Goal: Task Accomplishment & Management: Complete application form

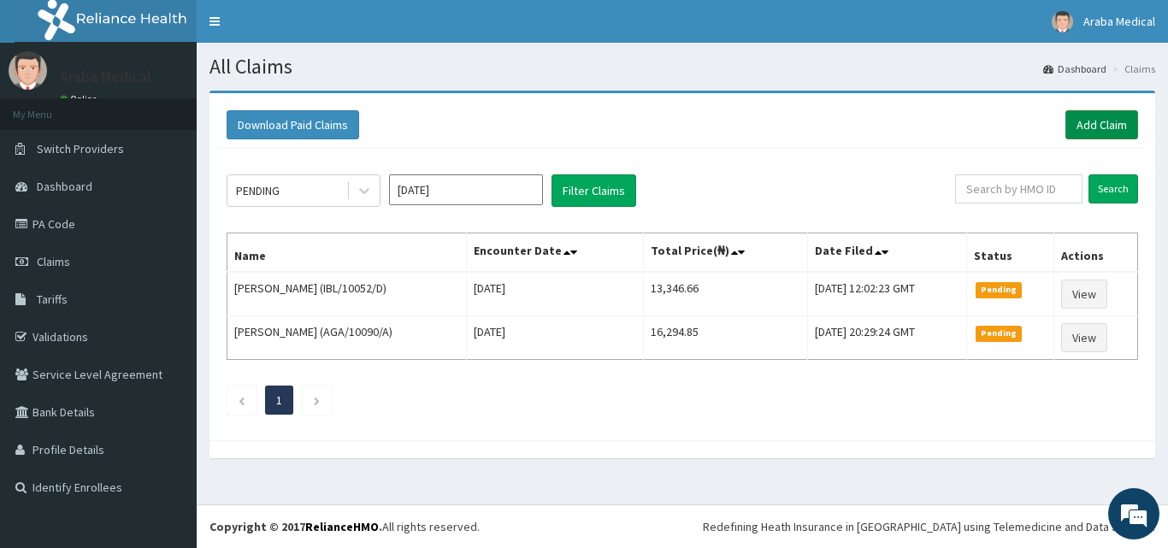
click at [1116, 113] on link "Add Claim" at bounding box center [1101, 124] width 73 height 29
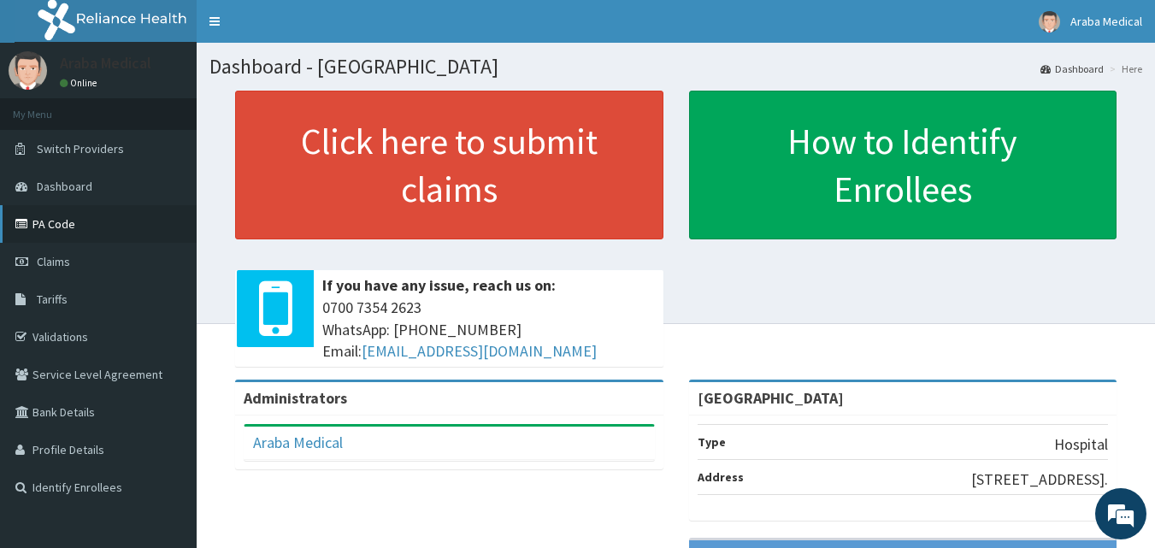
click at [40, 233] on link "PA Code" at bounding box center [98, 224] width 197 height 38
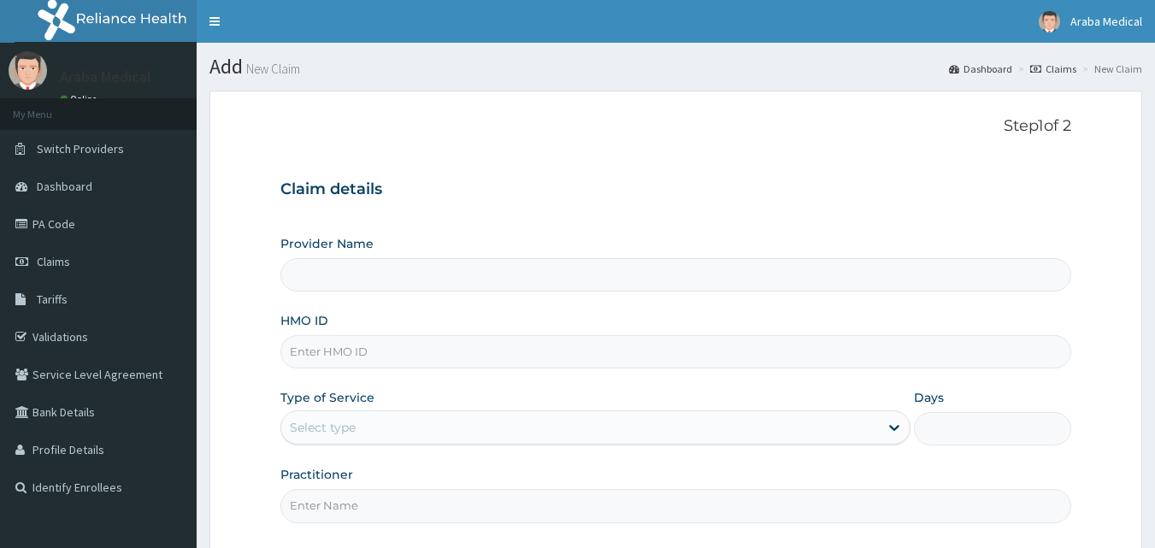
type input "[GEOGRAPHIC_DATA]"
click at [344, 345] on input "HMO ID" at bounding box center [676, 351] width 792 height 33
type input "ORM/10012/A"
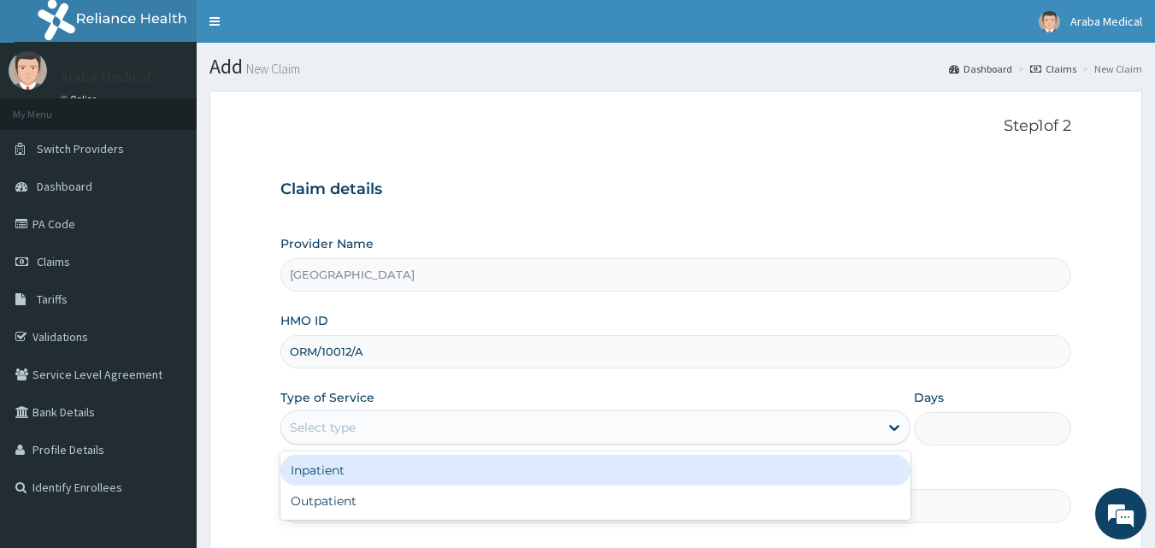
click at [374, 414] on div "Select type" at bounding box center [580, 427] width 598 height 27
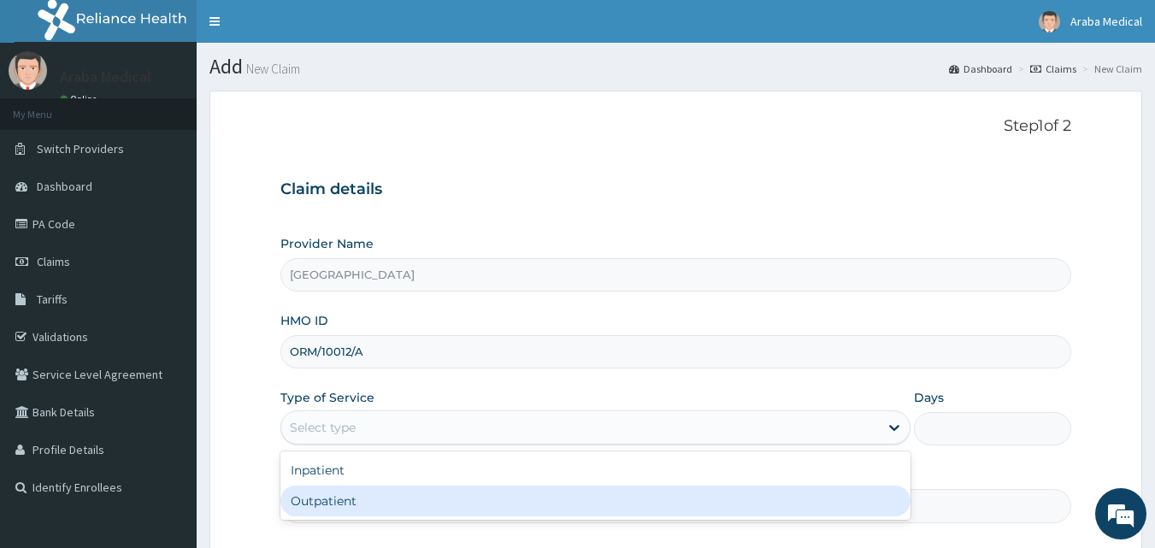
click at [385, 497] on div "Outpatient" at bounding box center [595, 501] width 630 height 31
type input "1"
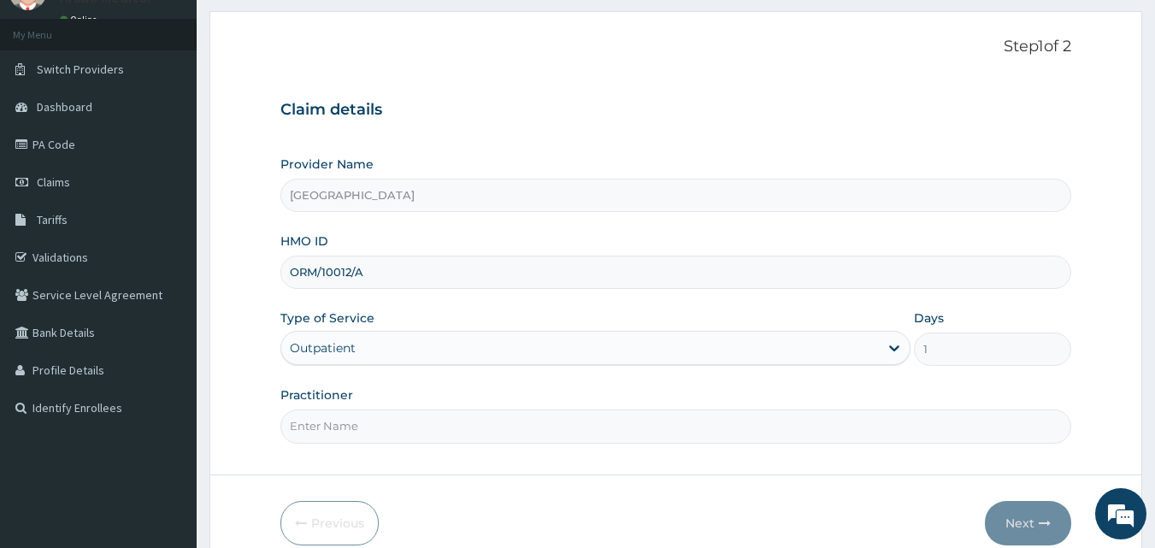
scroll to position [91, 0]
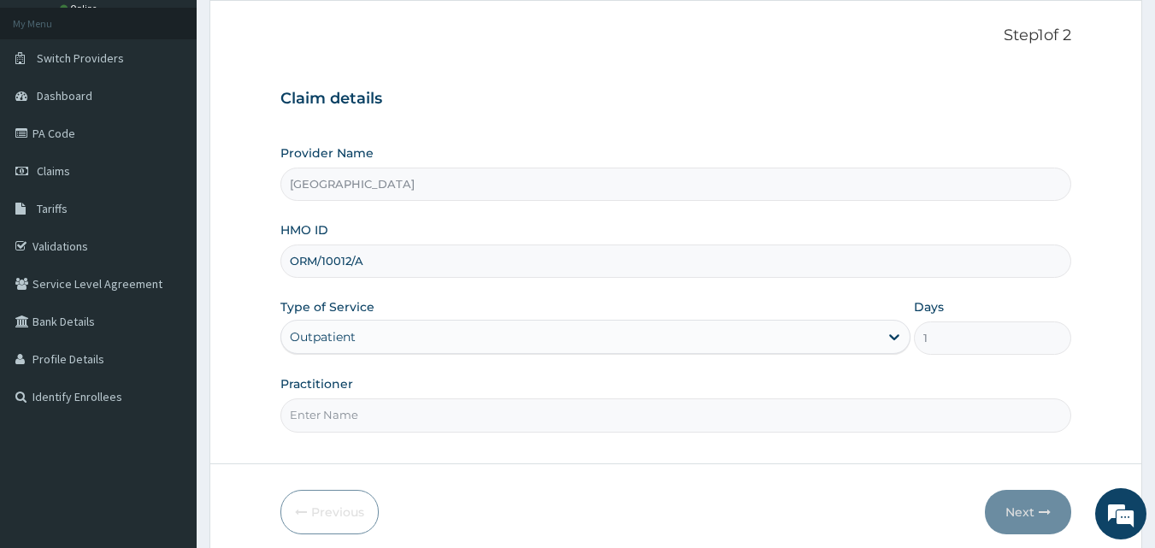
click at [640, 411] on input "Practitioner" at bounding box center [676, 414] width 792 height 33
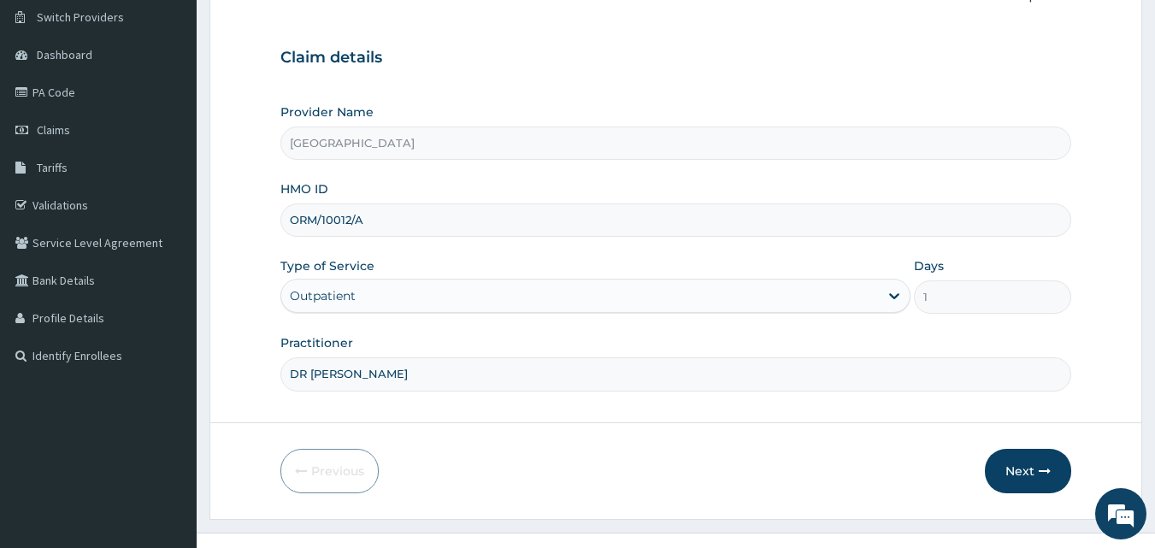
scroll to position [160, 0]
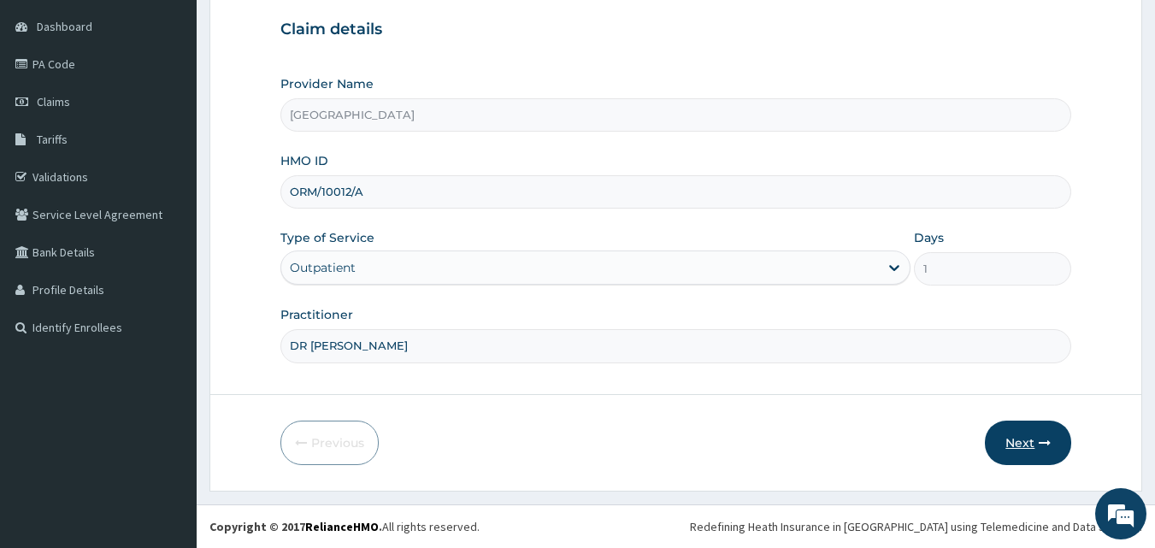
type input "DR AJET"
click at [1017, 440] on button "Next" at bounding box center [1028, 443] width 86 height 44
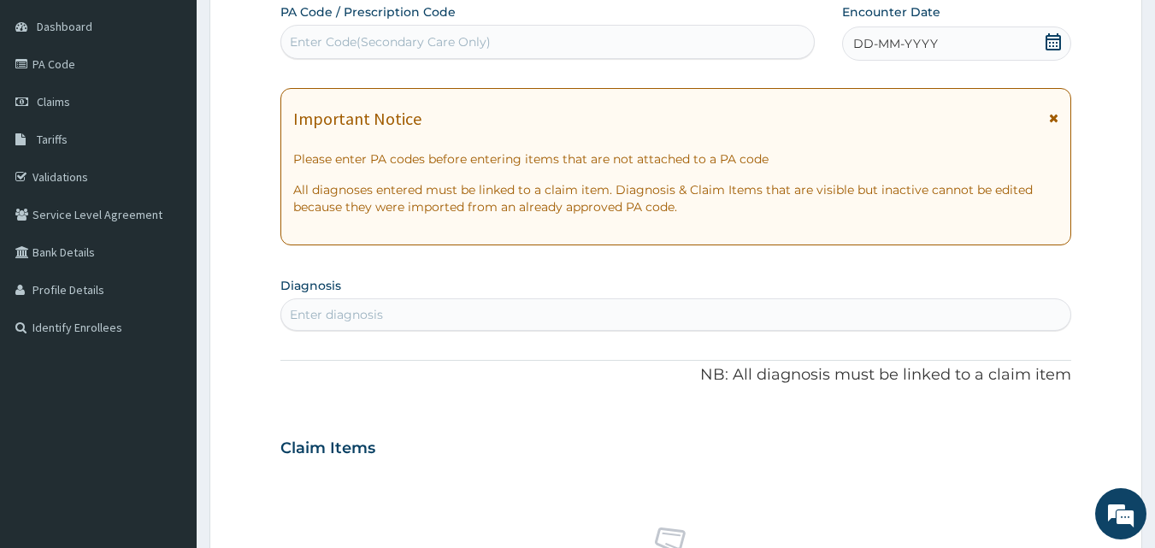
click at [1051, 39] on icon at bounding box center [1052, 41] width 15 height 17
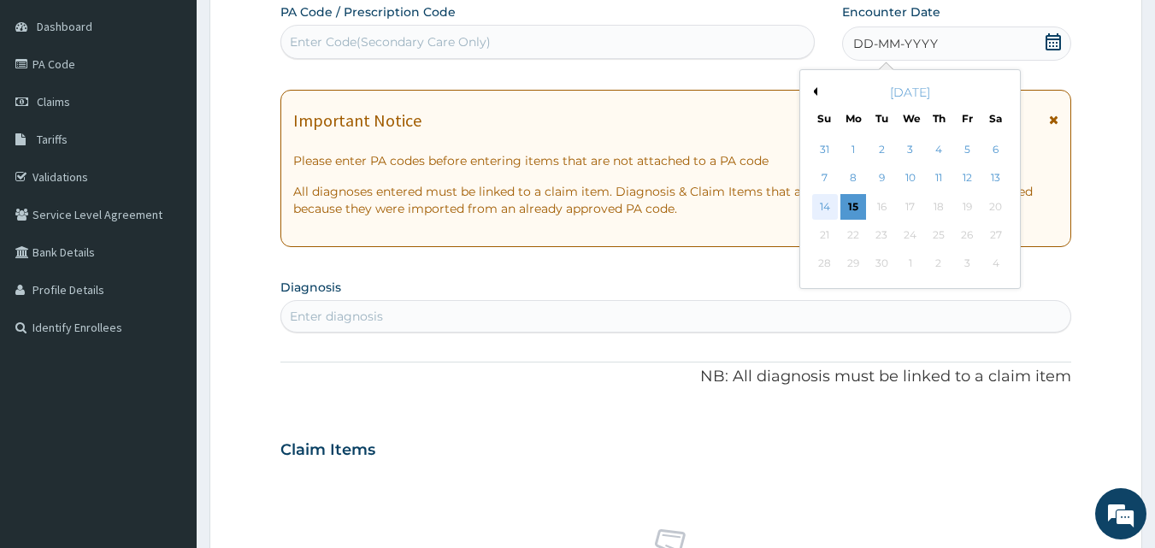
click at [830, 206] on div "14" at bounding box center [825, 207] width 26 height 26
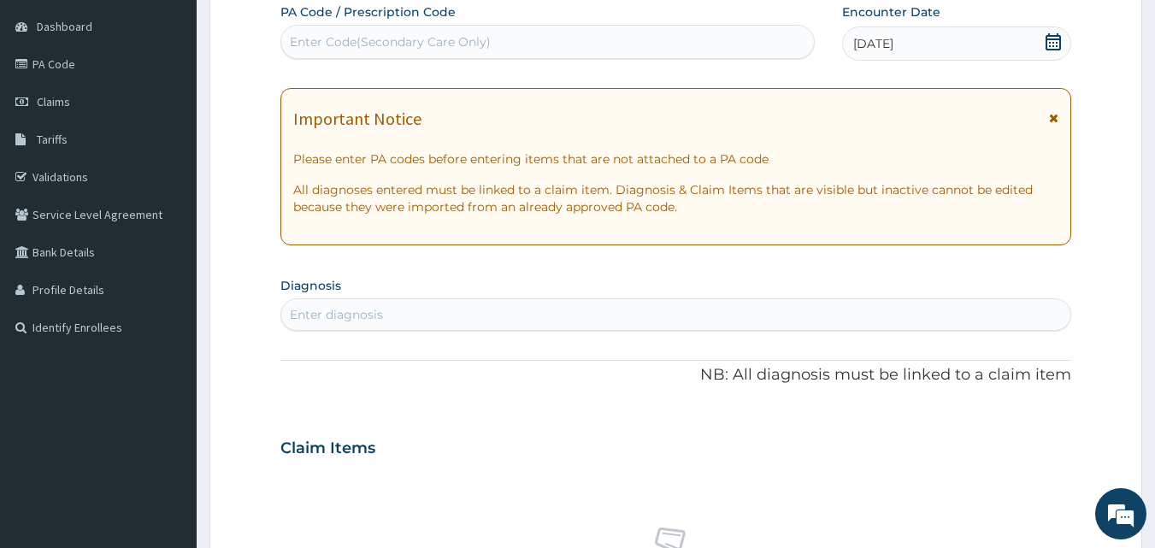
click at [645, 315] on div "Enter diagnosis" at bounding box center [676, 314] width 790 height 27
click at [536, 31] on div "Enter Code(Secondary Care Only)" at bounding box center [547, 41] width 533 height 27
paste input "PA/A0C159"
type input "PA/A0C159"
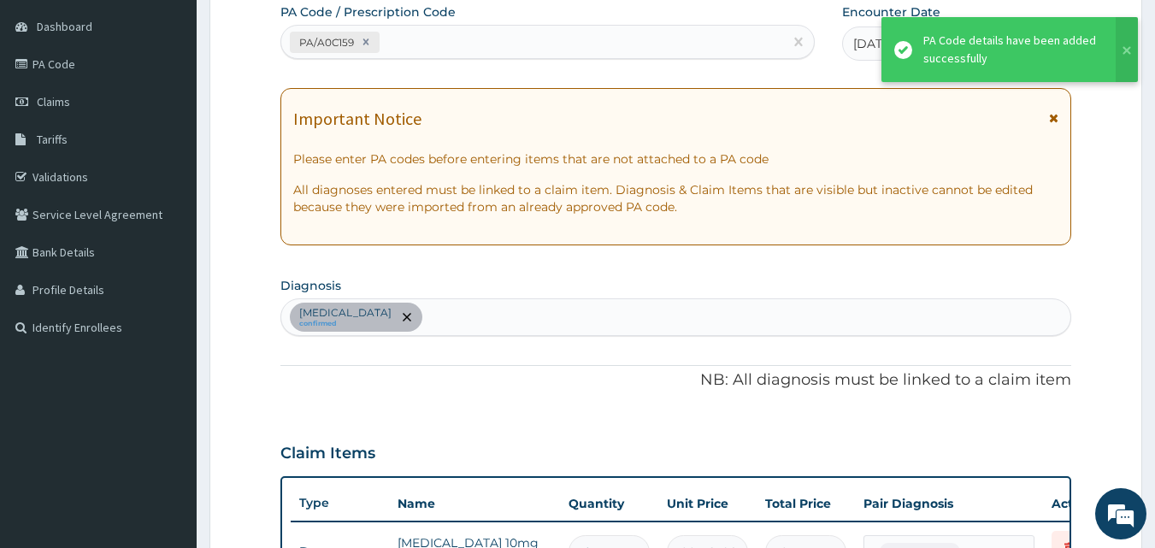
scroll to position [180, 0]
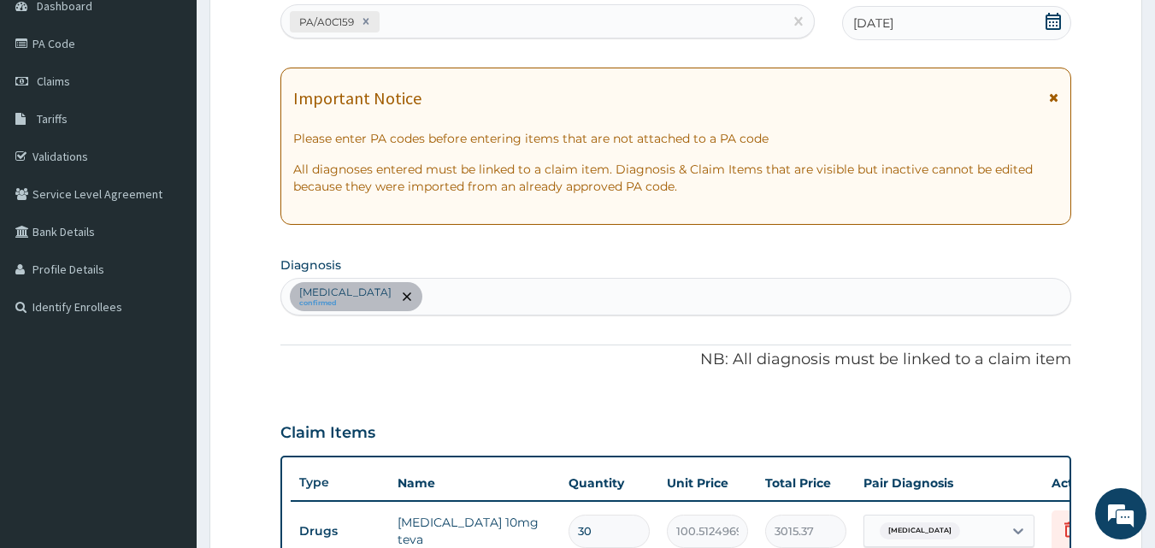
click at [804, 301] on div "Essential hypertension confirmed" at bounding box center [676, 297] width 790 height 36
type input "MALAR"
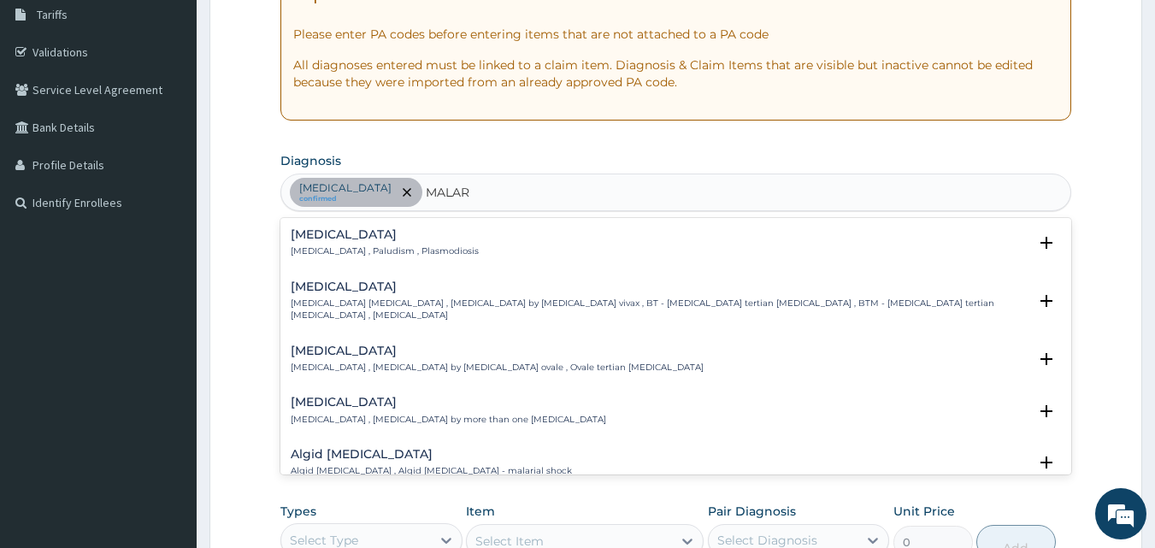
scroll to position [292, 0]
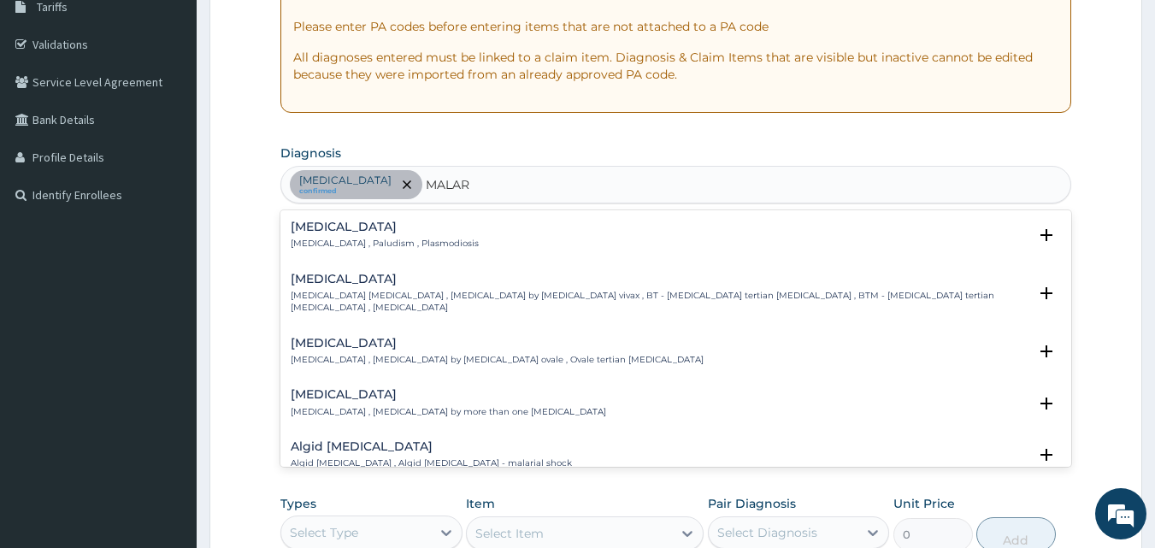
click at [313, 221] on h4 "Malaria" at bounding box center [385, 227] width 188 height 13
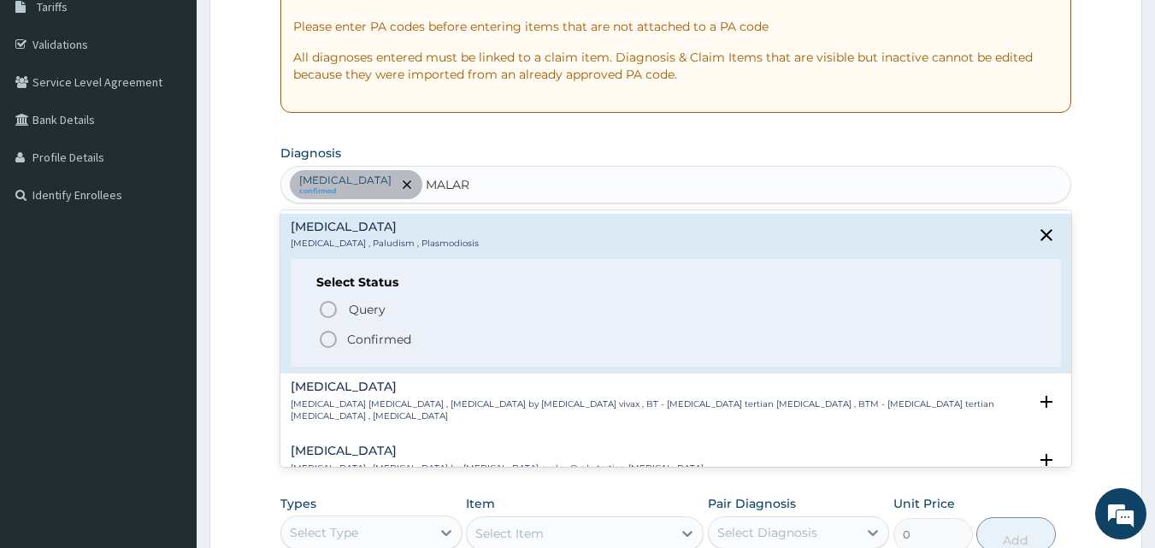
click at [326, 343] on icon "status option filled" at bounding box center [328, 339] width 21 height 21
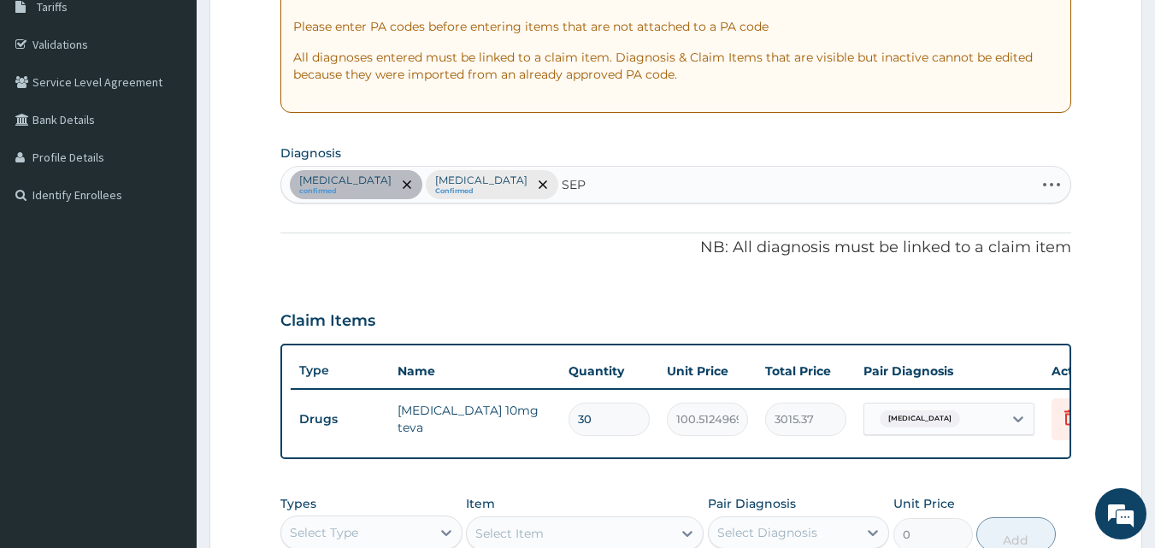
type input "SEPS"
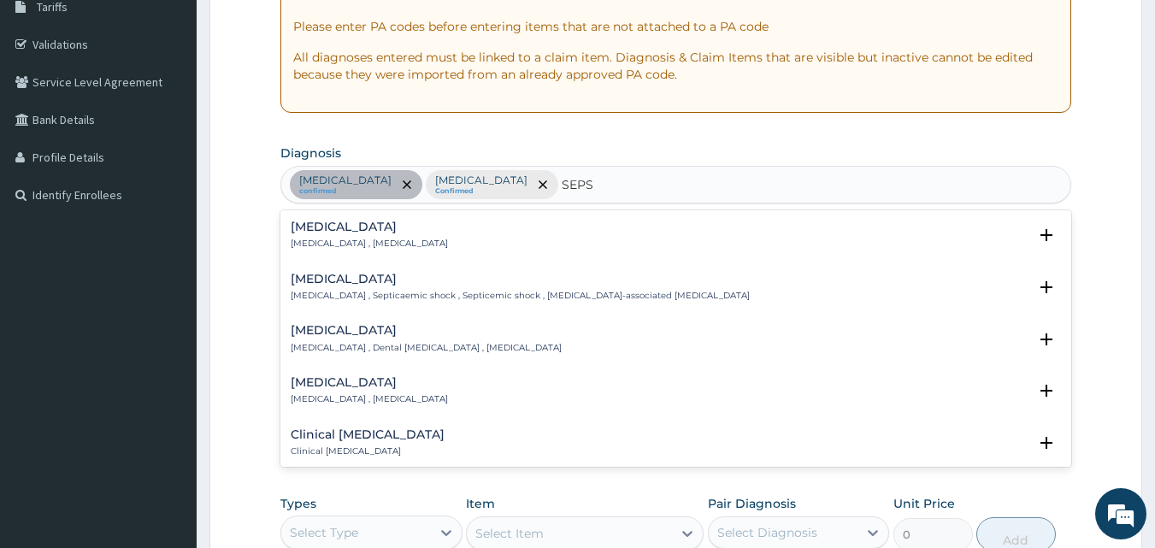
click at [316, 228] on h4 "Sepsis" at bounding box center [369, 227] width 157 height 13
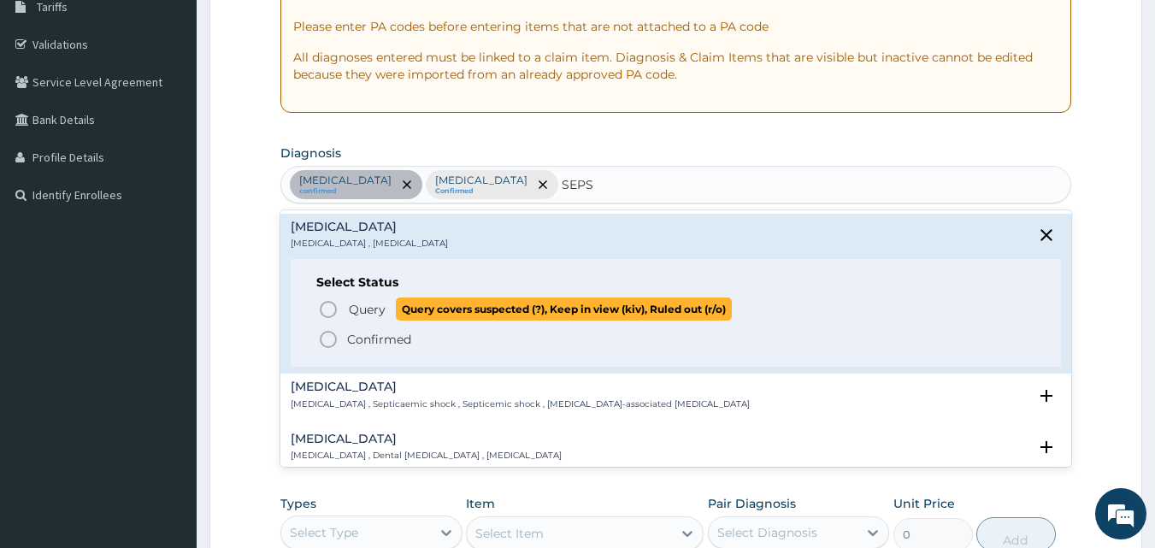
click at [324, 303] on circle "status option query" at bounding box center [328, 309] width 15 height 15
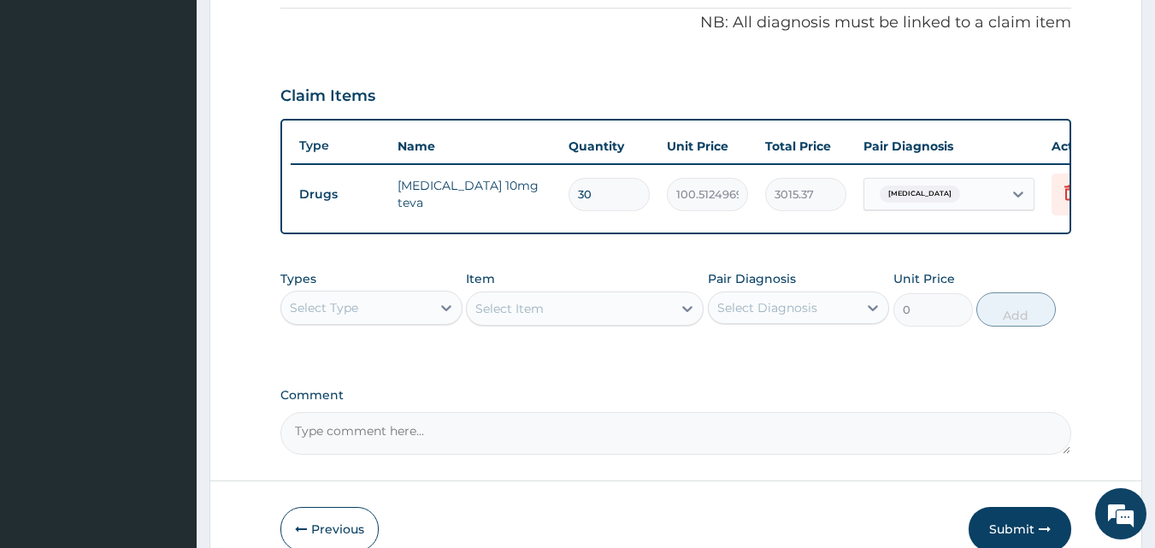
scroll to position [616, 0]
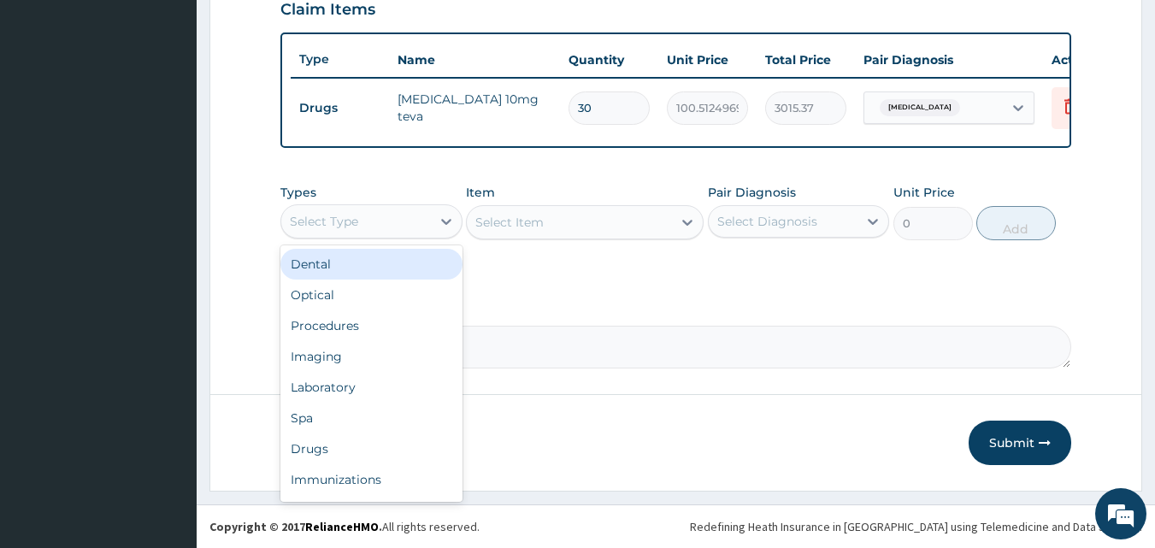
click at [407, 210] on div "Select Type" at bounding box center [356, 221] width 150 height 27
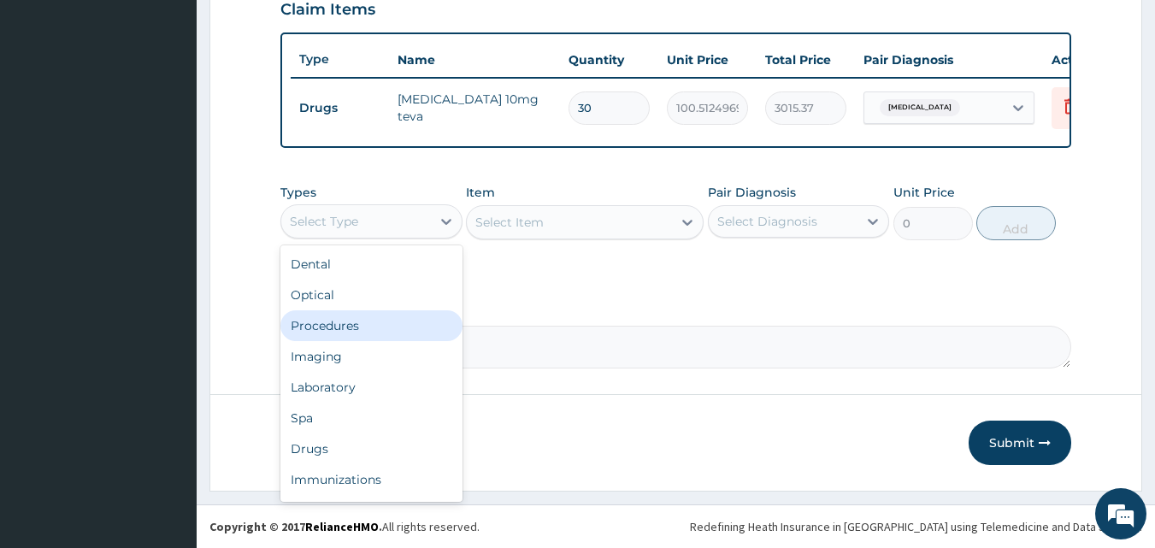
click at [384, 327] on div "Procedures" at bounding box center [371, 325] width 182 height 31
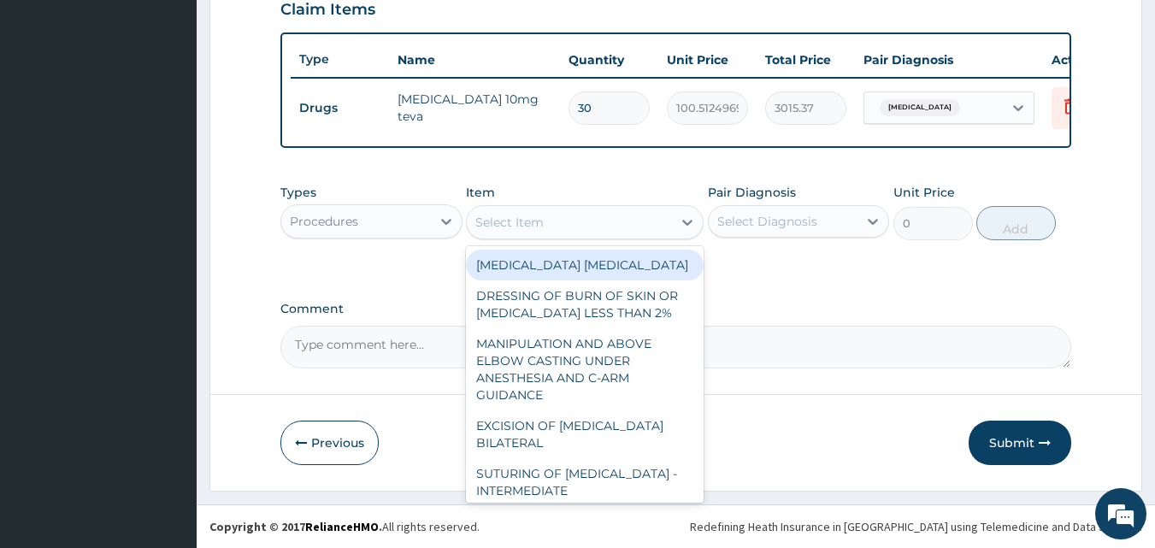
click at [630, 221] on div "Select Item" at bounding box center [569, 222] width 205 height 27
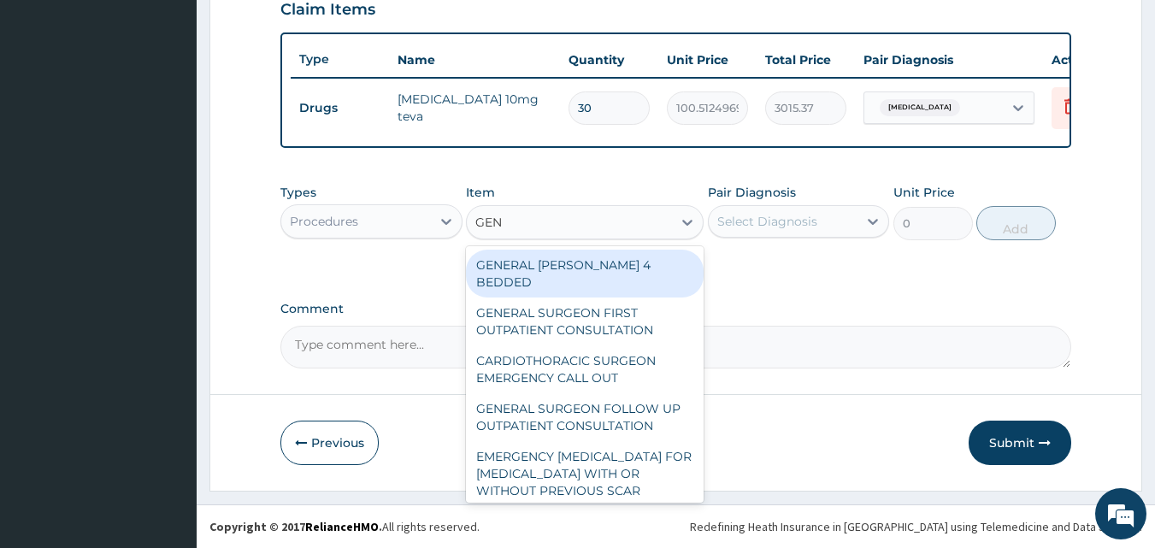
type input "GENE"
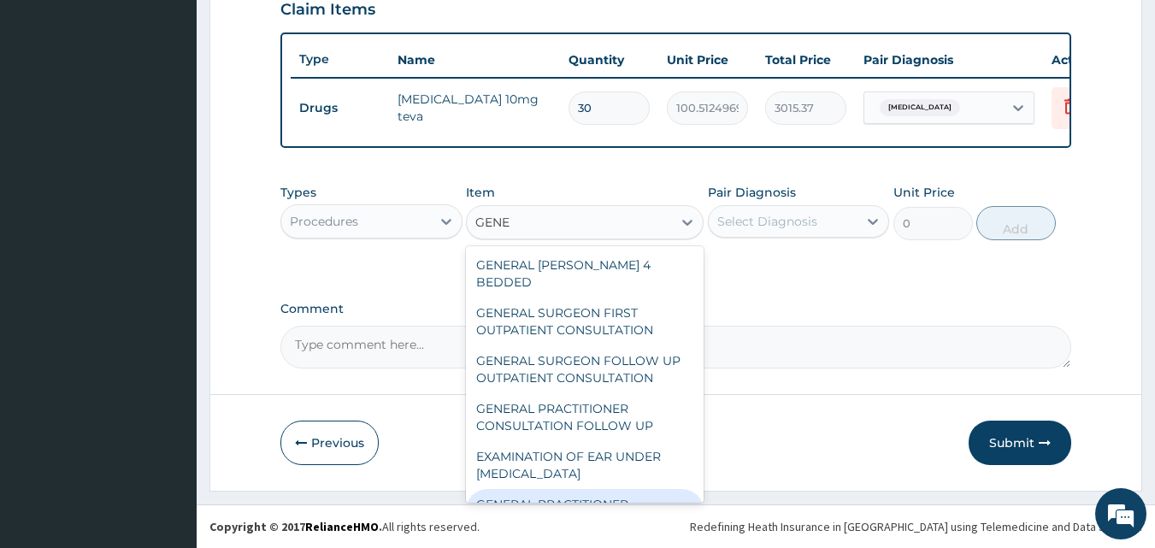
click at [590, 489] on div "GENERAL PRACTITIONER CONSULTATION FIRST OUTPATIENT CONSULTATION" at bounding box center [585, 521] width 238 height 65
type input "3547.5"
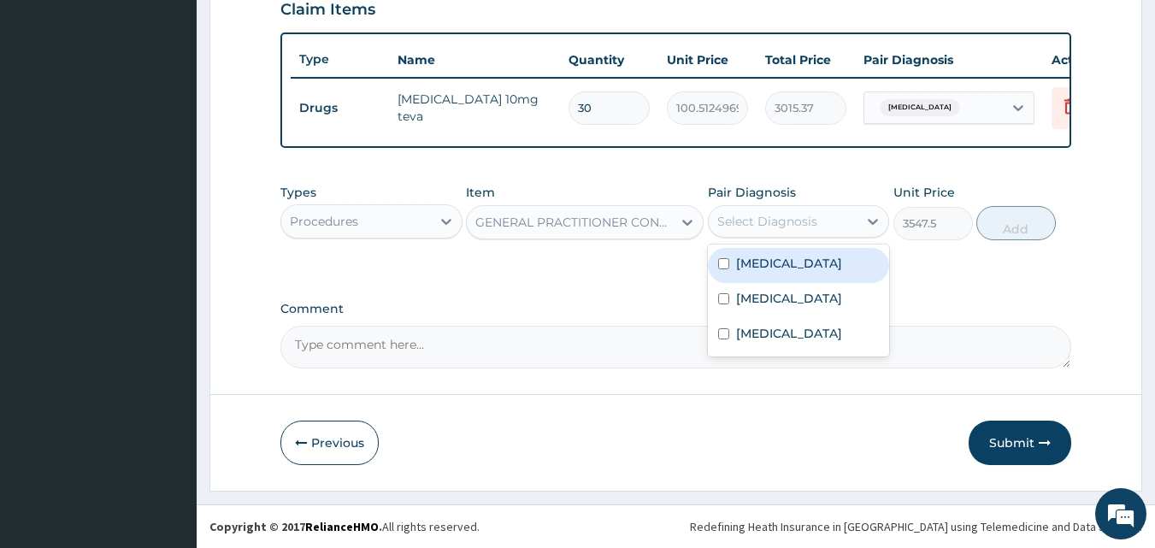
click at [768, 221] on div "Select Diagnosis" at bounding box center [767, 221] width 100 height 17
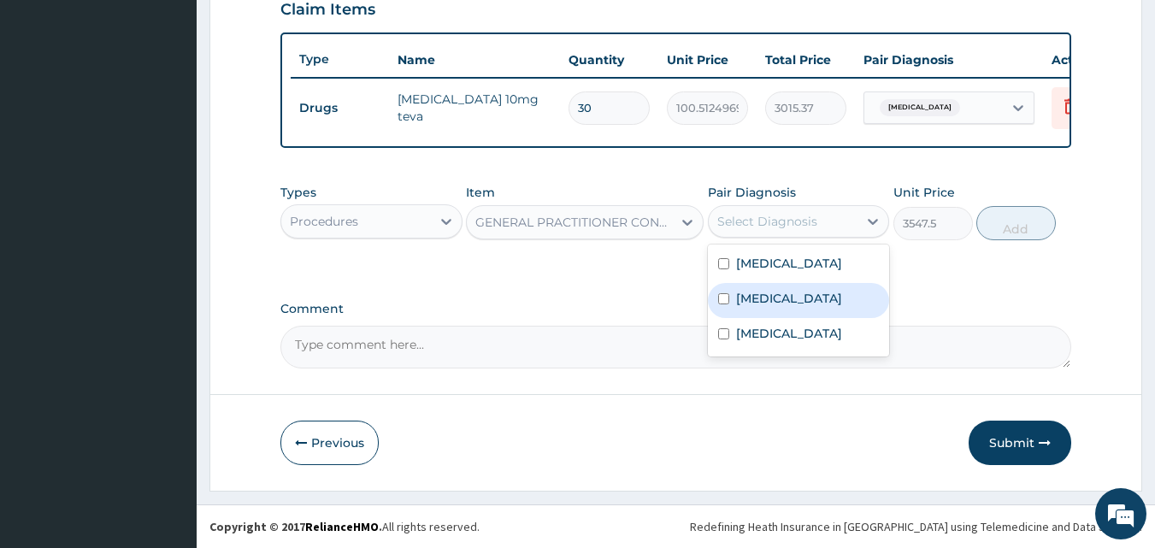
click at [768, 297] on label "Malaria" at bounding box center [789, 298] width 106 height 17
checkbox input "true"
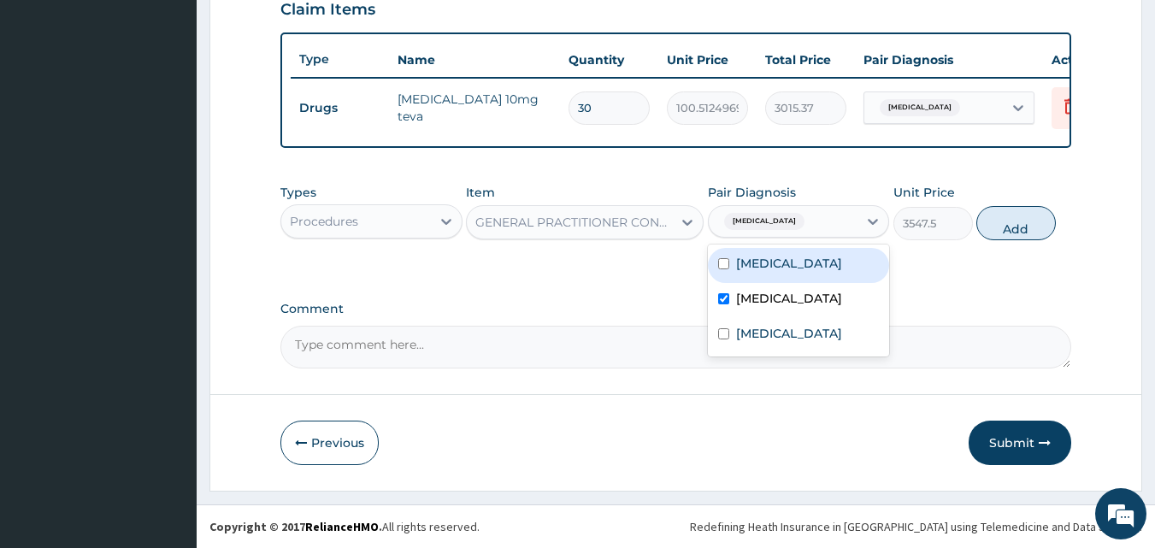
click at [833, 269] on label "Essential hypertension" at bounding box center [789, 263] width 106 height 17
checkbox input "true"
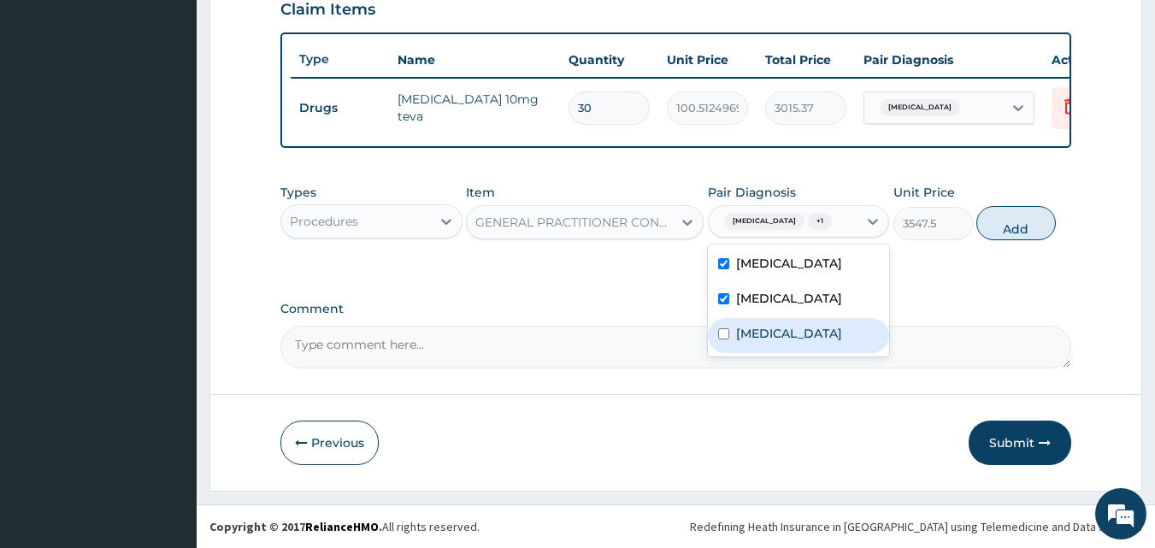
click at [818, 326] on div "Sepsis" at bounding box center [799, 335] width 182 height 35
checkbox input "true"
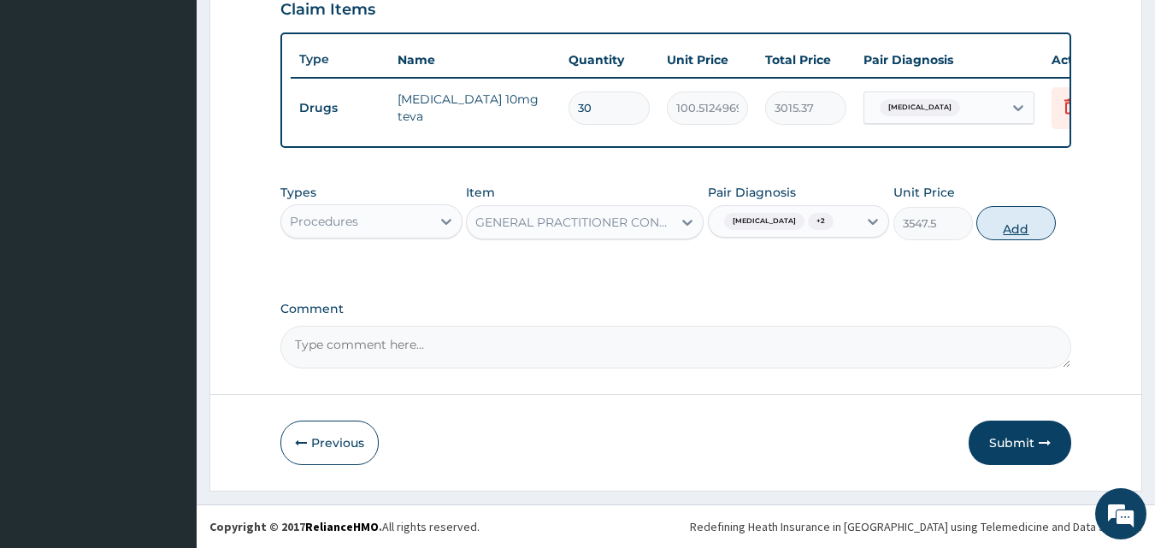
click at [999, 215] on button "Add" at bounding box center [1015, 223] width 79 height 34
type input "0"
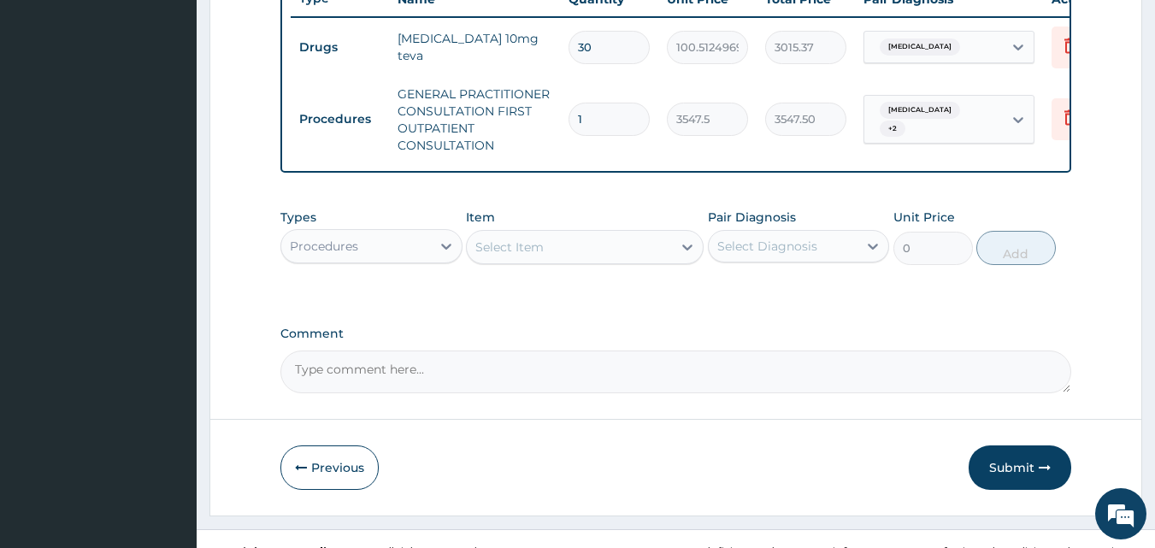
scroll to position [702, 0]
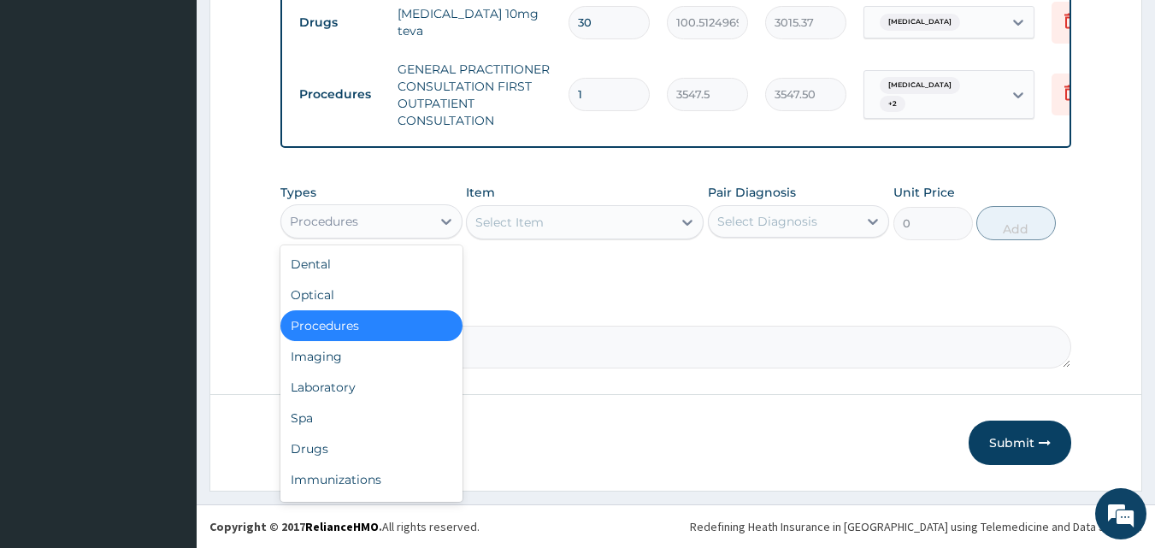
click at [415, 230] on div "Procedures" at bounding box center [356, 221] width 150 height 27
click at [386, 388] on div "Laboratory" at bounding box center [371, 387] width 182 height 31
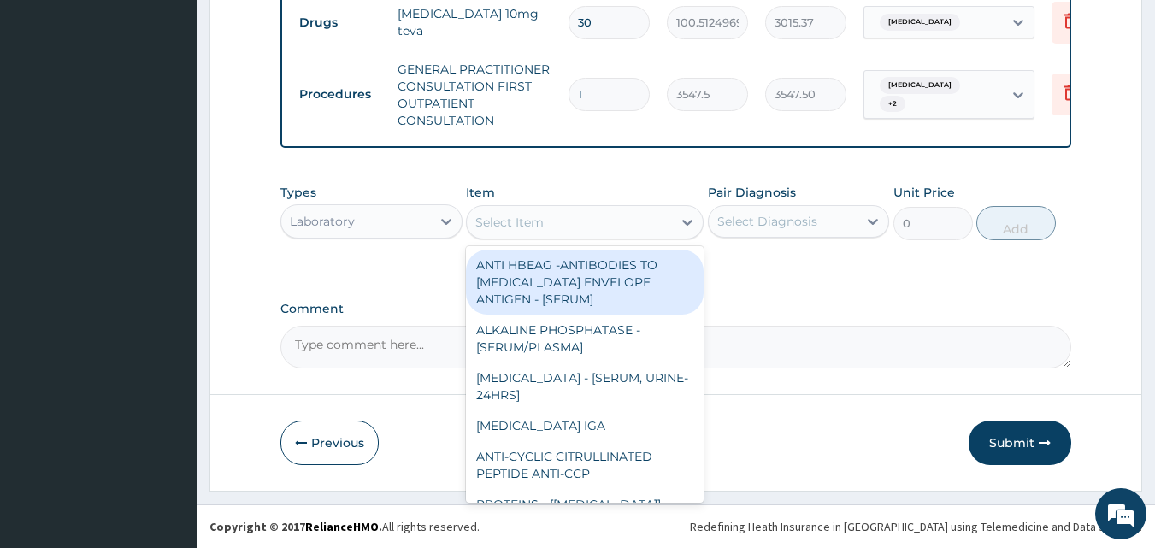
click at [580, 224] on div "Select Item" at bounding box center [569, 222] width 205 height 27
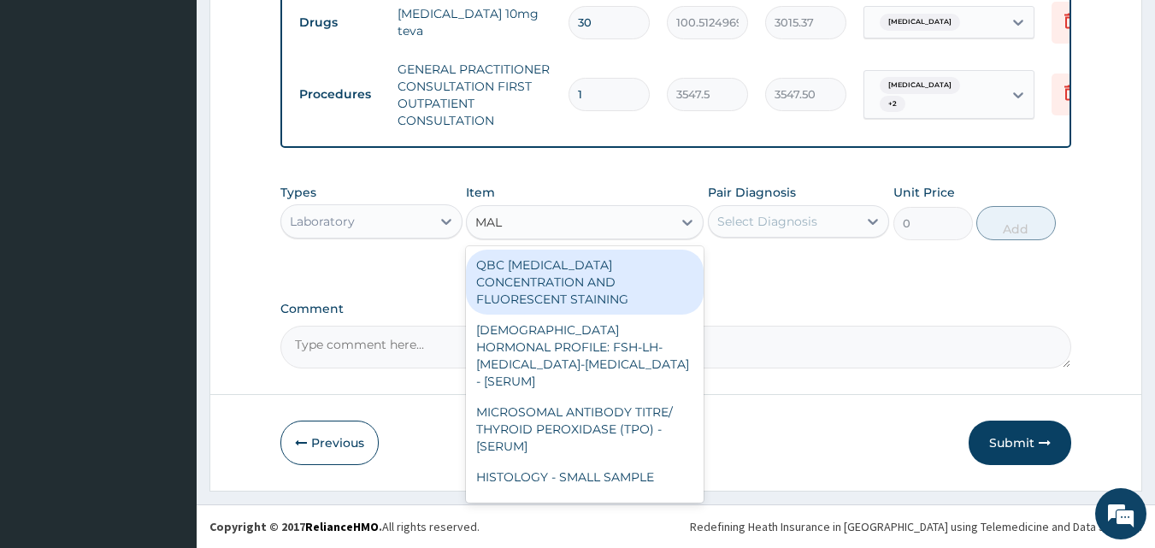
type input "MALA"
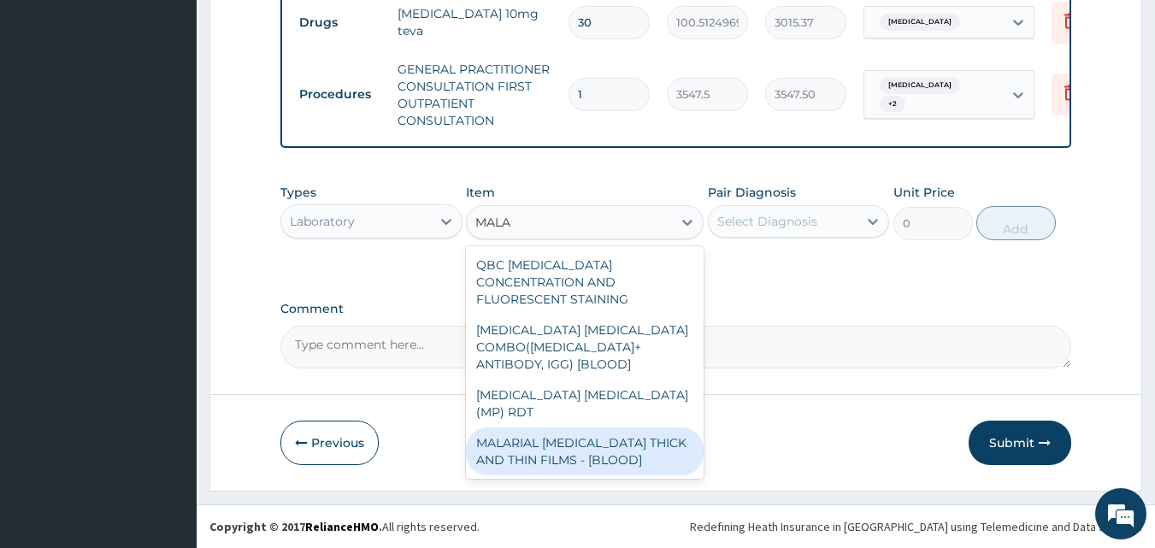
click at [576, 431] on div "MALARIAL PARASITE THICK AND THIN FILMS - [BLOOD]" at bounding box center [585, 451] width 238 height 48
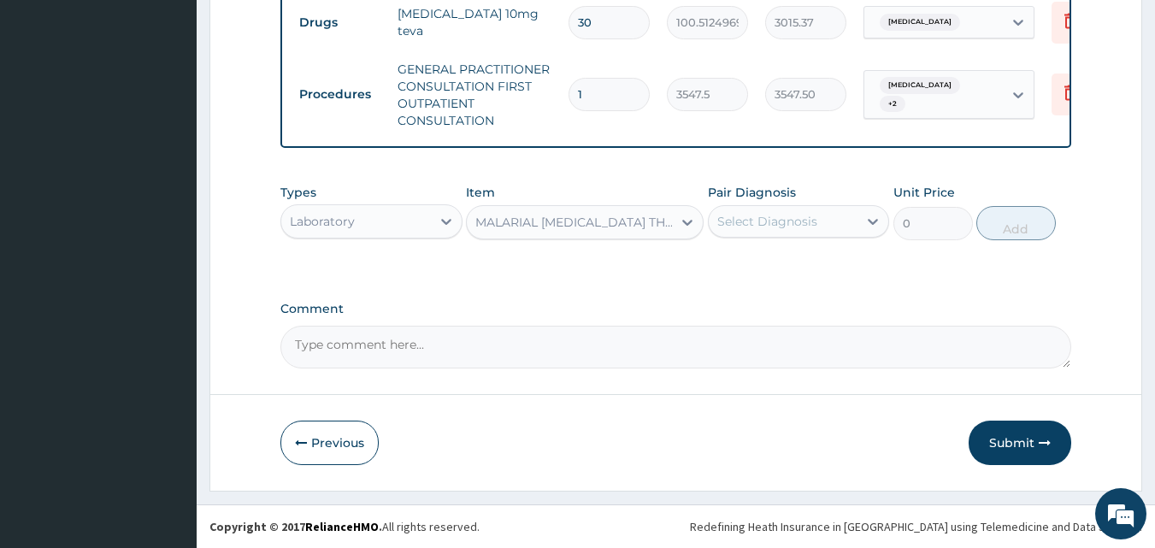
type input "1612.5"
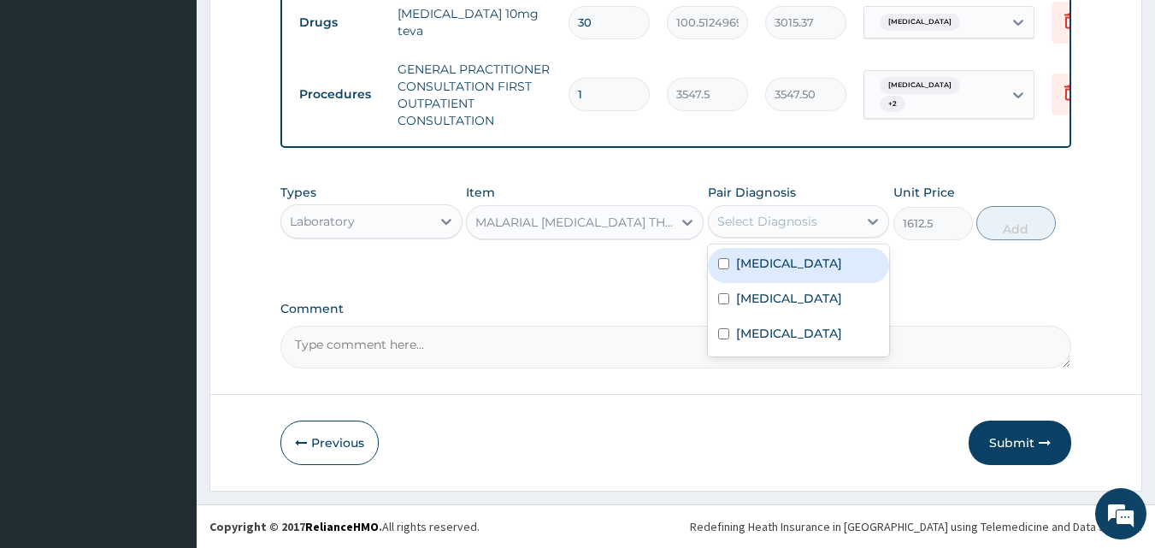
click at [746, 227] on div "Select Diagnosis" at bounding box center [767, 221] width 100 height 17
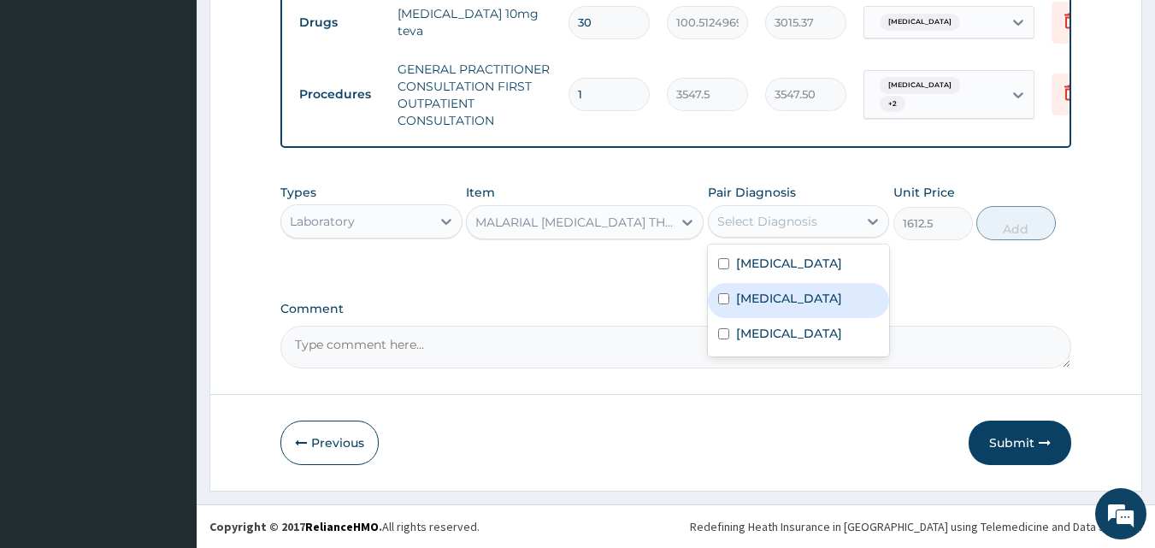
click at [755, 298] on label "Malaria" at bounding box center [789, 298] width 106 height 17
checkbox input "true"
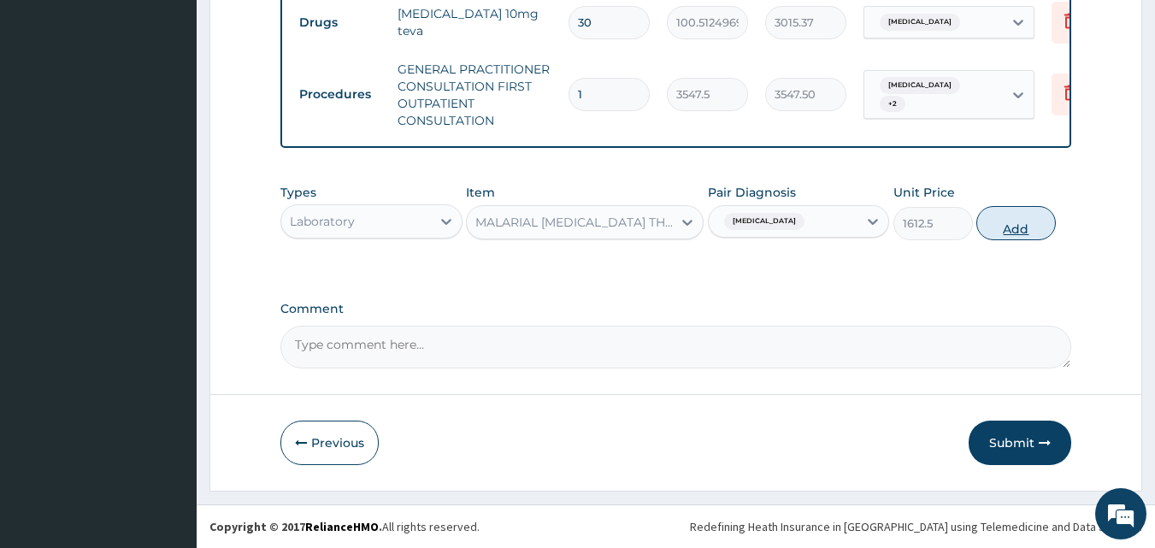
click at [1017, 221] on button "Add" at bounding box center [1015, 223] width 79 height 34
type input "0"
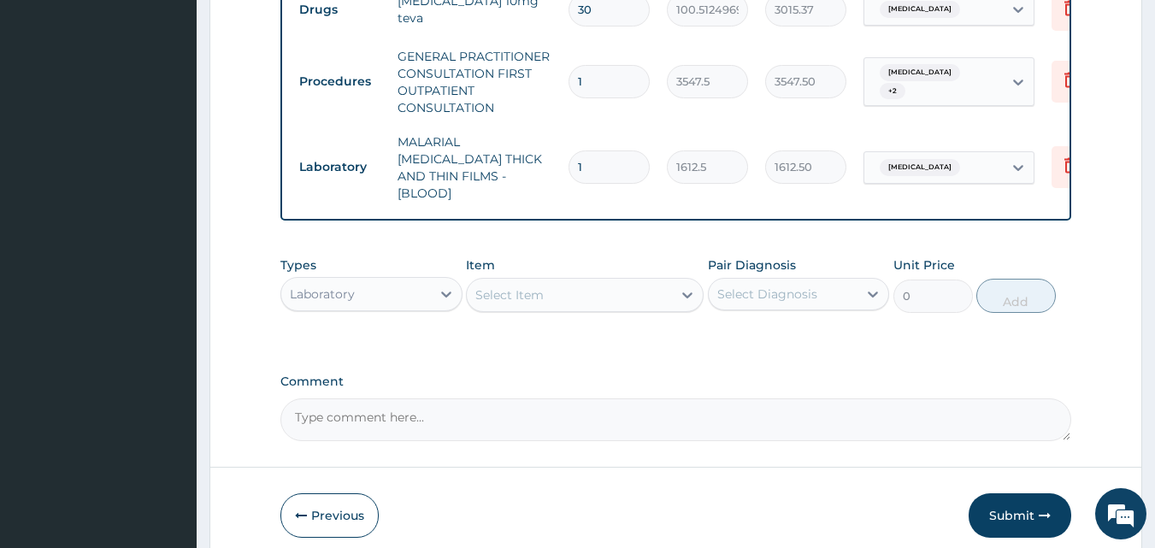
scroll to position [770, 0]
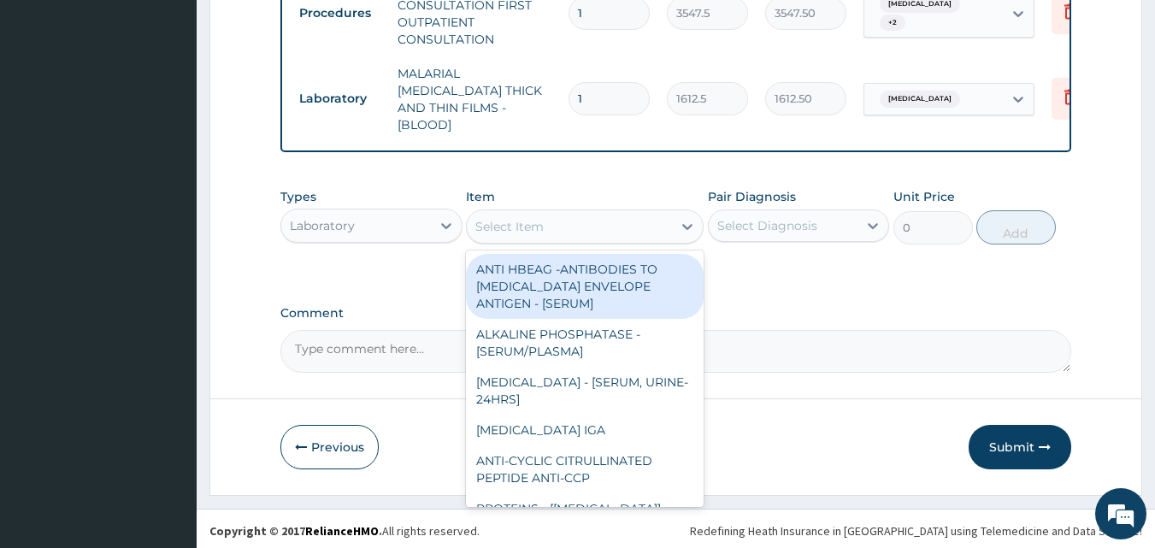
click at [639, 219] on div "Select Item" at bounding box center [569, 226] width 205 height 27
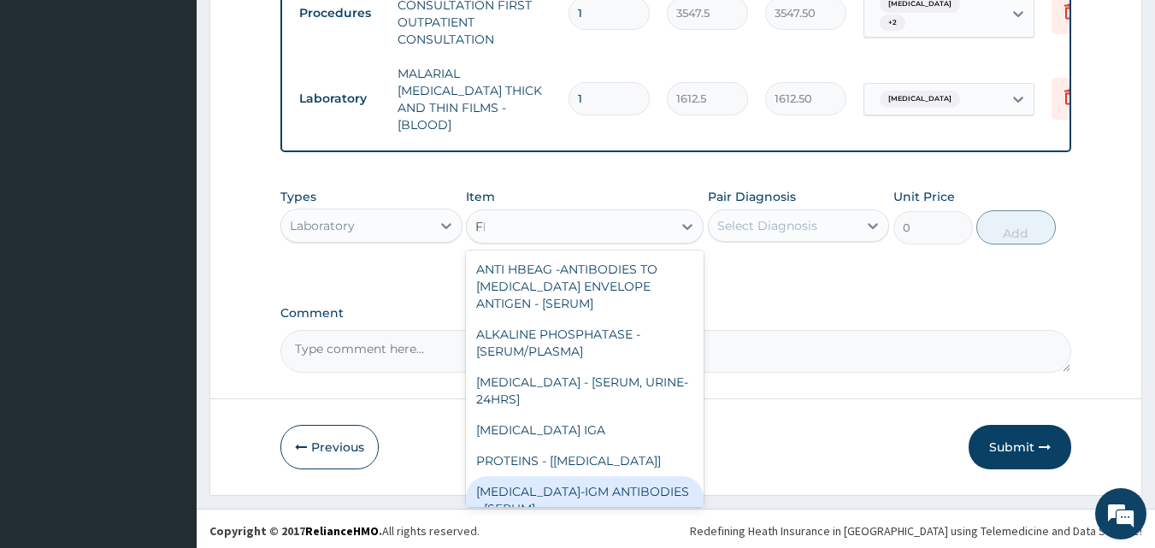
type input "FBC"
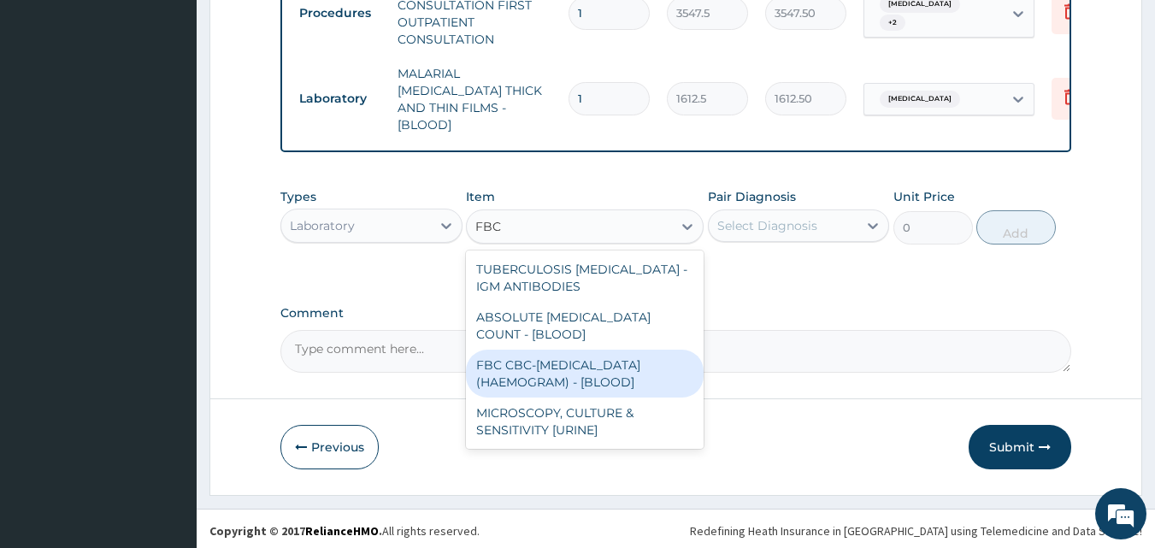
click at [567, 376] on div "FBC CBC-COMPLETE BLOOD COUNT (HAEMOGRAM) - [BLOOD]" at bounding box center [585, 374] width 238 height 48
type input "4300"
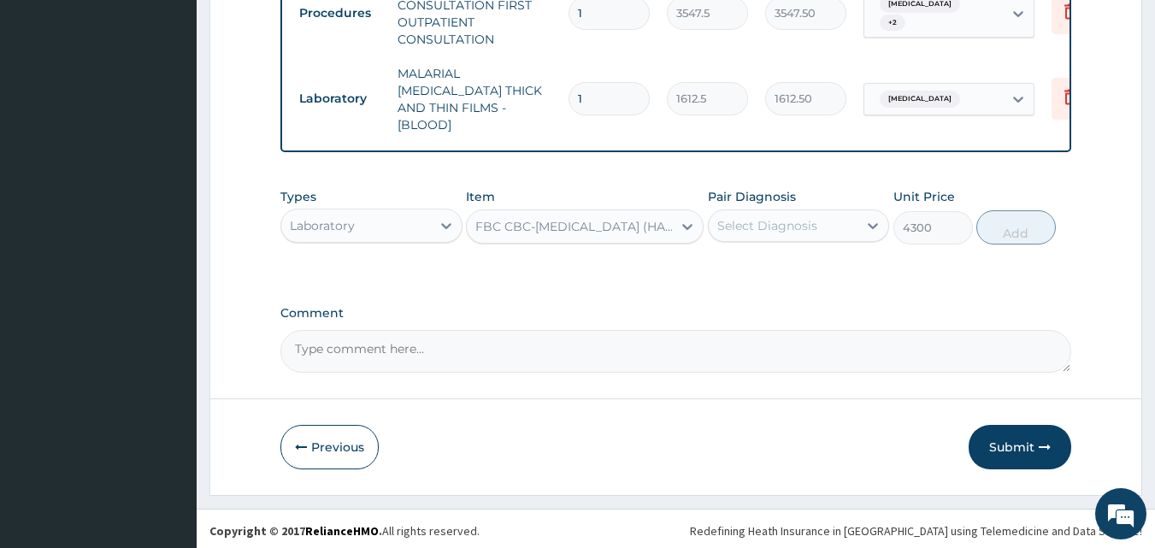
click at [765, 217] on div "Select Diagnosis" at bounding box center [767, 225] width 100 height 17
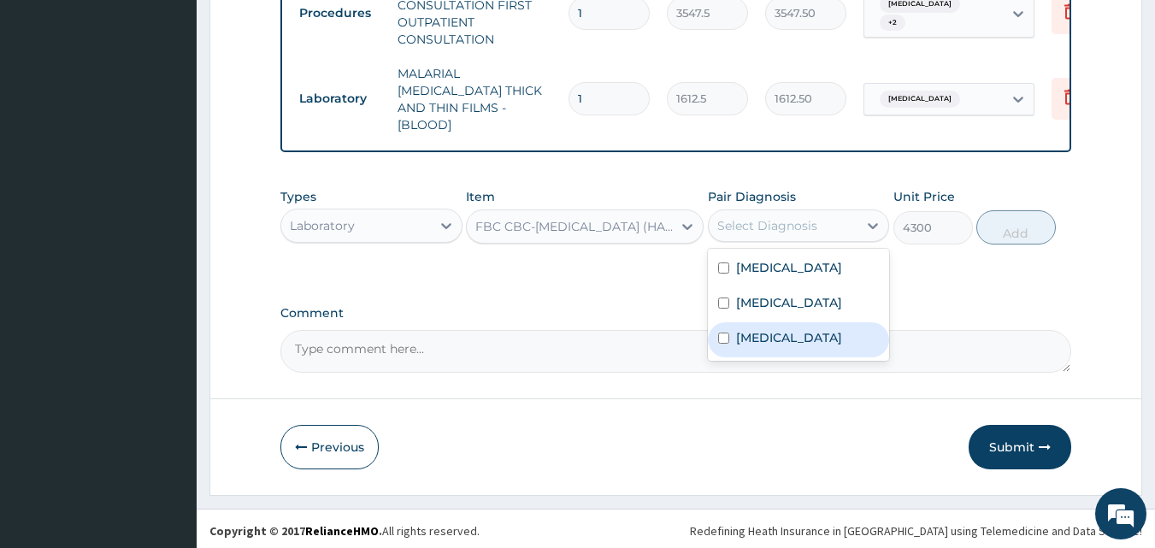
click at [777, 339] on div "Sepsis" at bounding box center [799, 339] width 182 height 35
checkbox input "true"
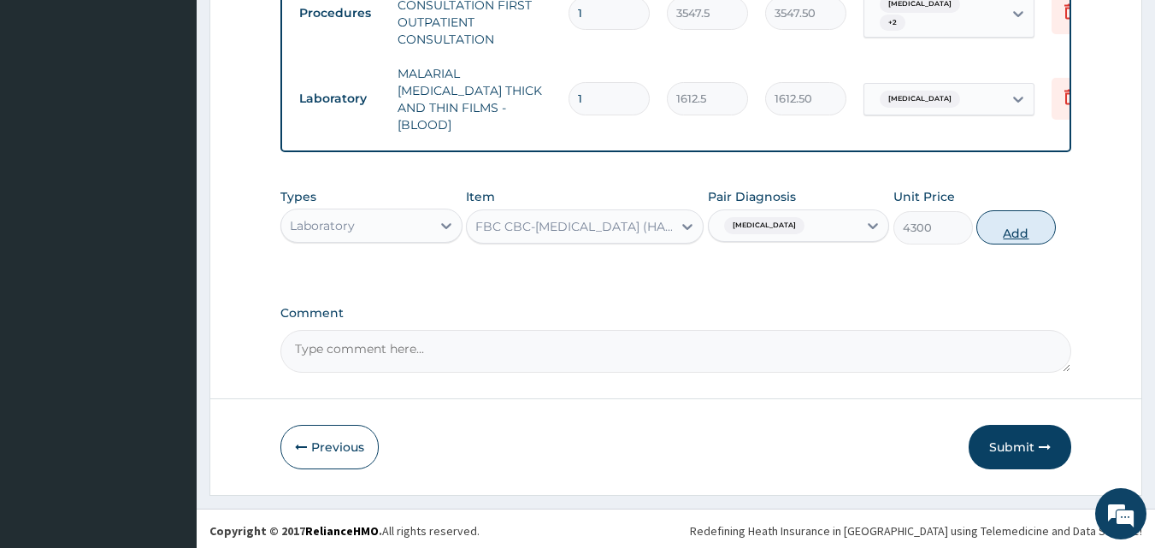
click at [1004, 222] on button "Add" at bounding box center [1015, 227] width 79 height 34
type input "0"
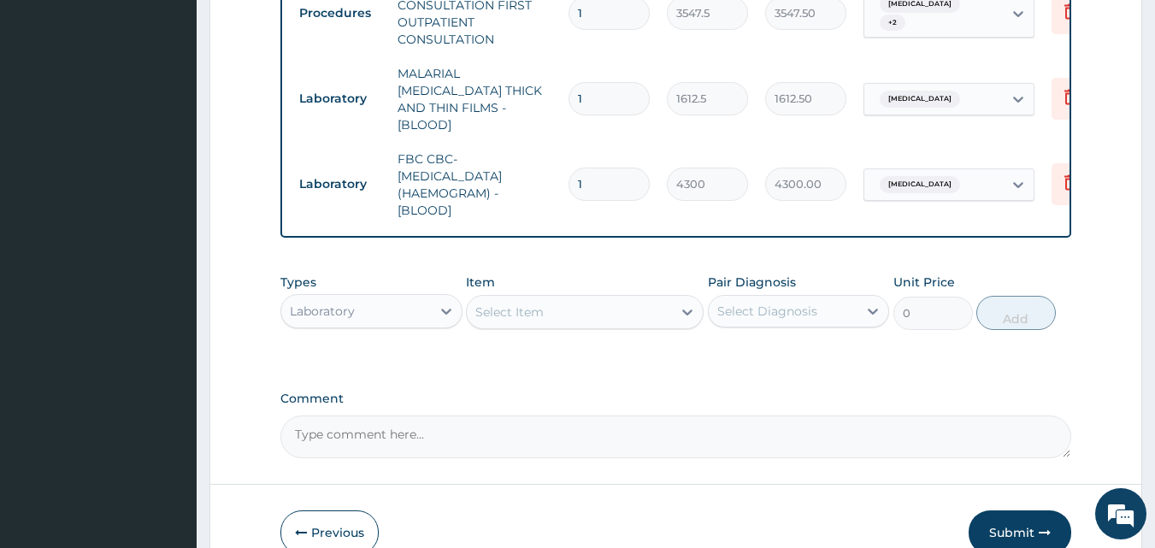
scroll to position [856, 0]
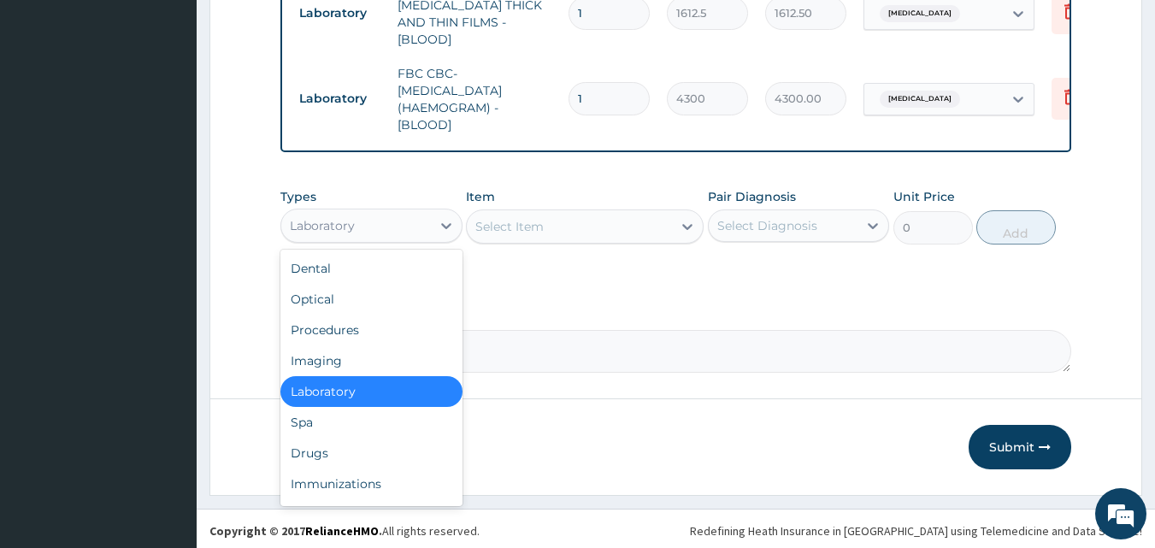
click at [377, 221] on div "Laboratory" at bounding box center [356, 225] width 150 height 27
click at [369, 442] on div "Drugs" at bounding box center [371, 453] width 182 height 31
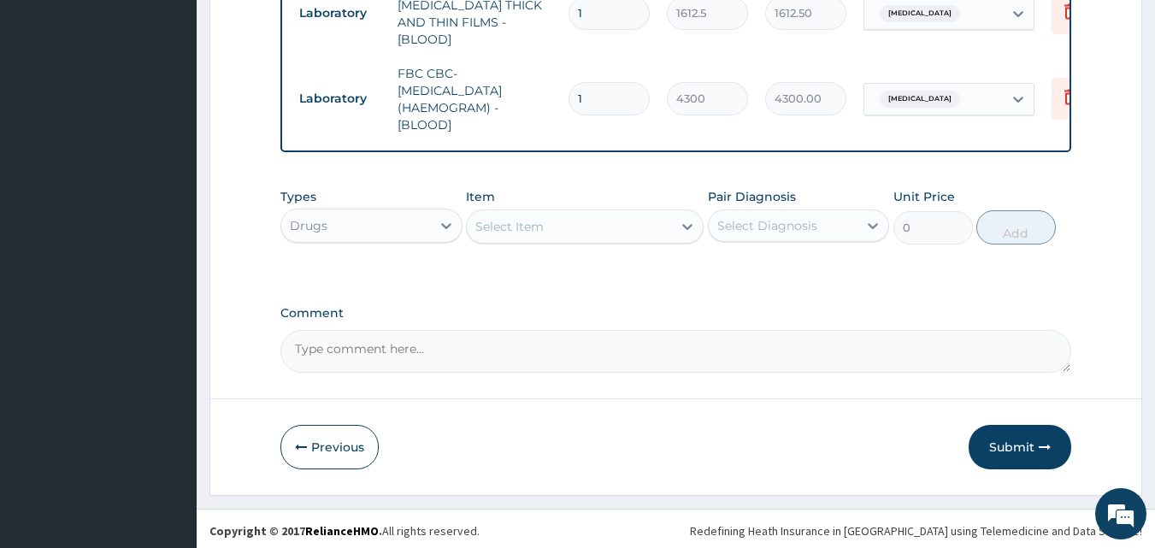
click at [603, 227] on div "Select Item" at bounding box center [569, 226] width 205 height 27
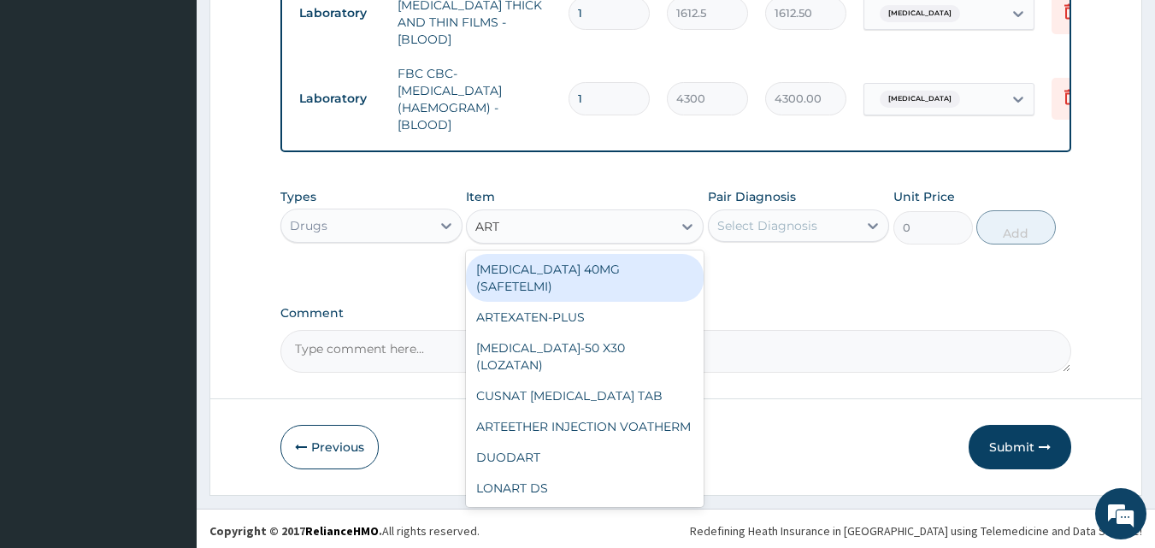
type input "ARTE"
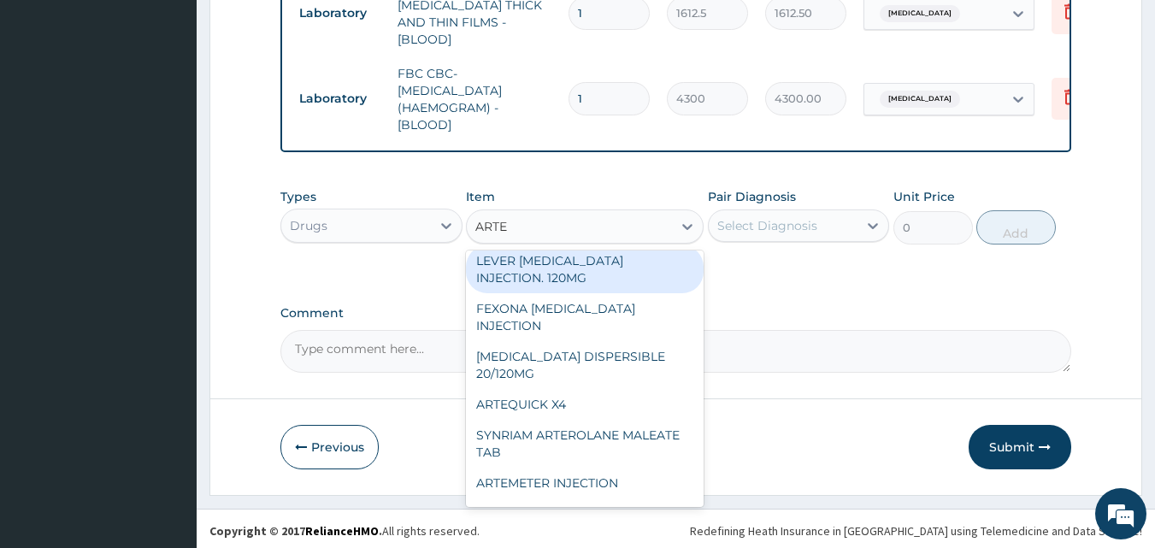
scroll to position [175, 0]
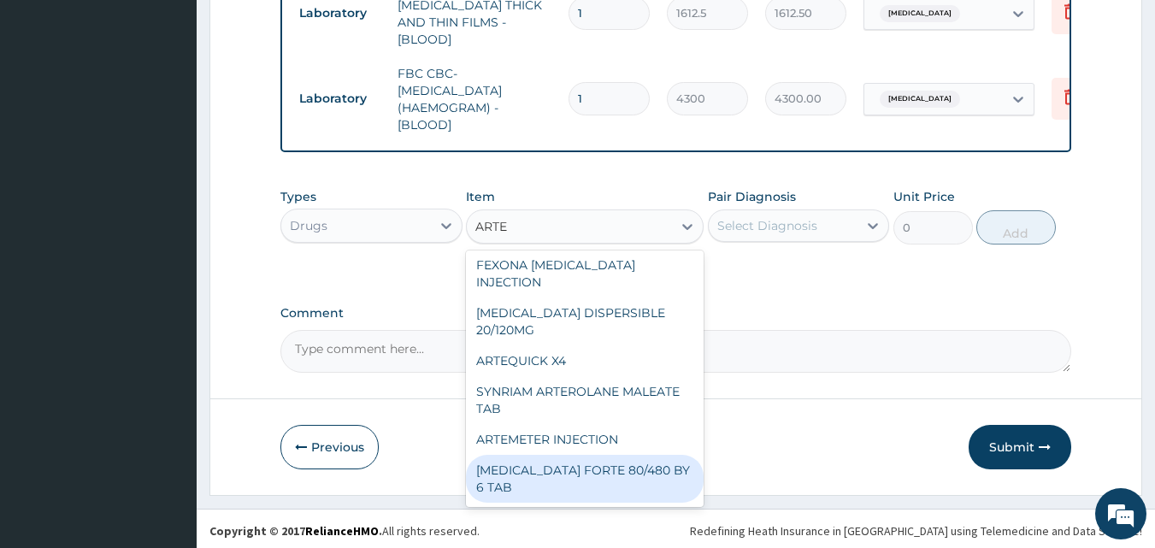
click at [616, 477] on div "[MEDICAL_DATA] FORTE 80/480 BY 6 TAB" at bounding box center [585, 479] width 238 height 48
type input "449.3500061035156"
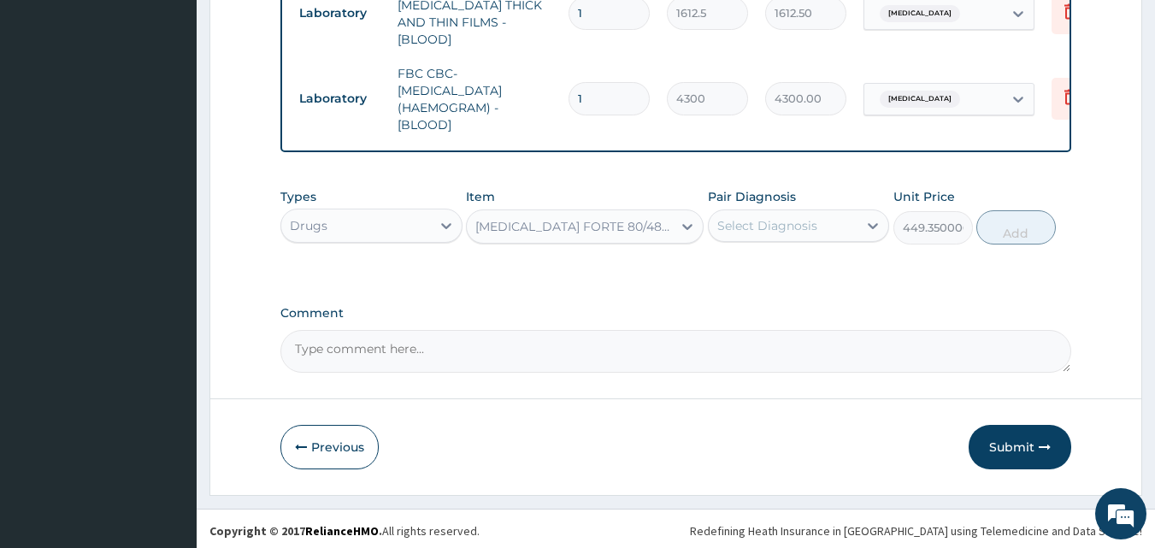
click at [811, 212] on div "Select Diagnosis" at bounding box center [784, 225] width 150 height 27
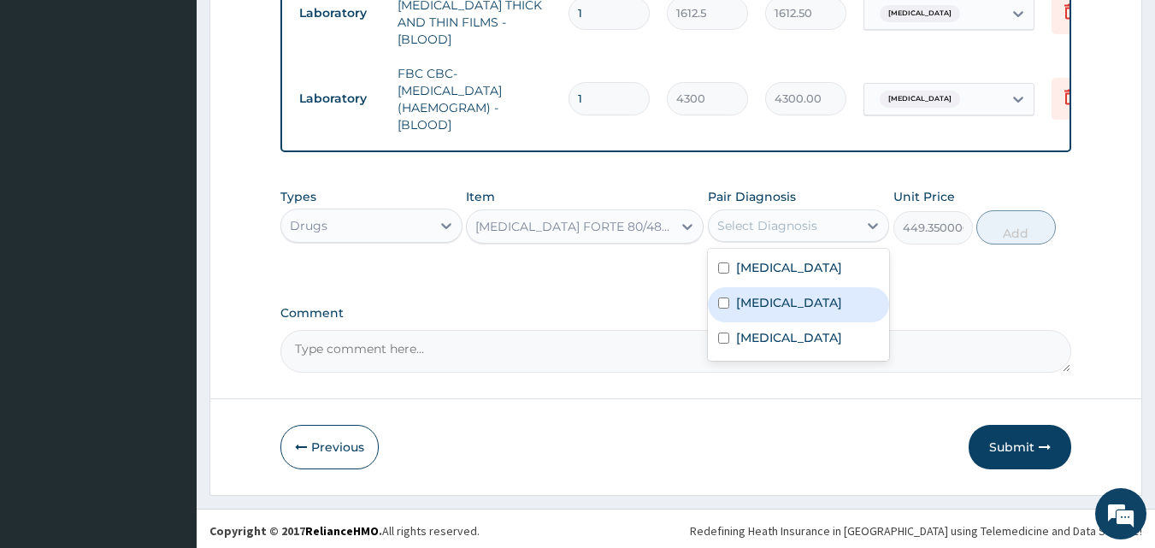
click at [808, 292] on div "Malaria" at bounding box center [799, 304] width 182 height 35
checkbox input "true"
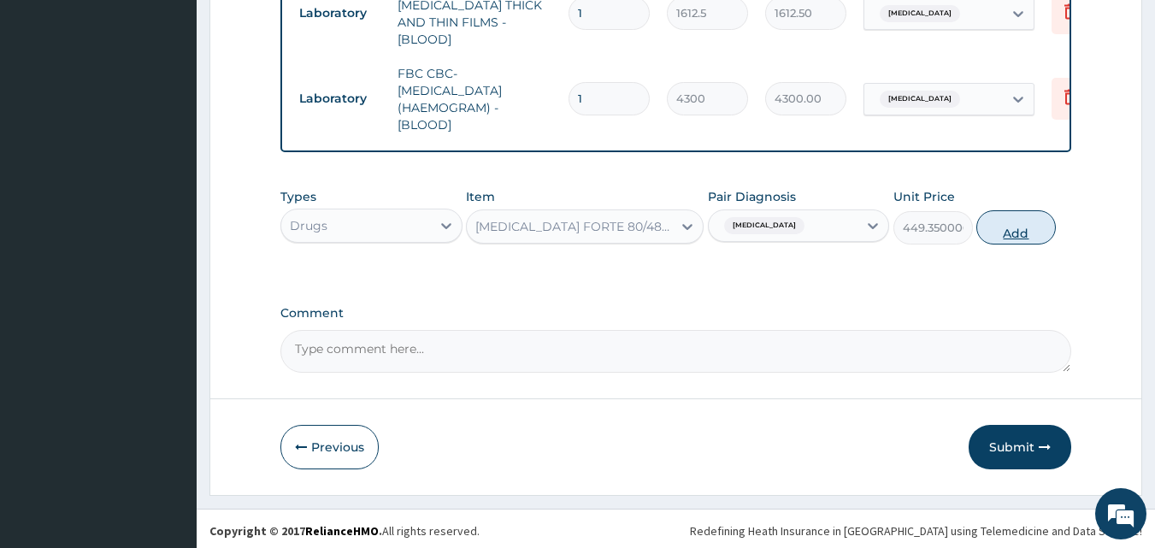
click at [994, 221] on button "Add" at bounding box center [1015, 227] width 79 height 34
type input "0"
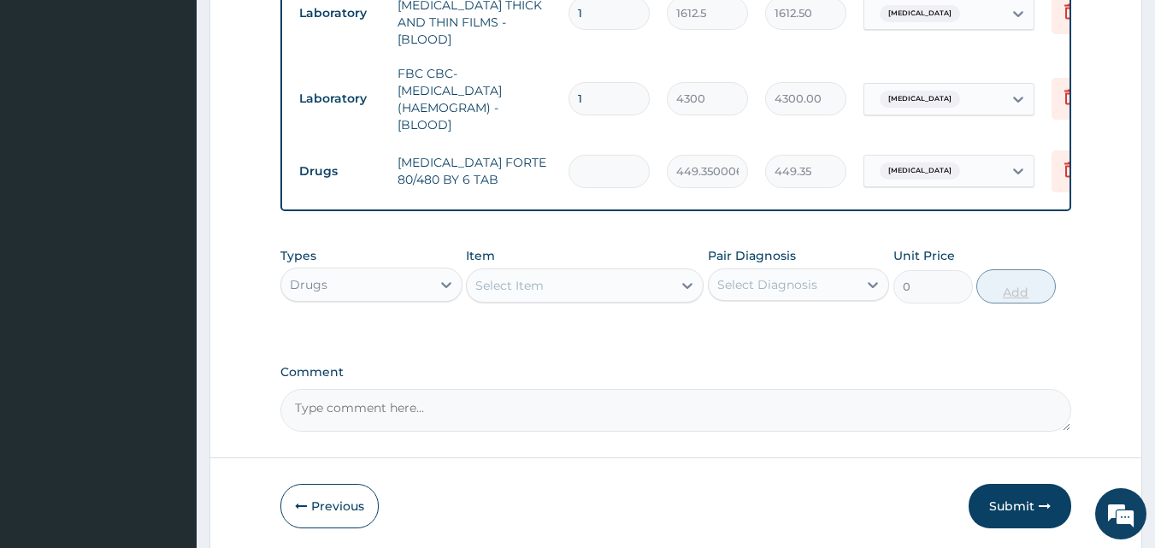
type input "0.00"
type input "6"
type input "2696.10"
type input "6"
click at [626, 284] on div "Select Item" at bounding box center [569, 285] width 205 height 27
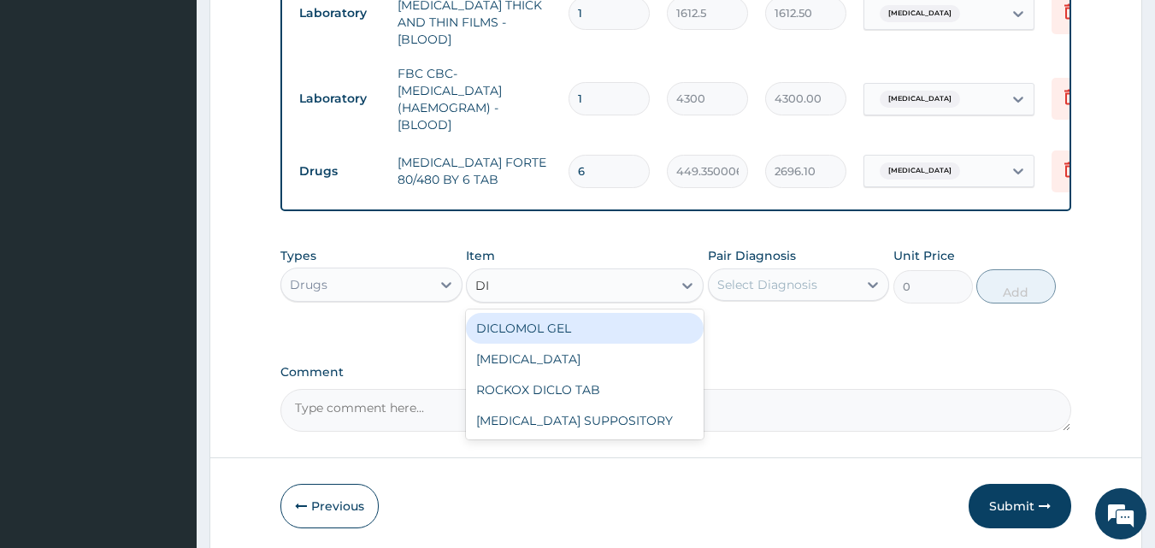
type input "D"
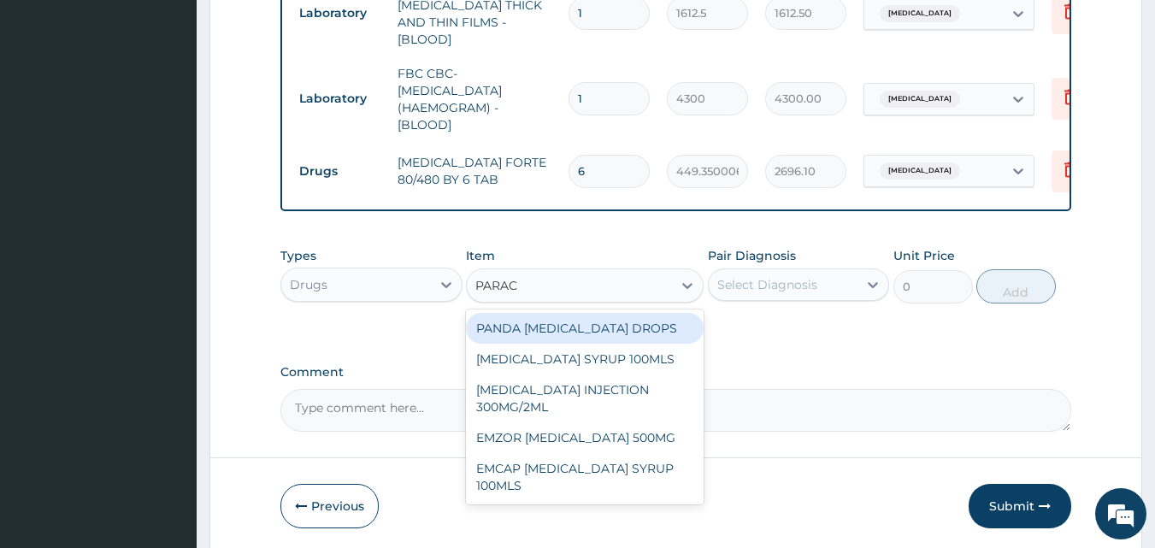
type input "PARACE"
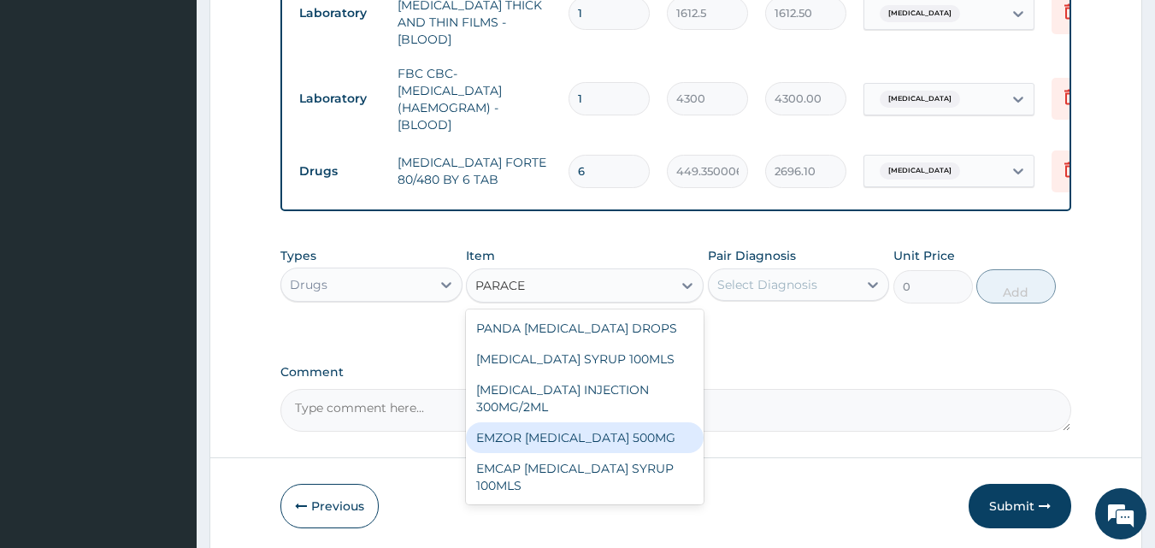
click at [621, 425] on div "EMZOR PARACETAMOL 500MG" at bounding box center [585, 437] width 238 height 31
type input "23.64999961853027"
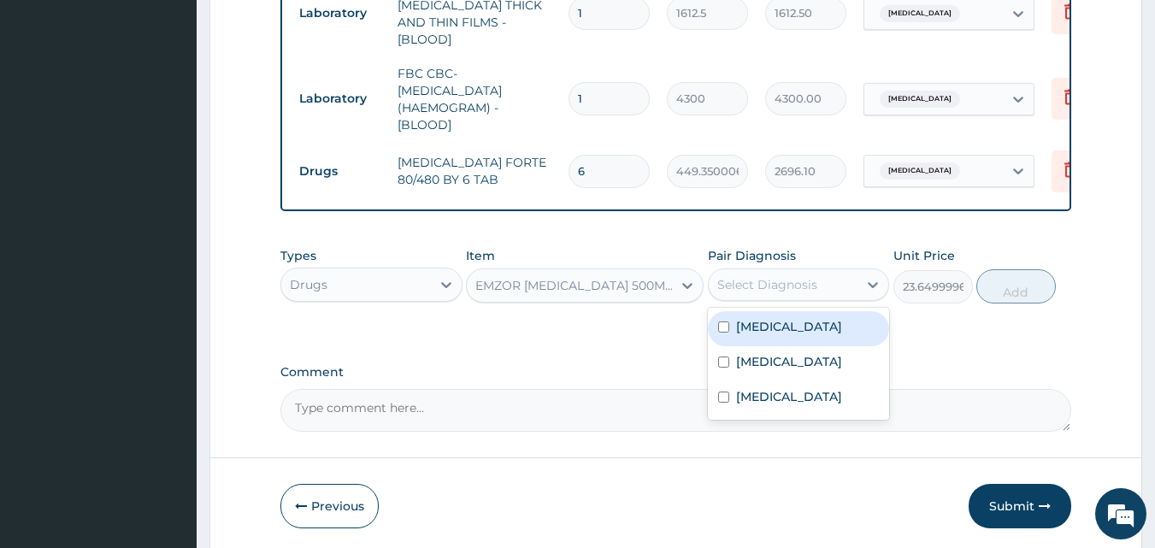
click at [790, 278] on div "Select Diagnosis" at bounding box center [767, 284] width 100 height 17
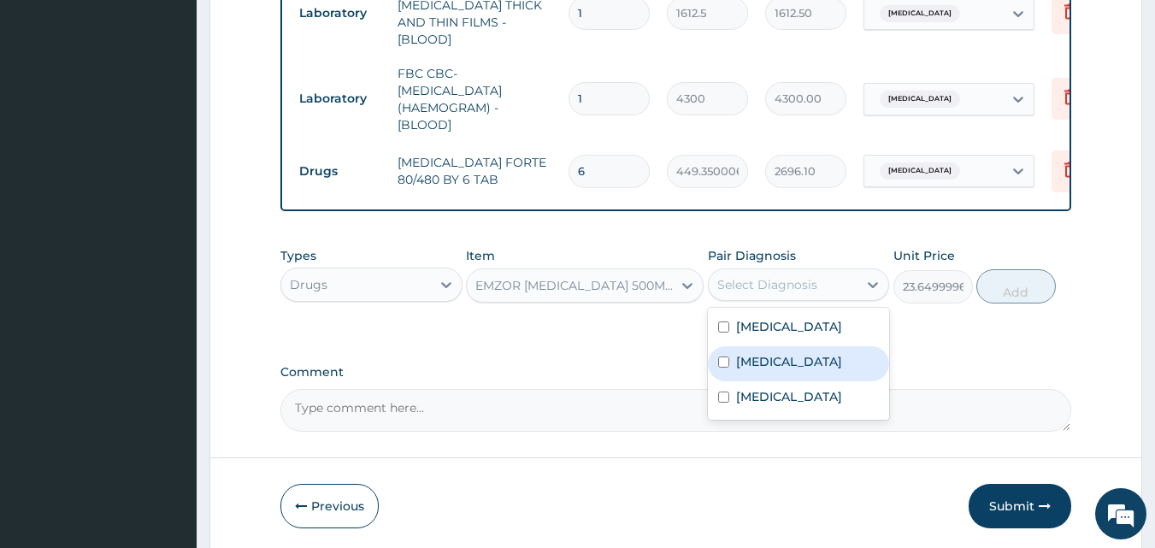
click at [789, 362] on div "Malaria" at bounding box center [799, 363] width 182 height 35
checkbox input "true"
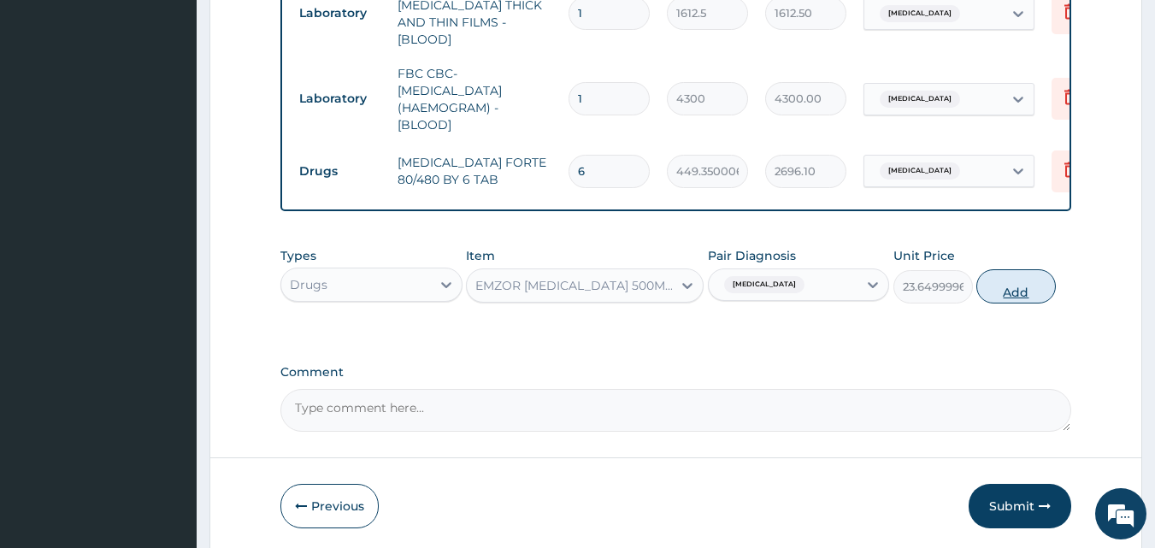
click at [1020, 269] on button "Add" at bounding box center [1015, 286] width 79 height 34
type input "0"
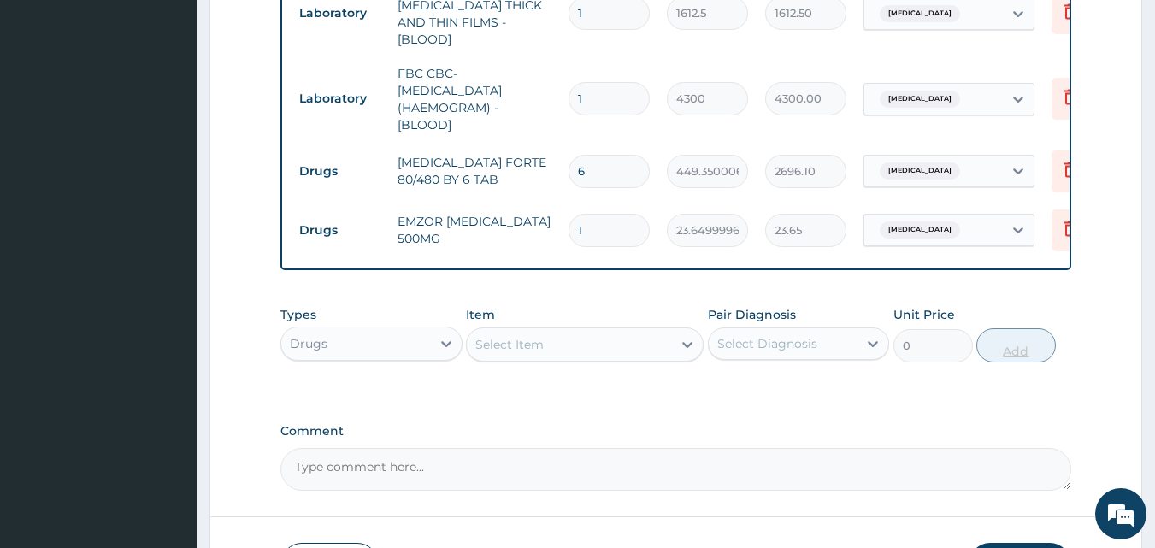
type input "18"
type input "425.70"
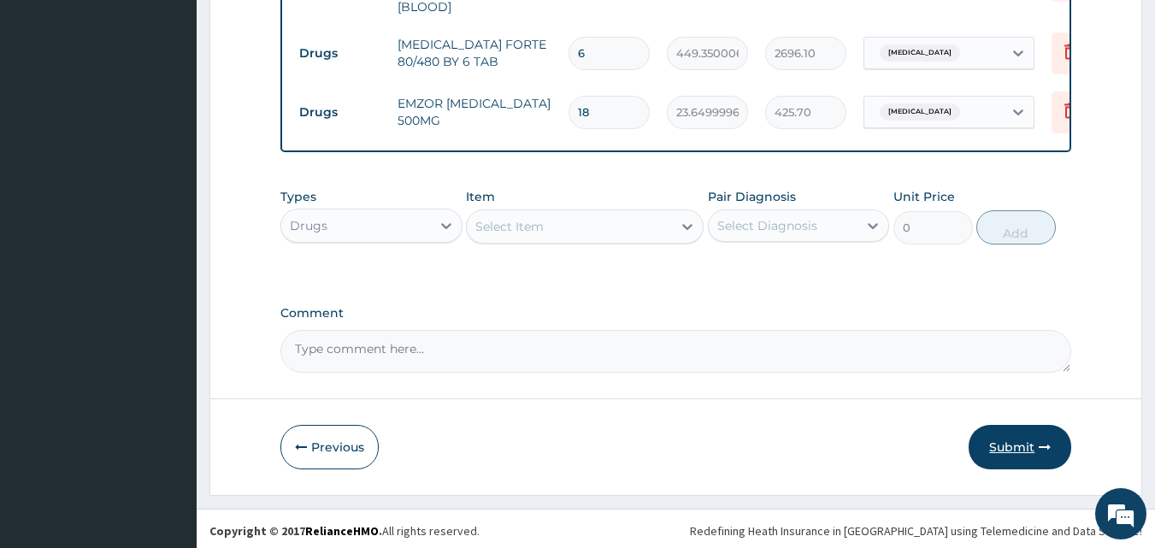
type input "18"
click at [1016, 440] on button "Submit" at bounding box center [1020, 447] width 103 height 44
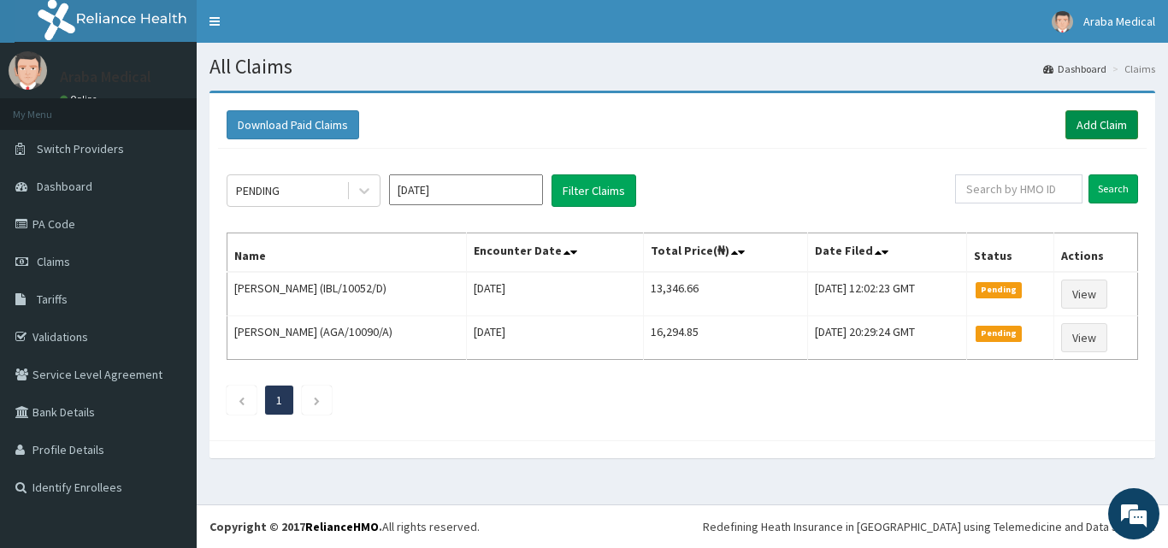
click at [1104, 118] on link "Add Claim" at bounding box center [1101, 124] width 73 height 29
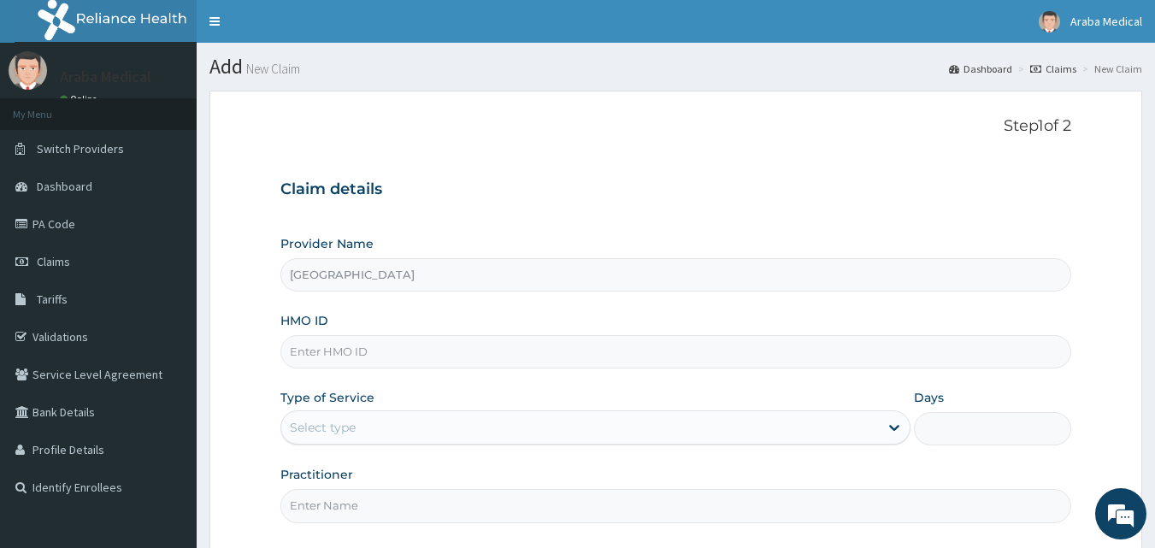
type input "[GEOGRAPHIC_DATA]"
click at [386, 361] on input "HMO ID" at bounding box center [676, 351] width 792 height 33
type input "FIO/10046/A"
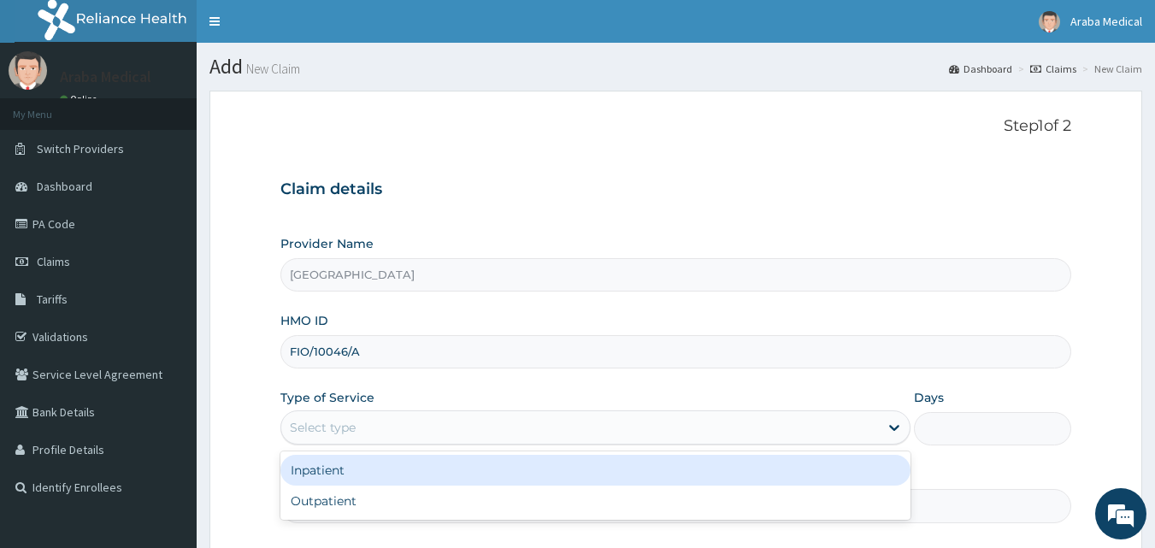
click at [395, 430] on div "Select type" at bounding box center [580, 427] width 598 height 27
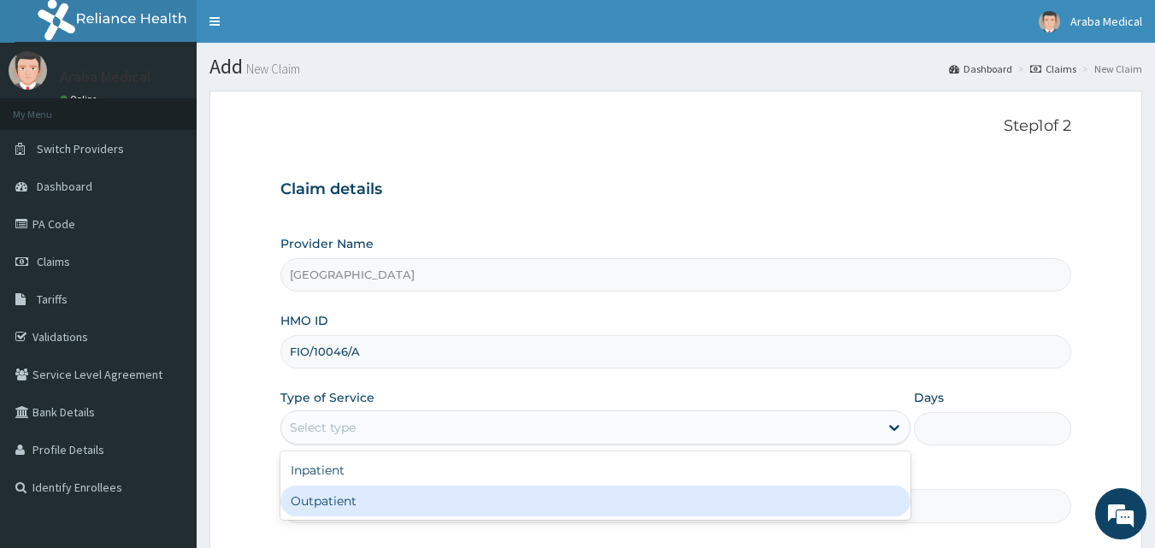
click at [384, 498] on div "Outpatient" at bounding box center [595, 501] width 630 height 31
type input "1"
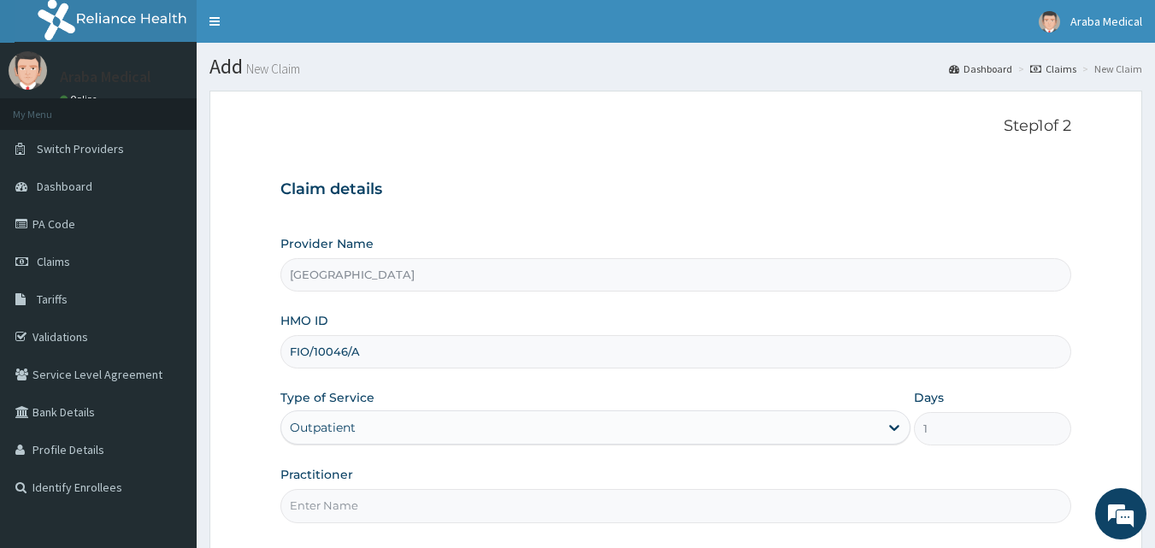
click at [403, 498] on input "Practitioner" at bounding box center [676, 505] width 792 height 33
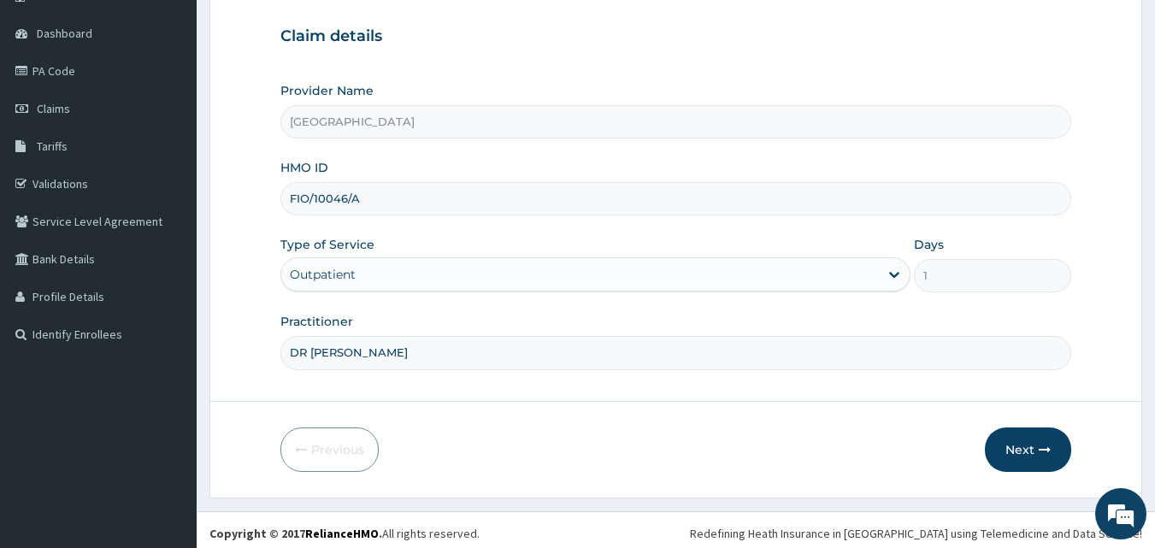
scroll to position [160, 0]
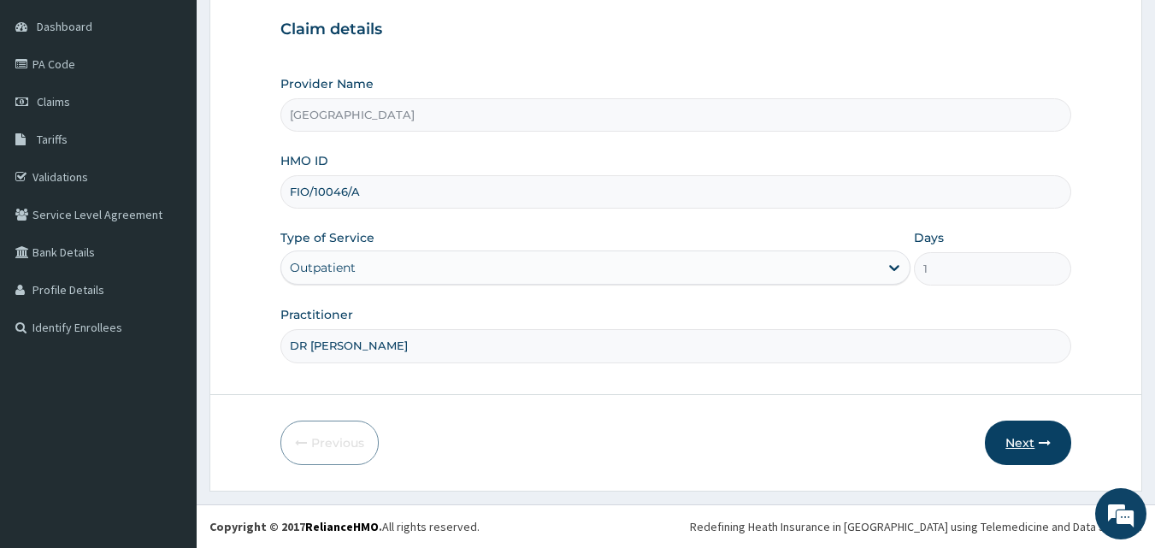
type input "DR [PERSON_NAME]"
click at [1023, 437] on button "Next" at bounding box center [1028, 443] width 86 height 44
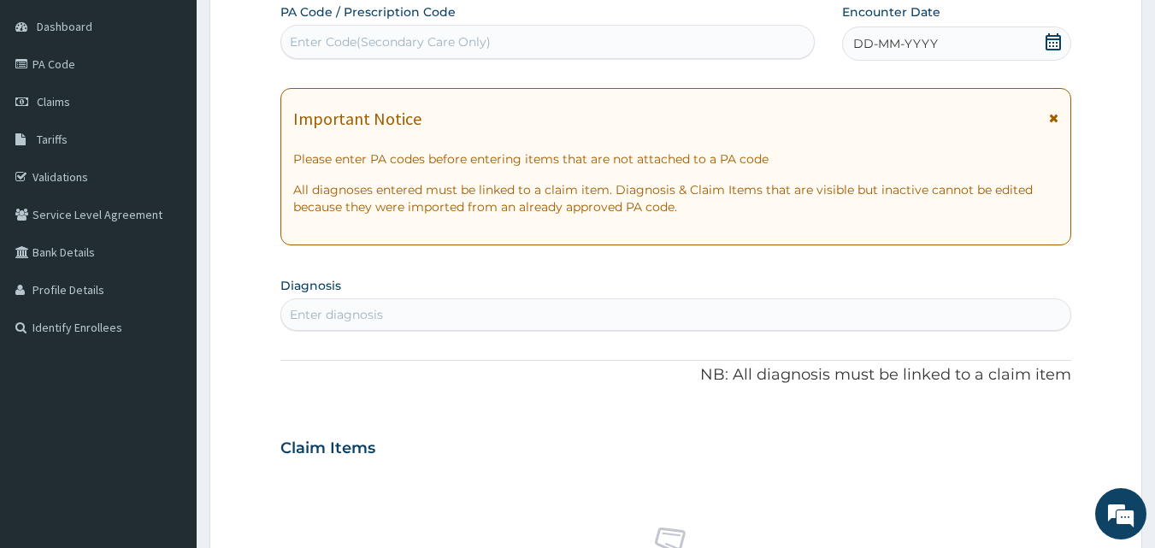
click at [1050, 36] on icon at bounding box center [1052, 41] width 15 height 17
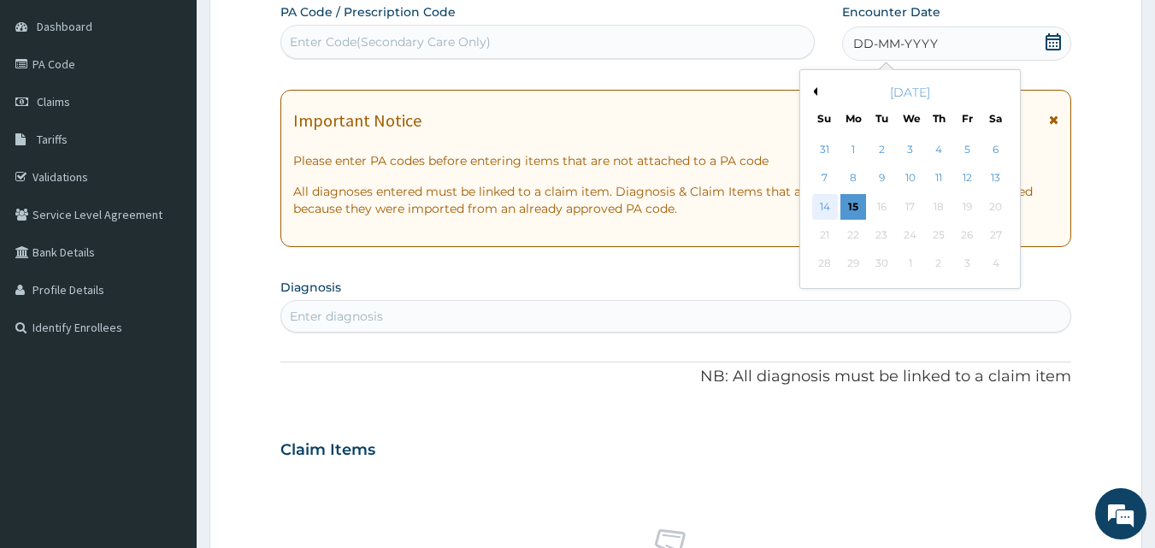
click at [823, 209] on div "14" at bounding box center [825, 207] width 26 height 26
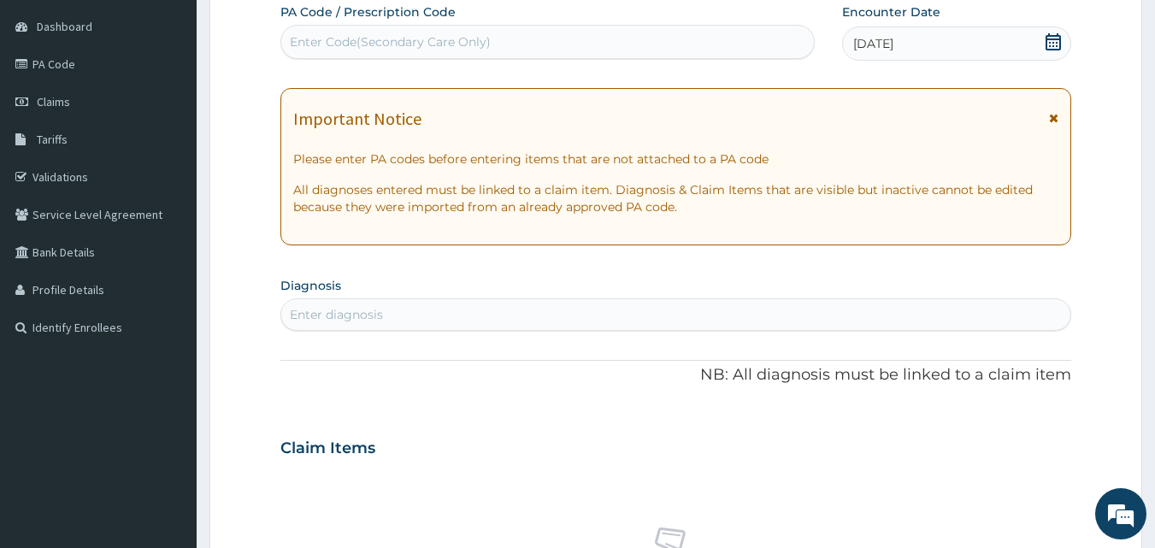
click at [468, 315] on div "Enter diagnosis" at bounding box center [676, 314] width 790 height 27
type input "R"
type input "UPPER RESPI"
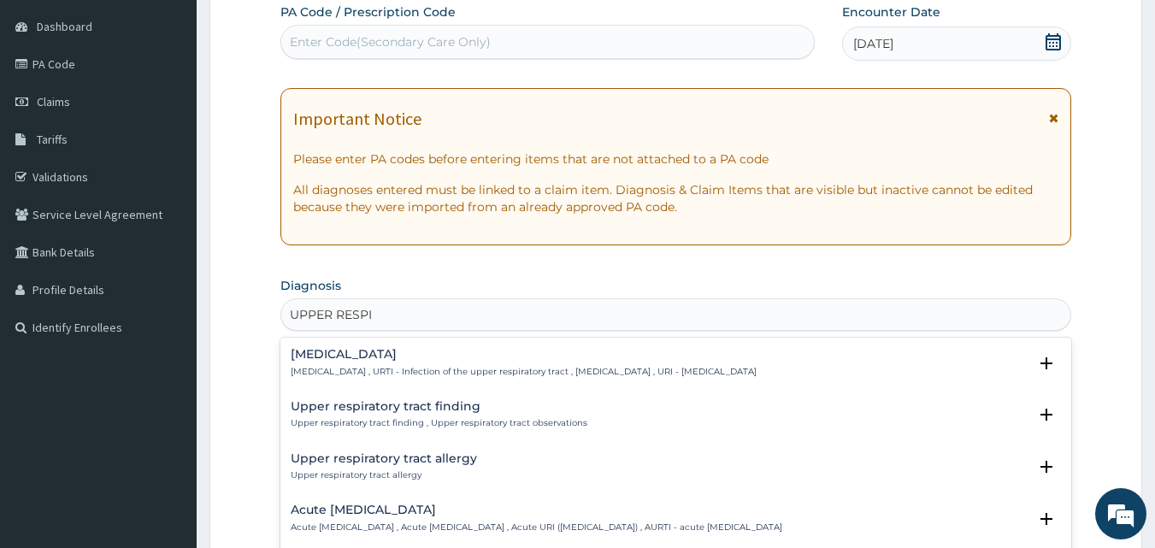
click at [323, 362] on div "[MEDICAL_DATA] [MEDICAL_DATA] , URTI - Infection of the upper respiratory tract…" at bounding box center [524, 363] width 466 height 30
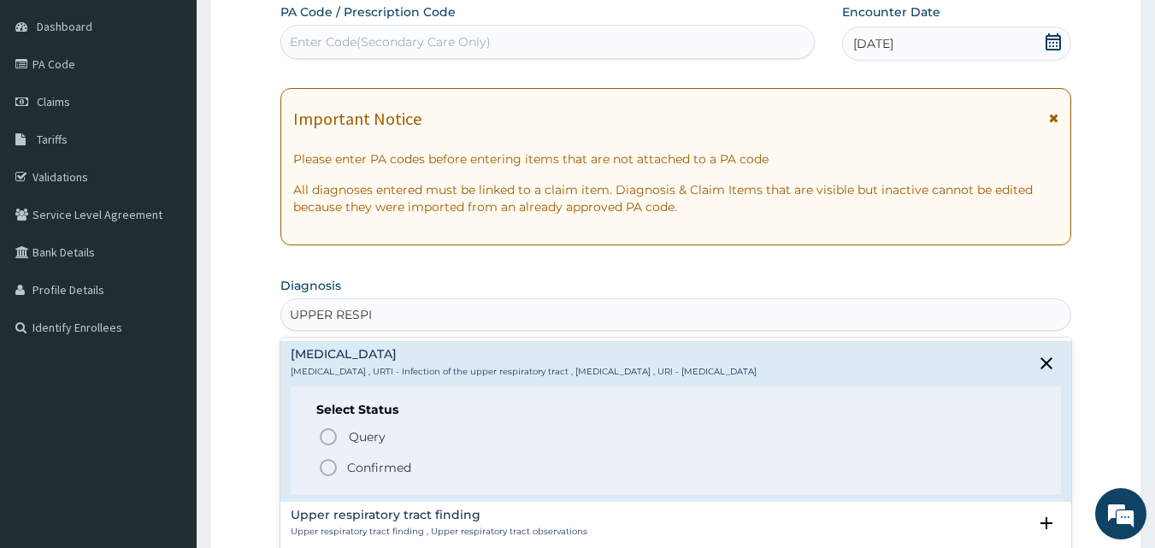
click at [327, 467] on icon "status option filled" at bounding box center [328, 467] width 21 height 21
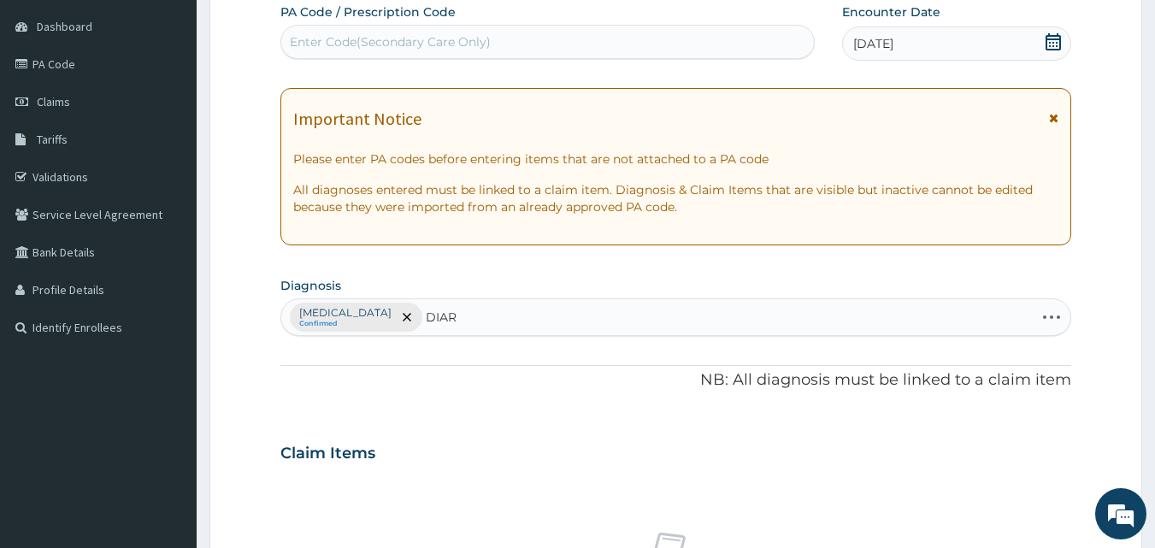
type input "DIARR"
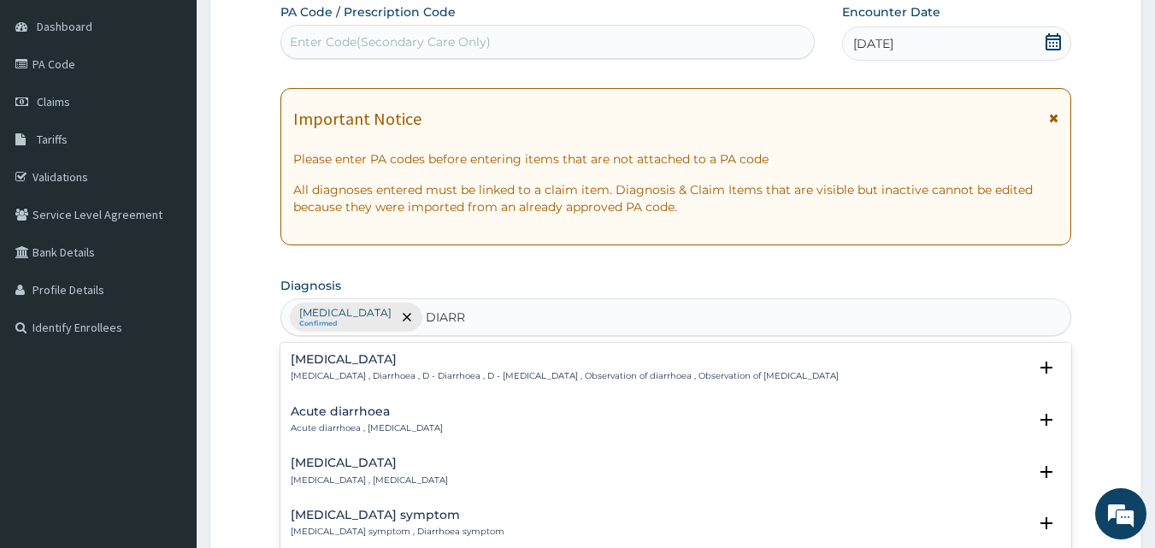
click at [318, 363] on h4 "[MEDICAL_DATA]" at bounding box center [565, 359] width 548 height 13
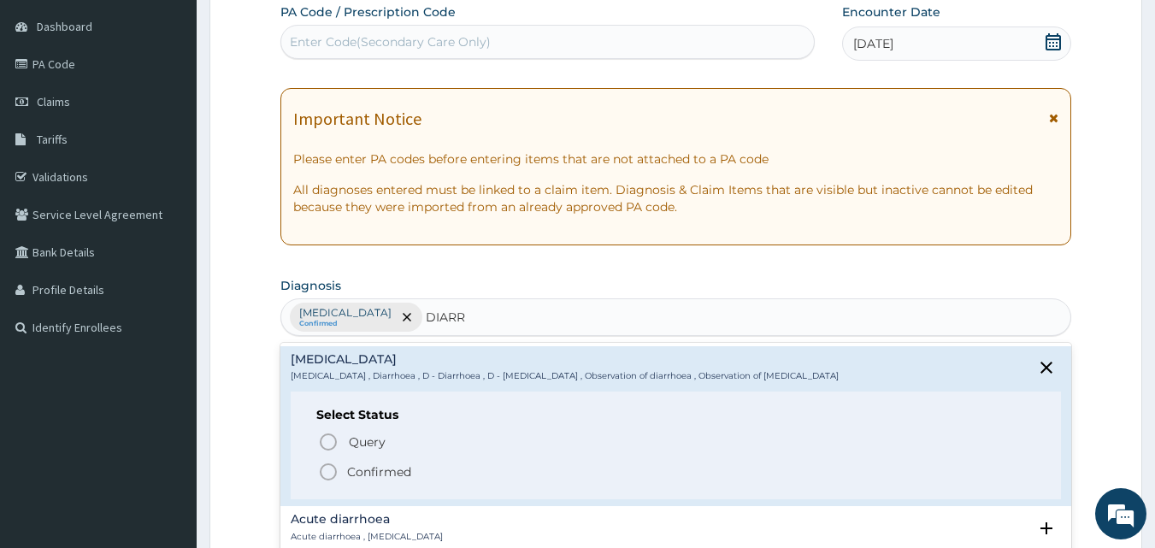
click at [325, 472] on icon "status option filled" at bounding box center [328, 472] width 21 height 21
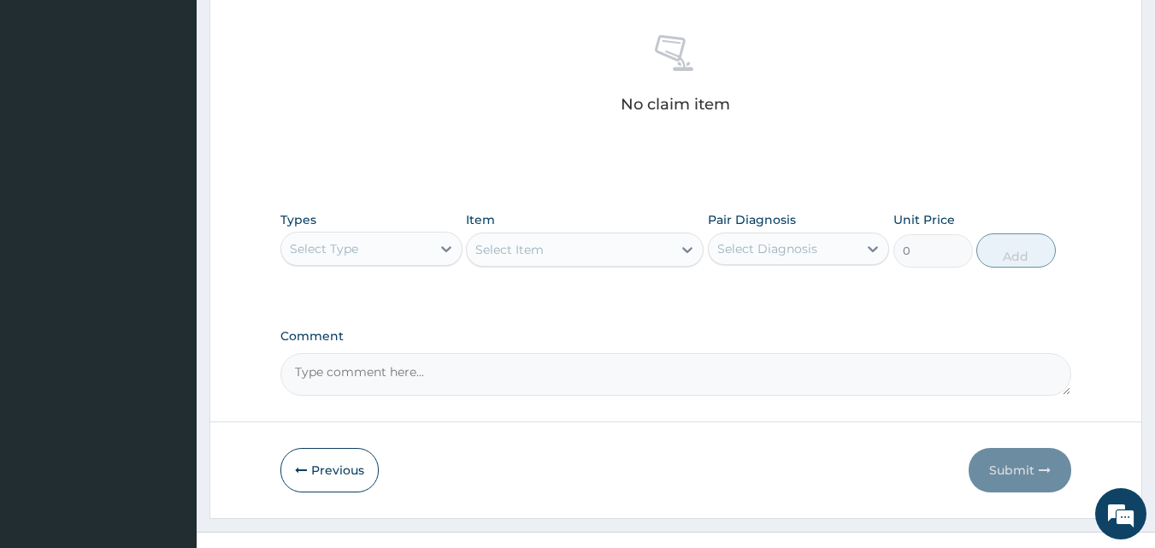
scroll to position [685, 0]
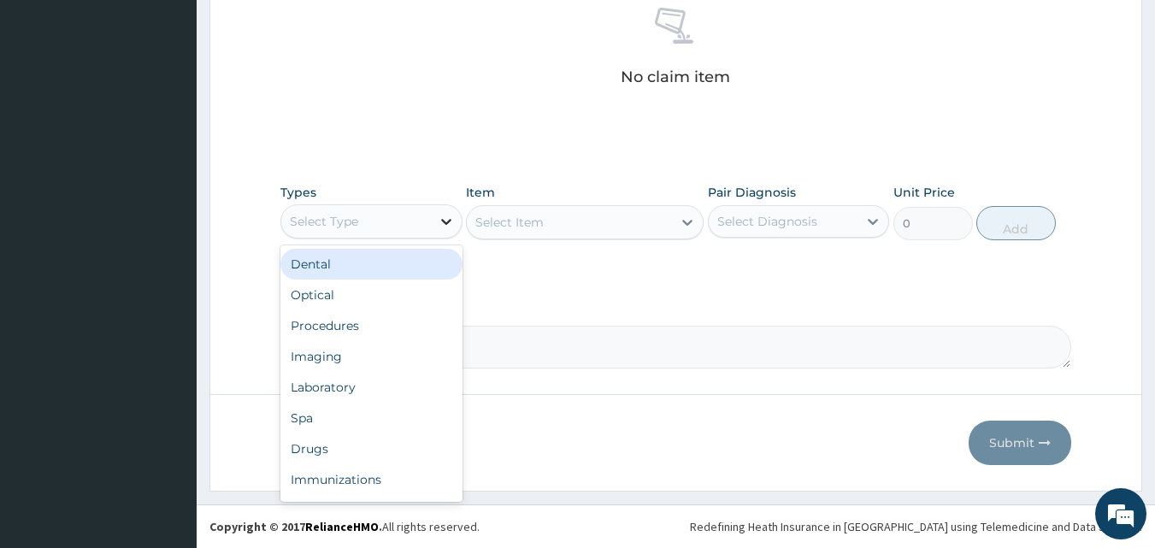
click at [437, 207] on div at bounding box center [446, 221] width 31 height 31
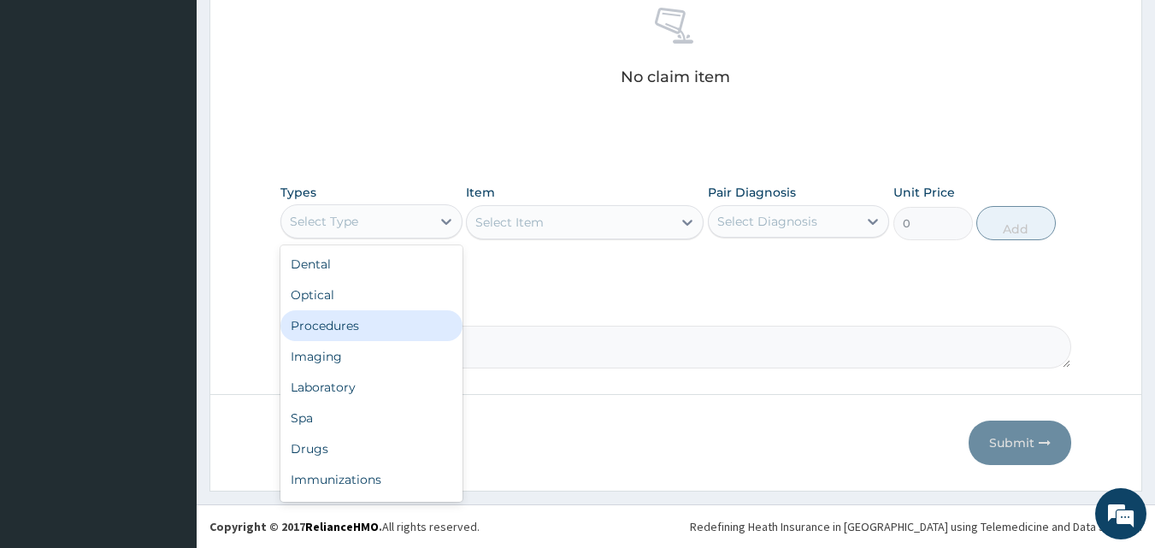
click at [390, 325] on div "Procedures" at bounding box center [371, 325] width 182 height 31
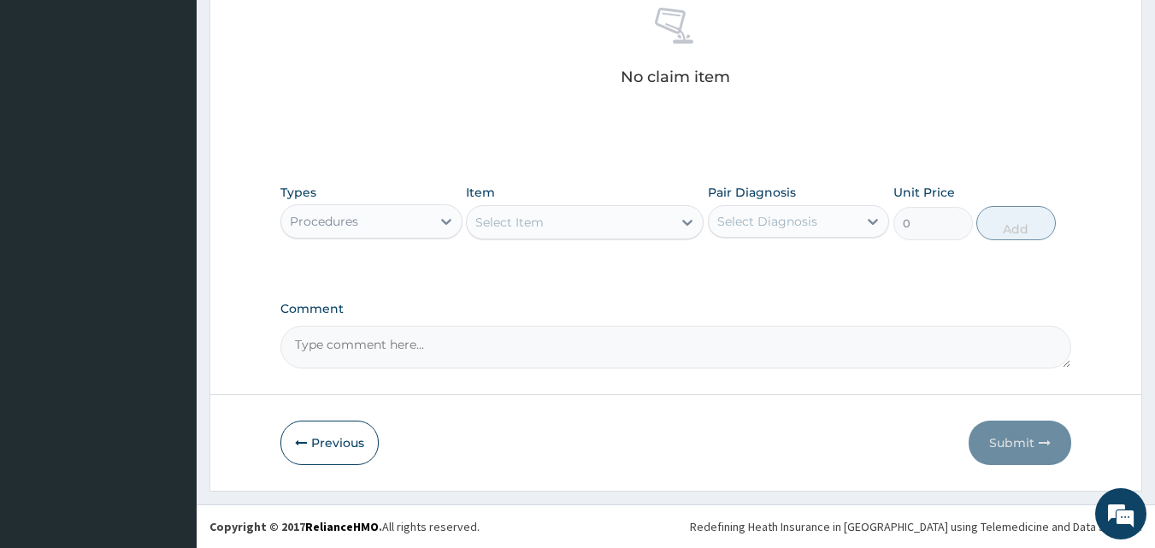
click at [580, 219] on div "Select Item" at bounding box center [569, 222] width 205 height 27
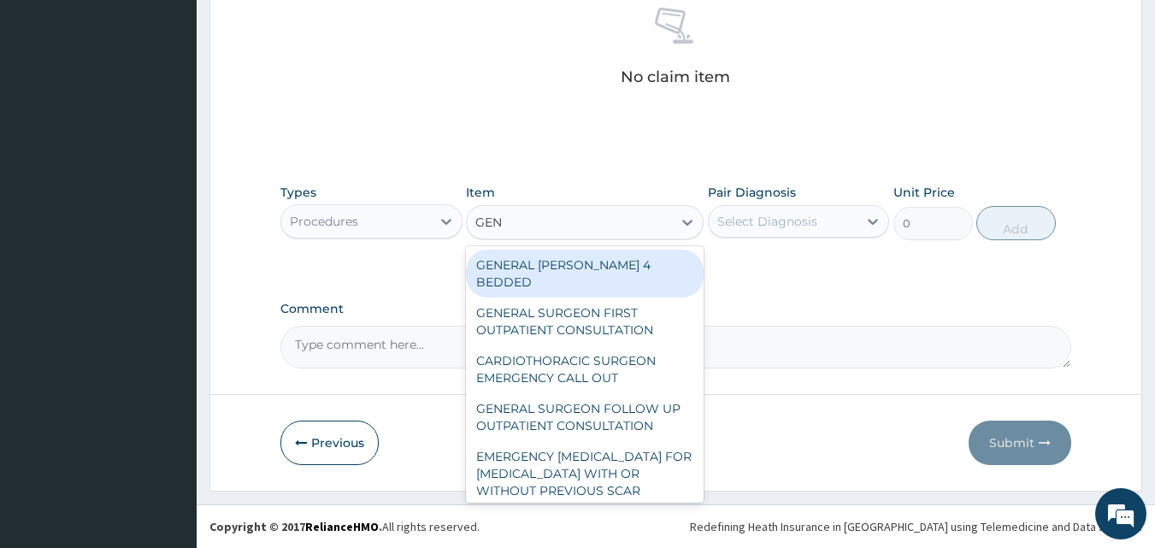
type input "GENE"
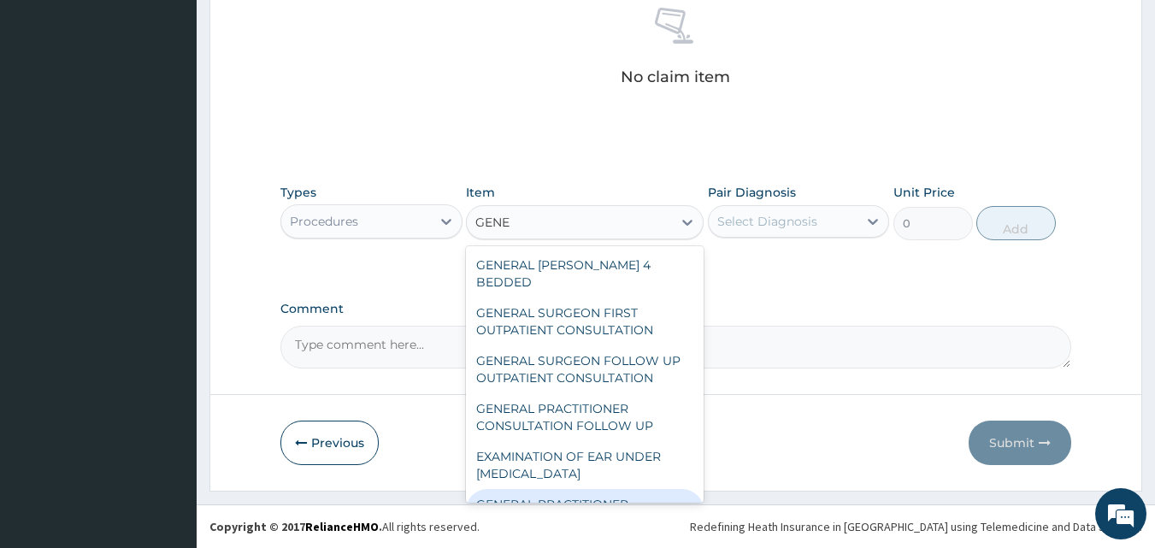
click at [574, 489] on div "GENERAL PRACTITIONER CONSULTATION FIRST OUTPATIENT CONSULTATION" at bounding box center [585, 521] width 238 height 65
type input "3547.5"
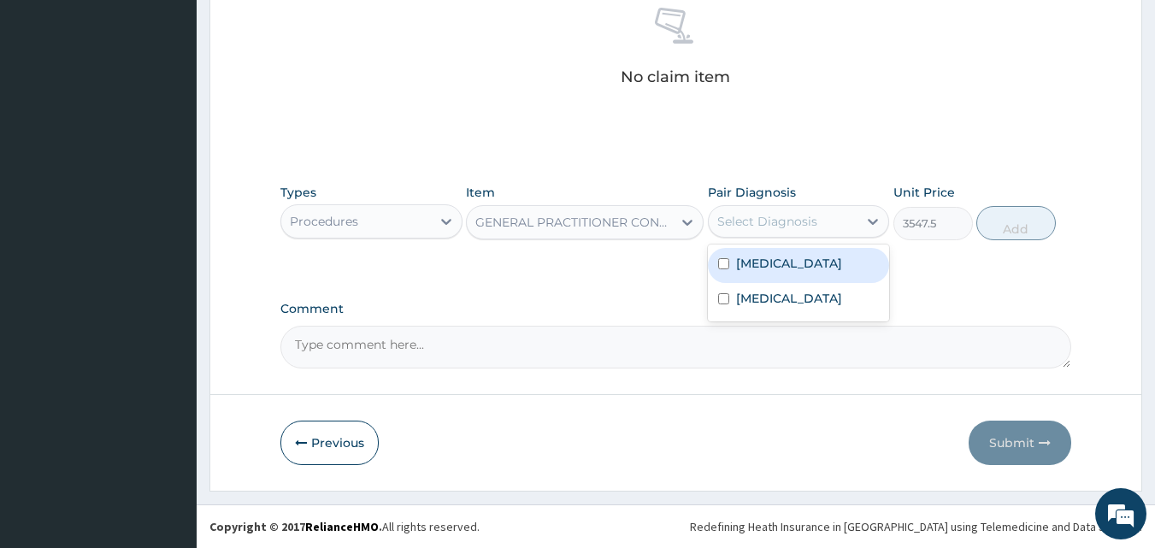
click at [800, 206] on div "Select Diagnosis" at bounding box center [799, 221] width 182 height 32
click at [807, 272] on label "[MEDICAL_DATA]" at bounding box center [789, 263] width 106 height 17
checkbox input "true"
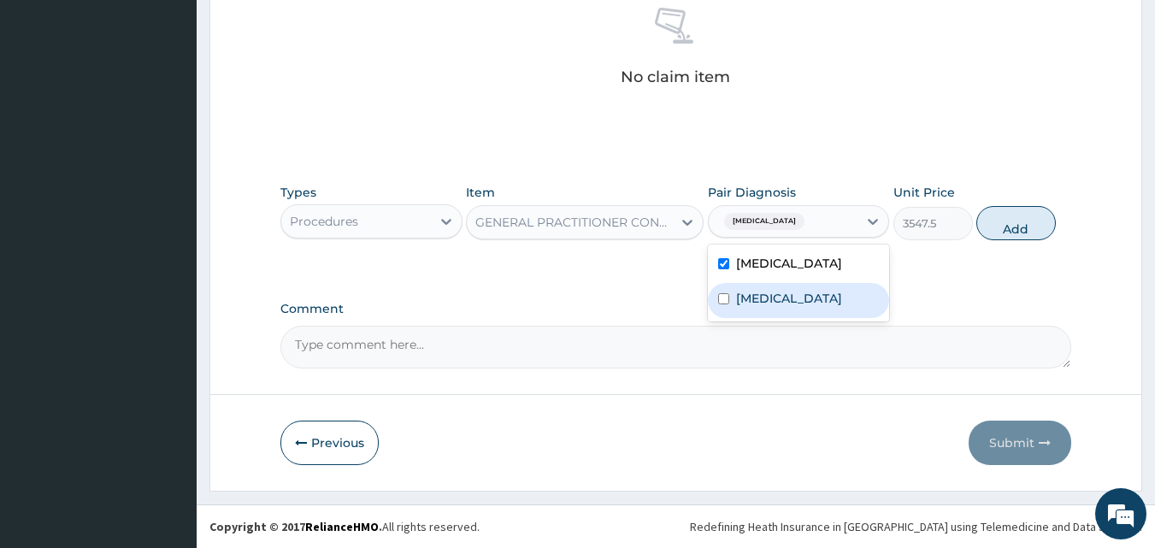
click at [803, 318] on div "[MEDICAL_DATA]" at bounding box center [799, 300] width 182 height 35
checkbox input "true"
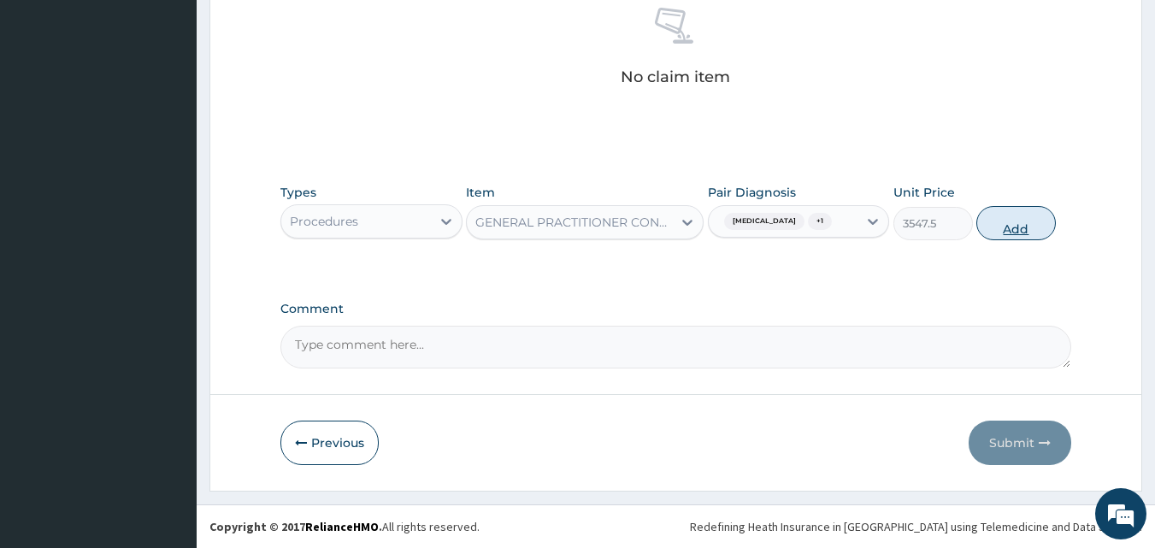
click at [994, 239] on button "Add" at bounding box center [1015, 223] width 79 height 34
type input "0"
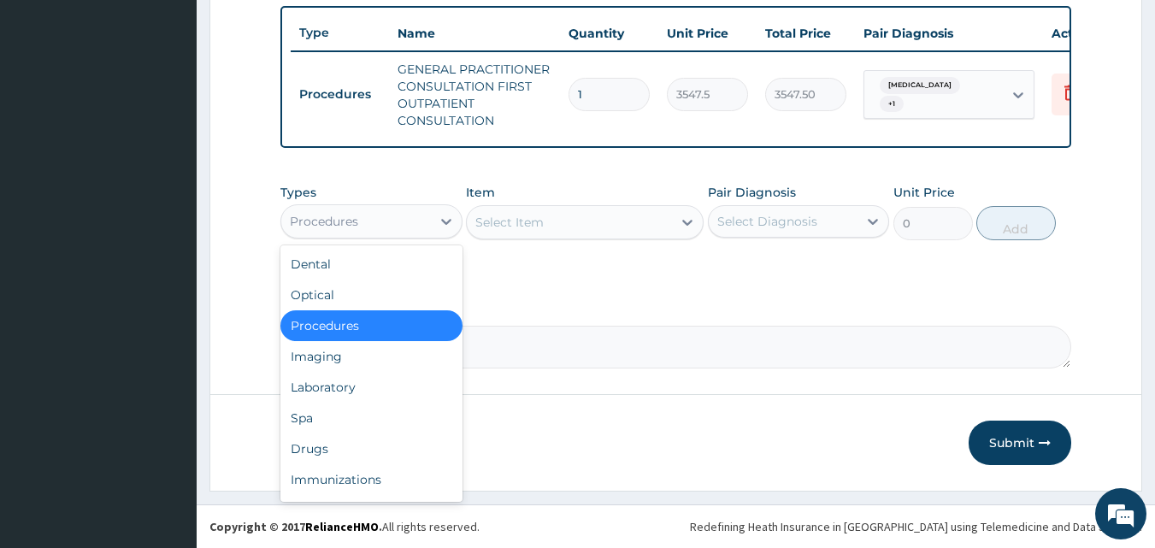
click at [379, 233] on div "Procedures" at bounding box center [356, 221] width 150 height 27
click at [361, 439] on div "Drugs" at bounding box center [371, 448] width 182 height 31
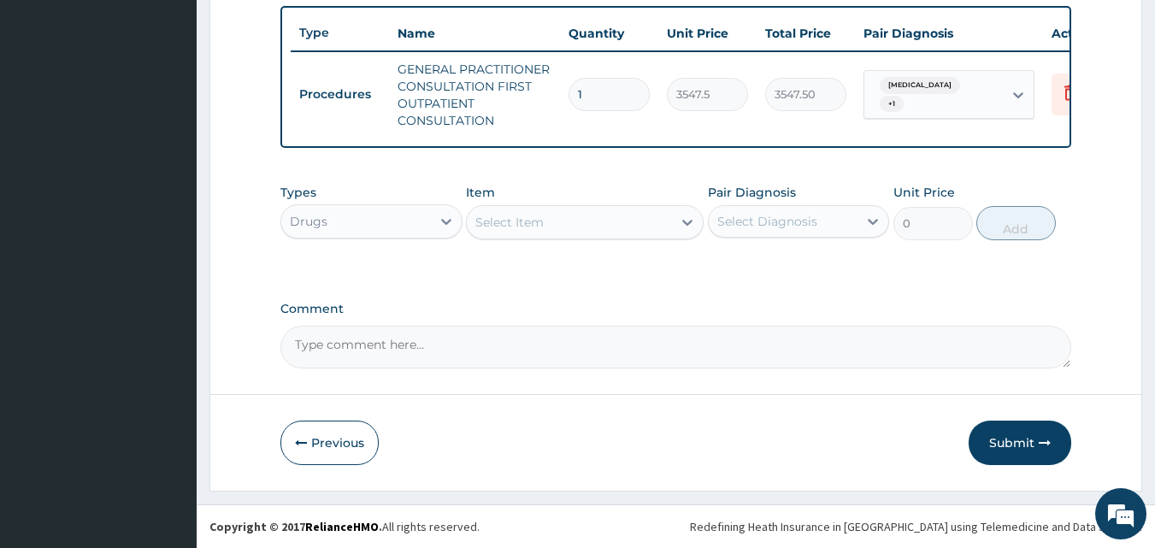
click at [590, 220] on div "Select Item" at bounding box center [569, 222] width 205 height 27
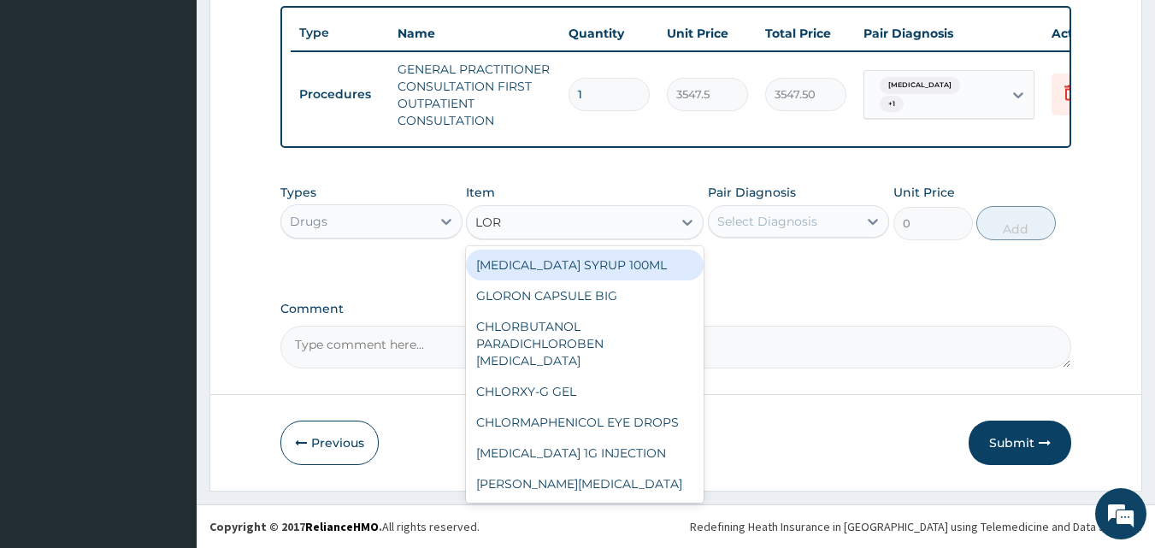
type input "LORA"
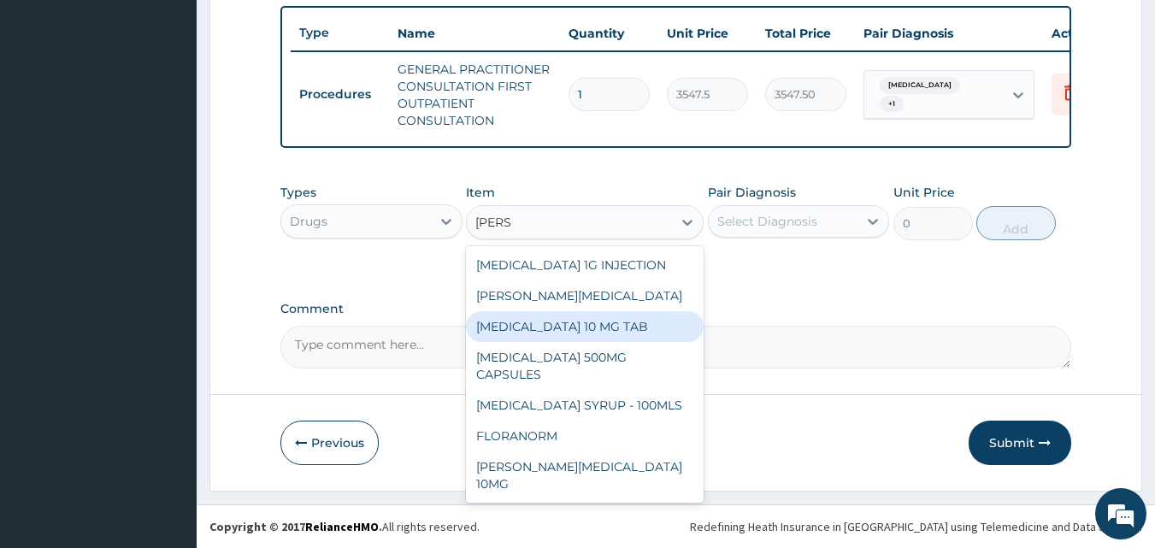
click at [547, 331] on div "LORATADINE 10 MG TAB" at bounding box center [585, 326] width 238 height 31
type input "59.125"
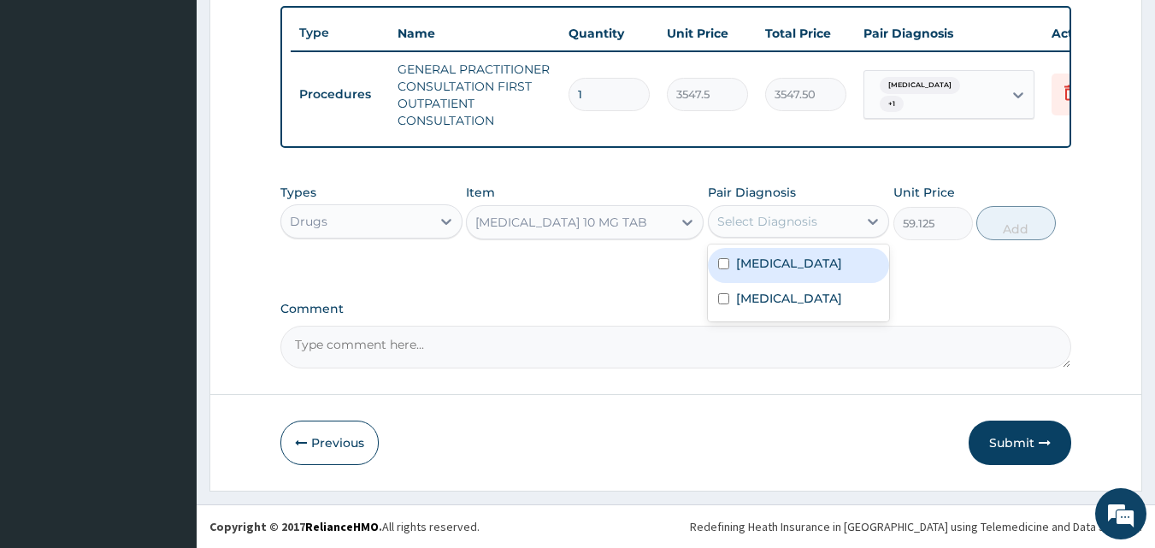
click at [770, 218] on div "Select Diagnosis" at bounding box center [767, 221] width 100 height 17
click at [781, 272] on label "Upper respiratory infection" at bounding box center [789, 263] width 106 height 17
checkbox input "true"
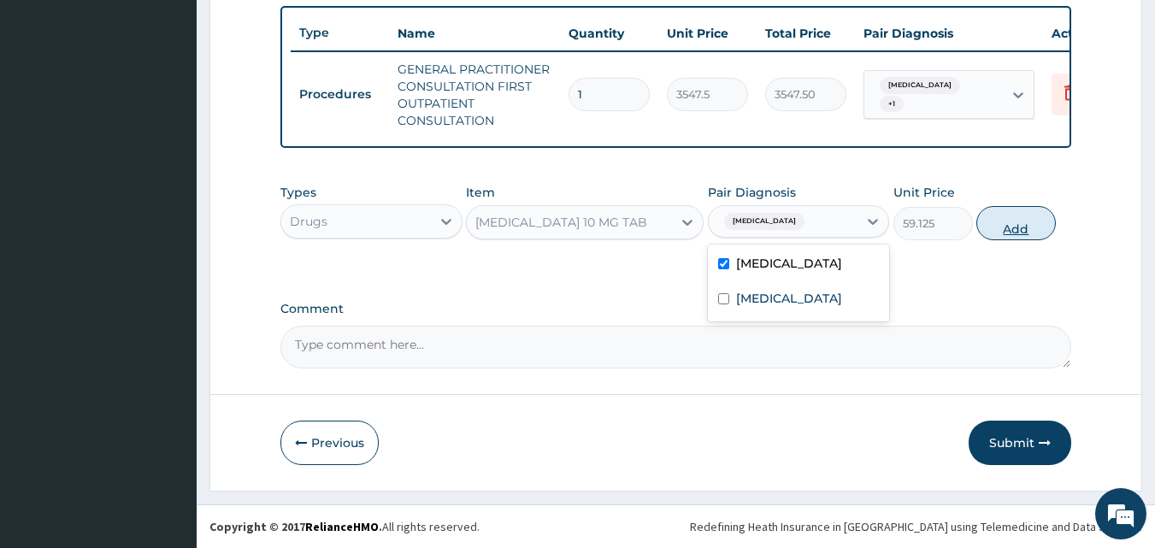
click at [998, 227] on button "Add" at bounding box center [1015, 223] width 79 height 34
type input "0"
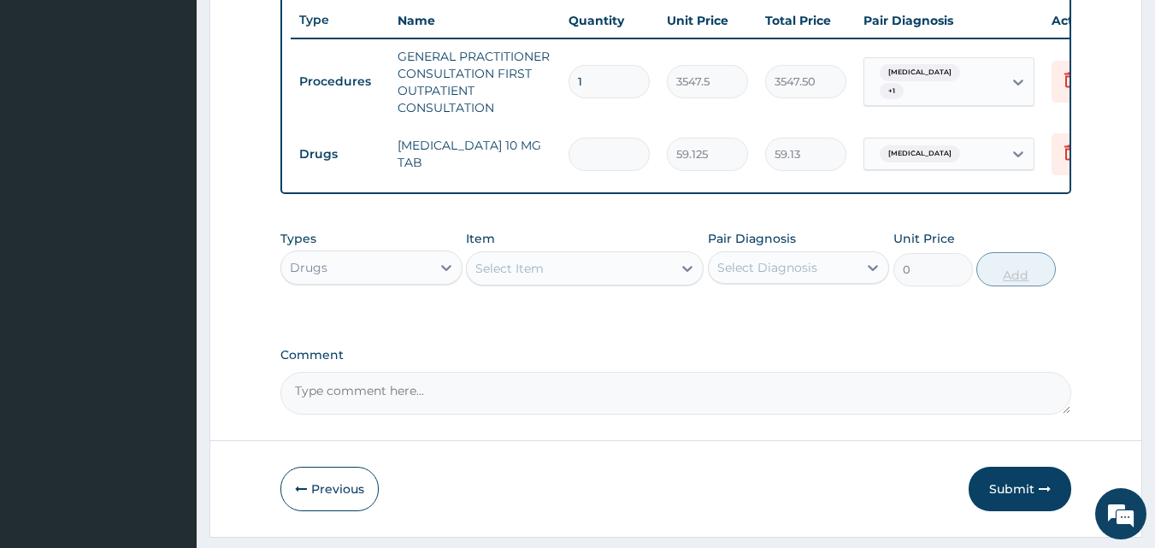
type input "0.00"
type input "5"
type input "295.63"
type input "5"
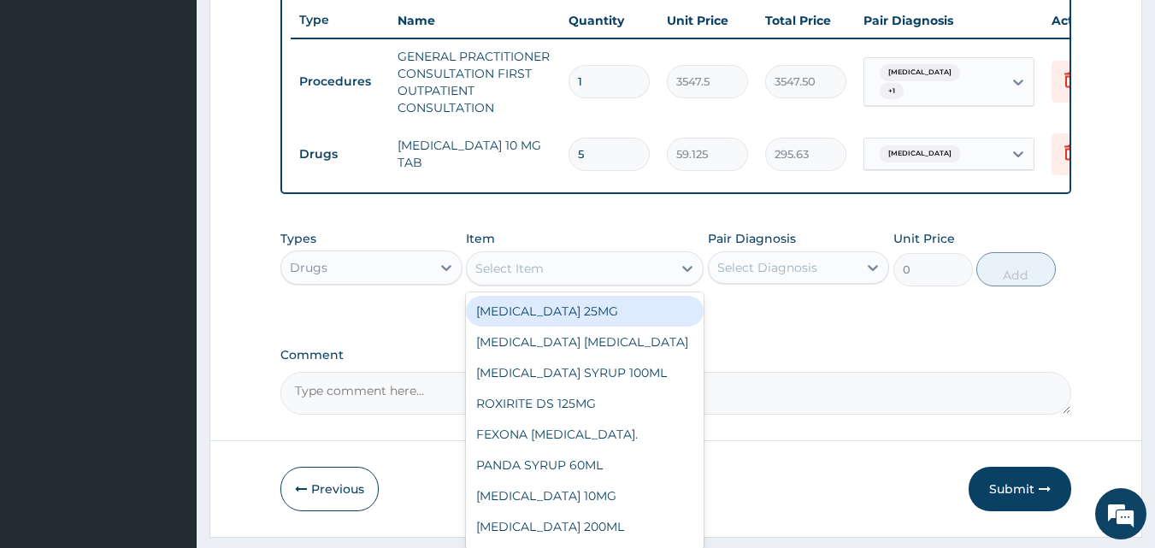
click at [603, 270] on div "Select Item" at bounding box center [569, 268] width 205 height 27
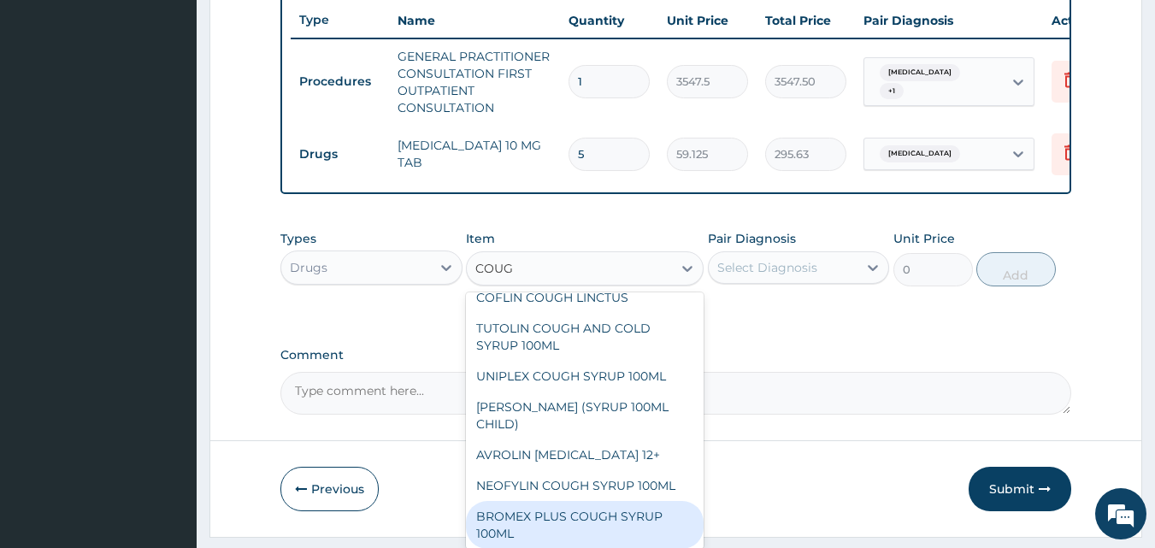
scroll to position [138, 0]
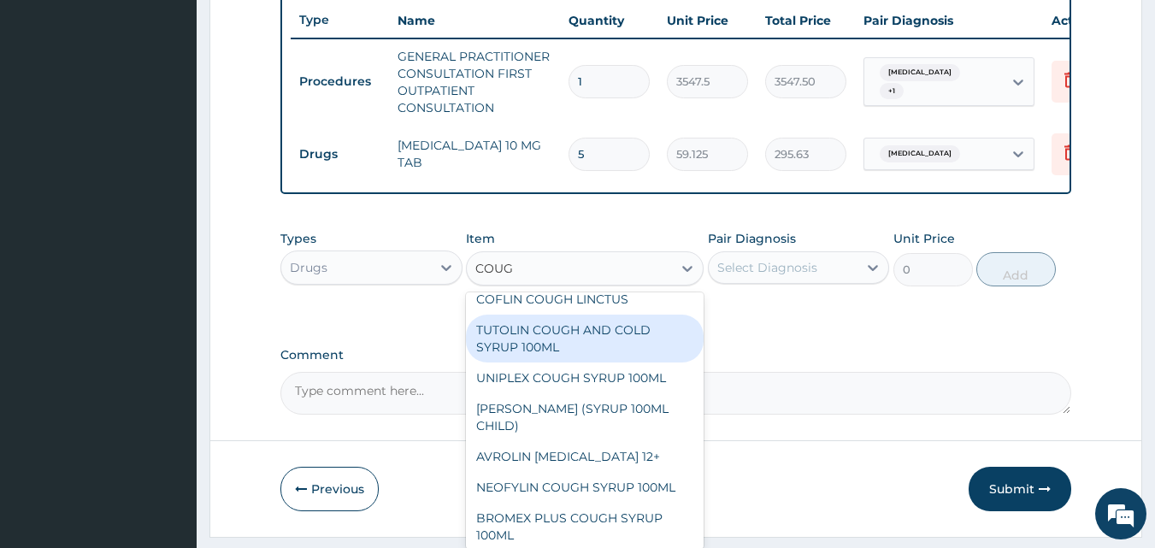
type input "COUG"
click at [627, 295] on div "Types Drugs Item option LORATADINE 10 MG TAB, selected. option TUTOLIN COUGH AN…" at bounding box center [676, 258] width 792 height 74
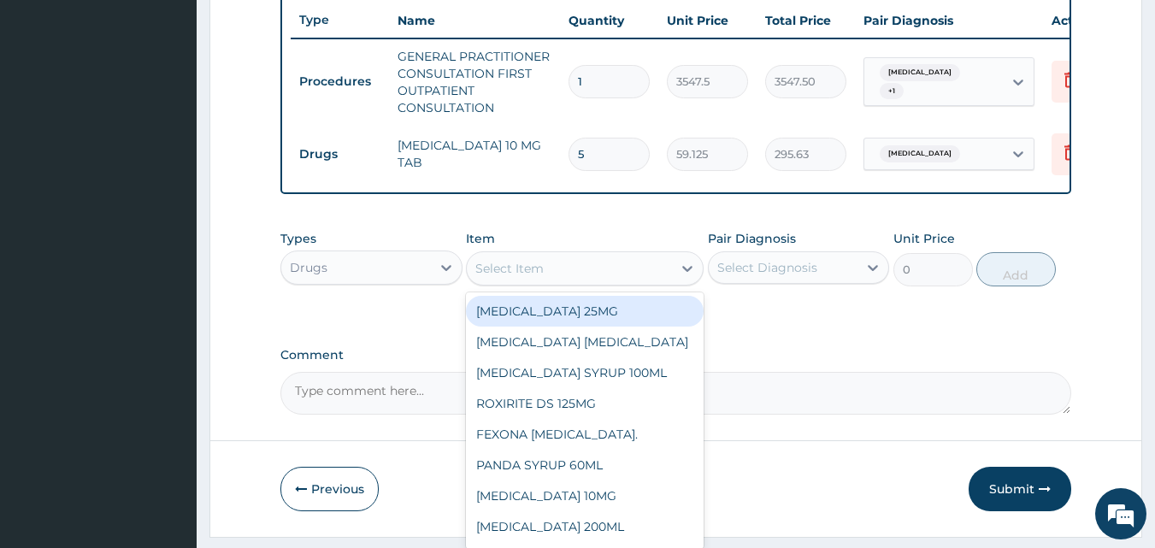
click at [651, 286] on div "Select Item" at bounding box center [585, 268] width 238 height 34
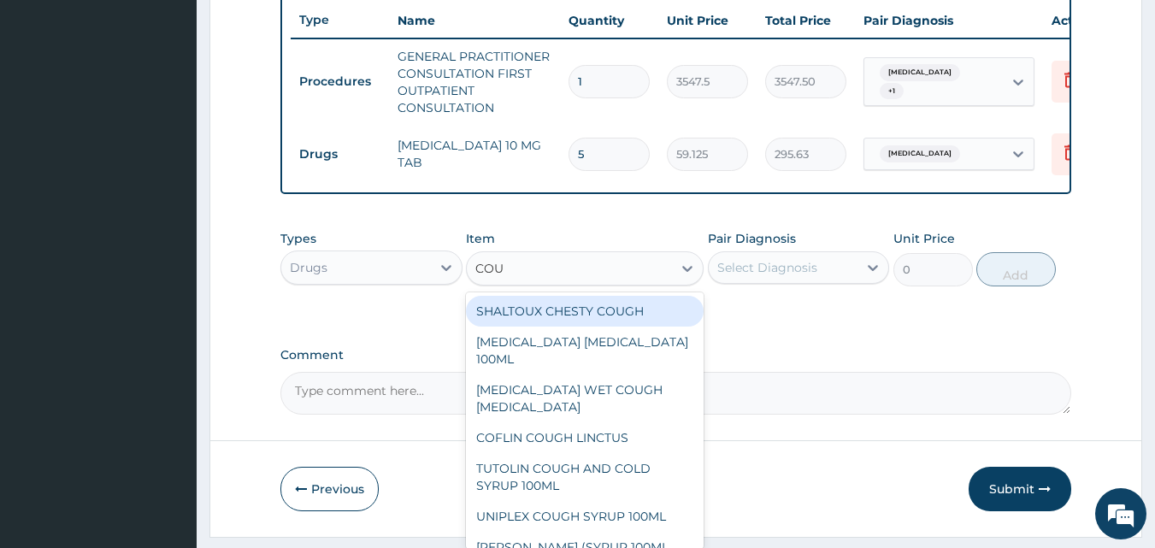
type input "COUG"
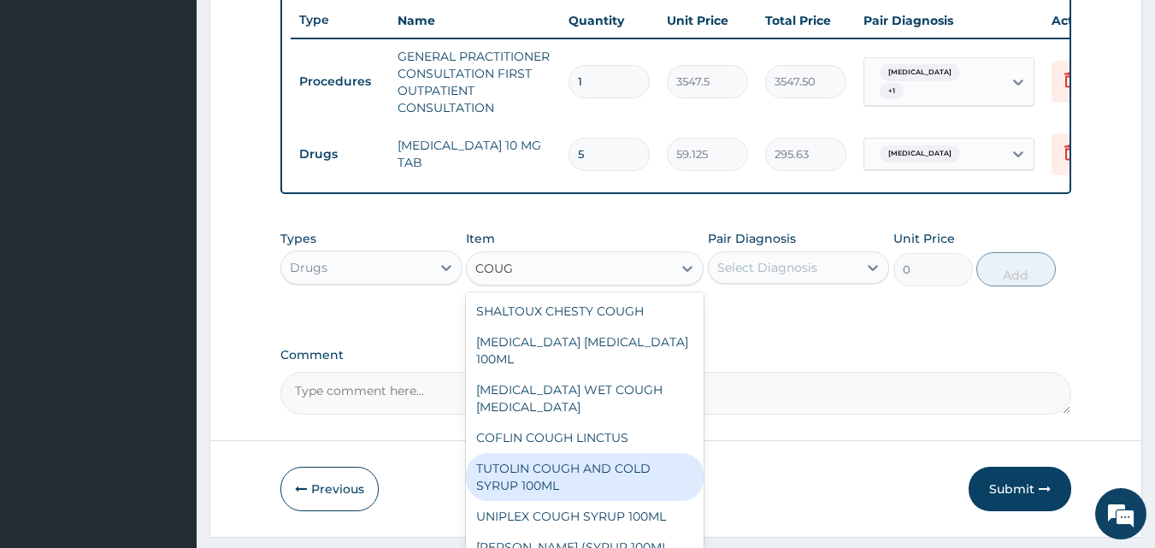
click at [585, 453] on div "TUTOLIN COUGH AND COLD SYRUP 100ML" at bounding box center [585, 477] width 238 height 48
type input "1537.25"
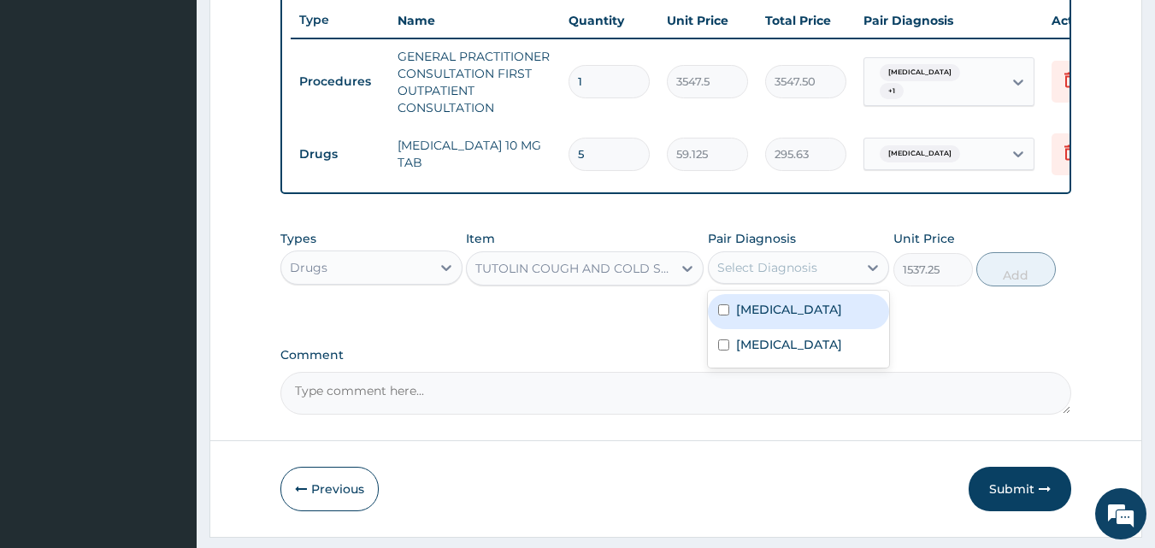
click at [757, 281] on div "Select Diagnosis" at bounding box center [784, 267] width 150 height 27
click at [762, 318] on label "Upper respiratory infection" at bounding box center [789, 309] width 106 height 17
checkbox input "true"
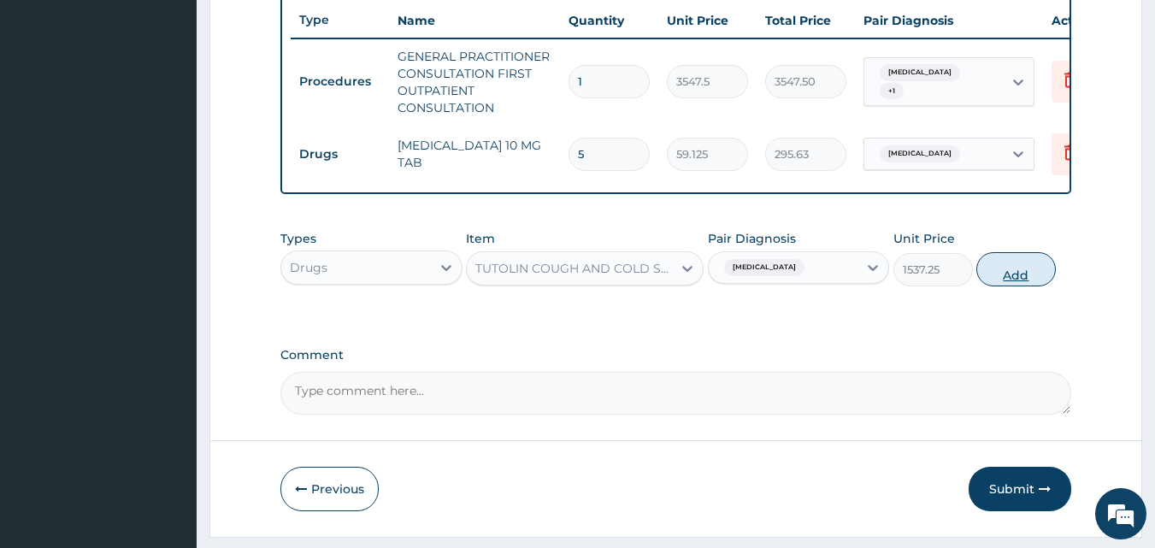
click at [996, 277] on button "Add" at bounding box center [1015, 269] width 79 height 34
type input "0"
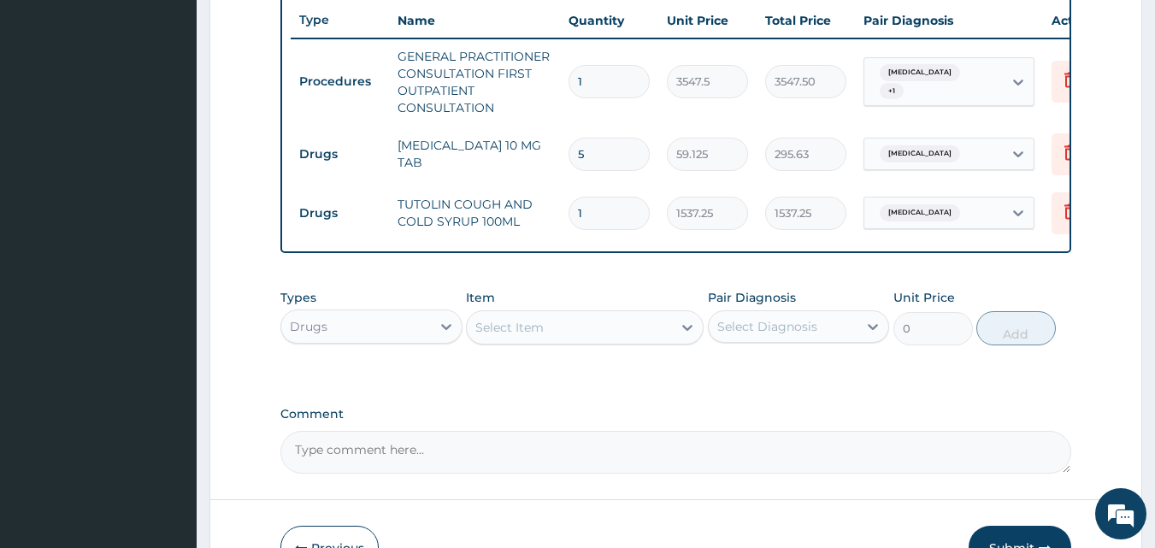
scroll to position [761, 0]
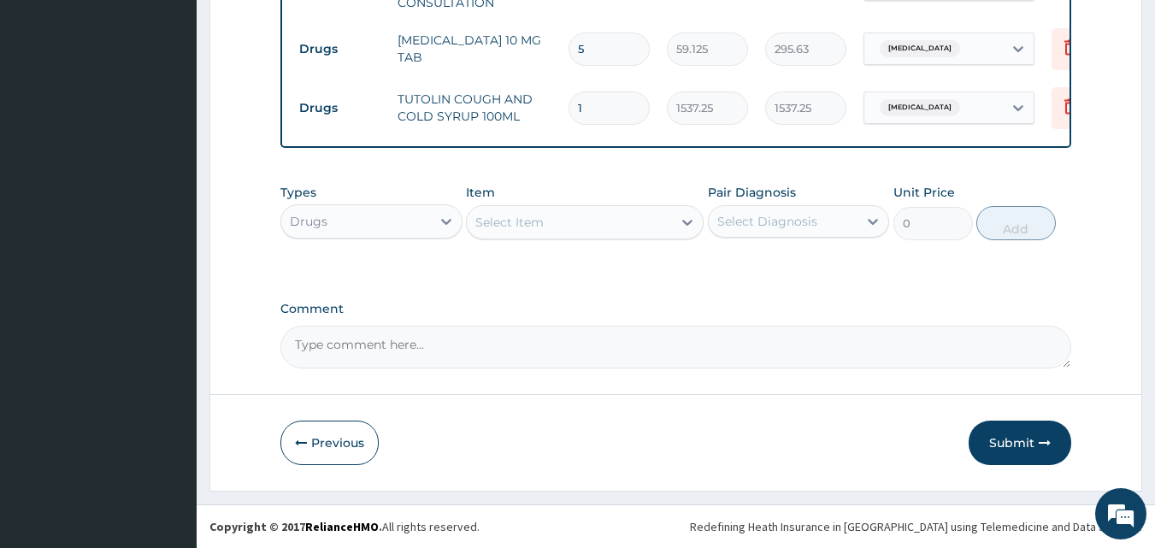
click at [645, 227] on div "Select Item" at bounding box center [569, 222] width 205 height 27
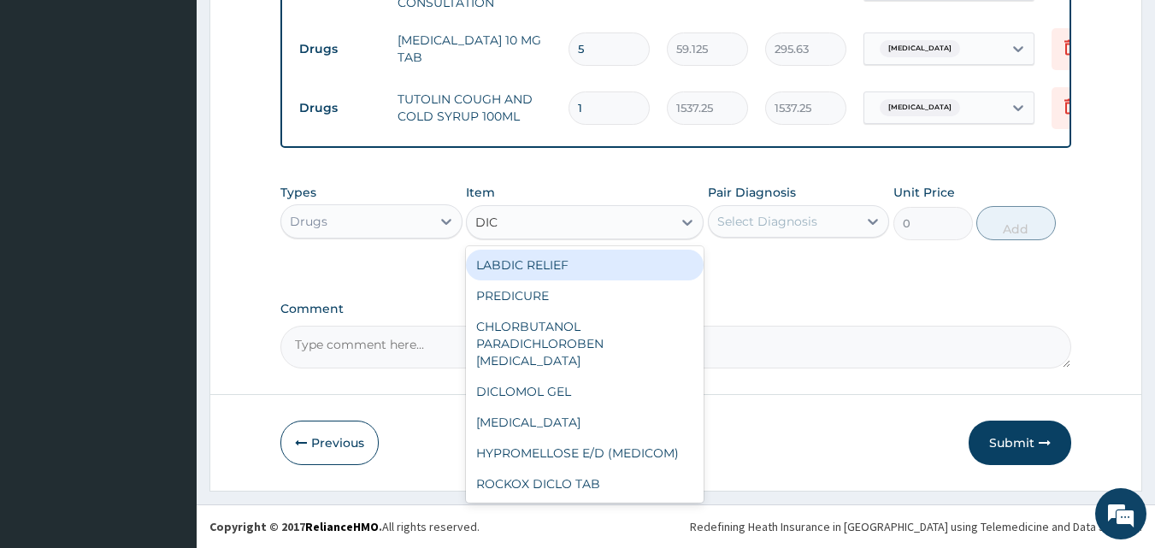
type input "DICL"
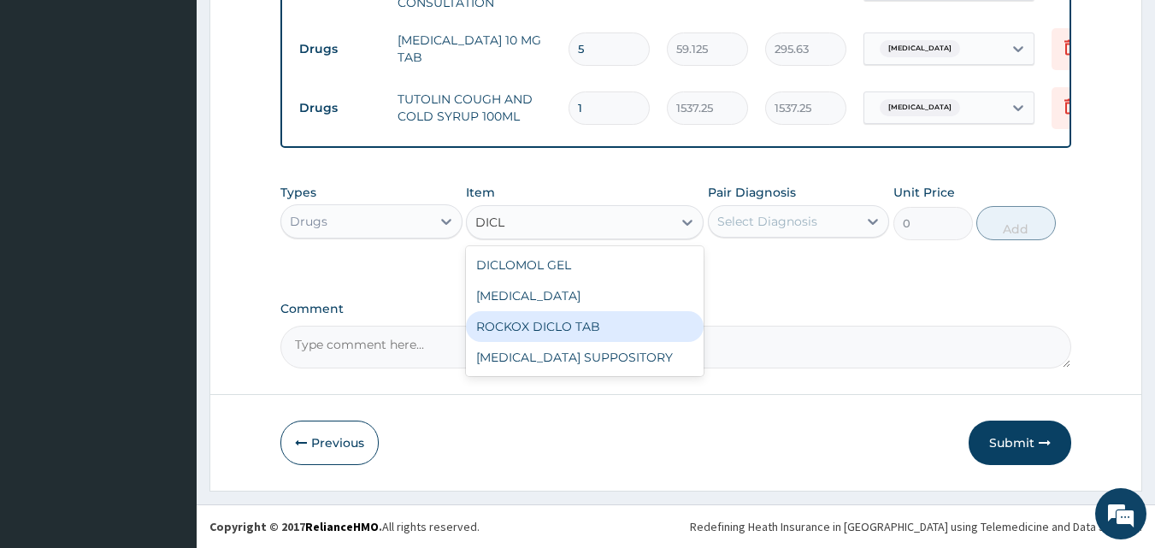
click at [610, 323] on div "ROCKOX DICLO TAB" at bounding box center [585, 326] width 238 height 31
type input "82.7750015258789"
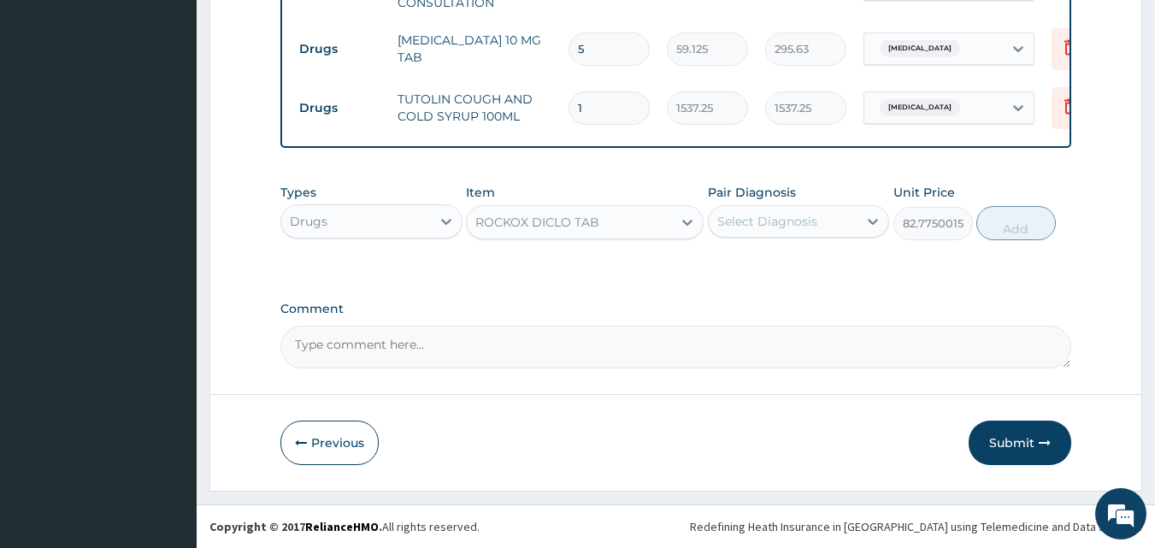
click at [782, 209] on div "Select Diagnosis" at bounding box center [784, 221] width 150 height 27
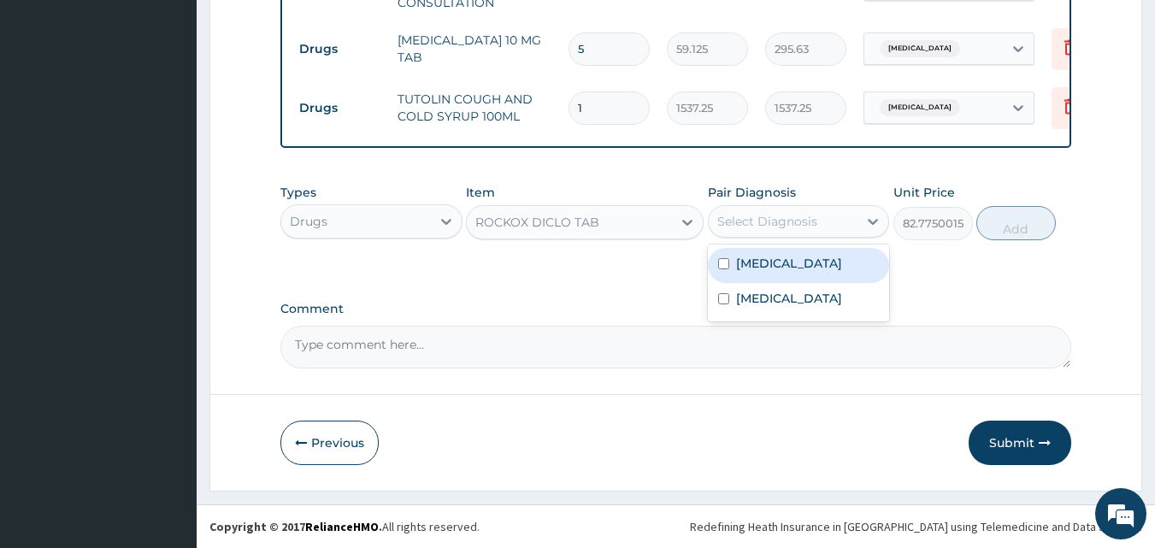
click at [786, 259] on label "Upper respiratory infection" at bounding box center [789, 263] width 106 height 17
checkbox input "true"
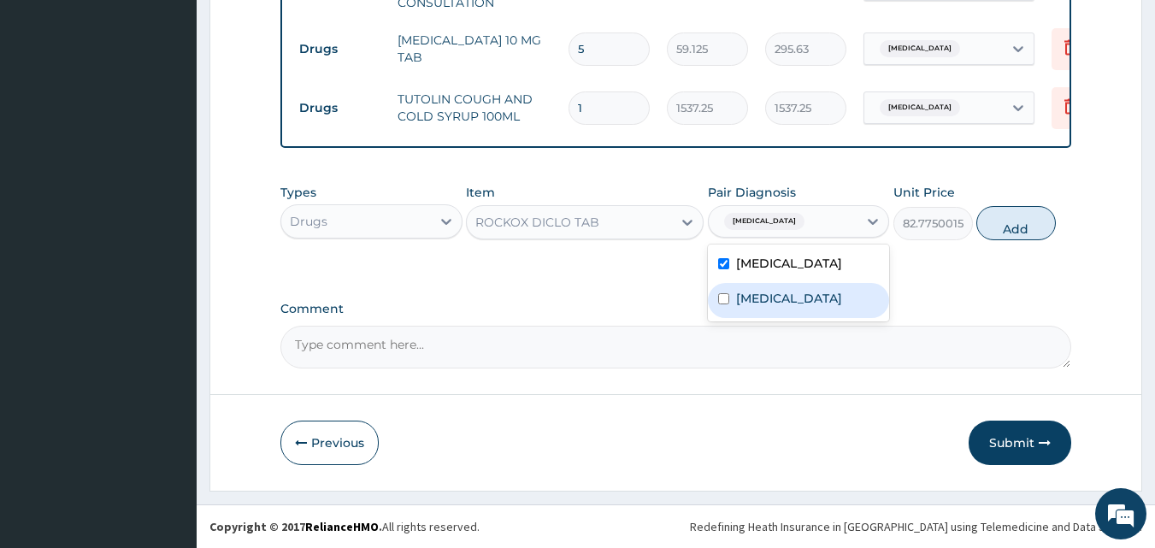
click at [853, 315] on div "Diarrhea" at bounding box center [799, 300] width 182 height 35
checkbox input "true"
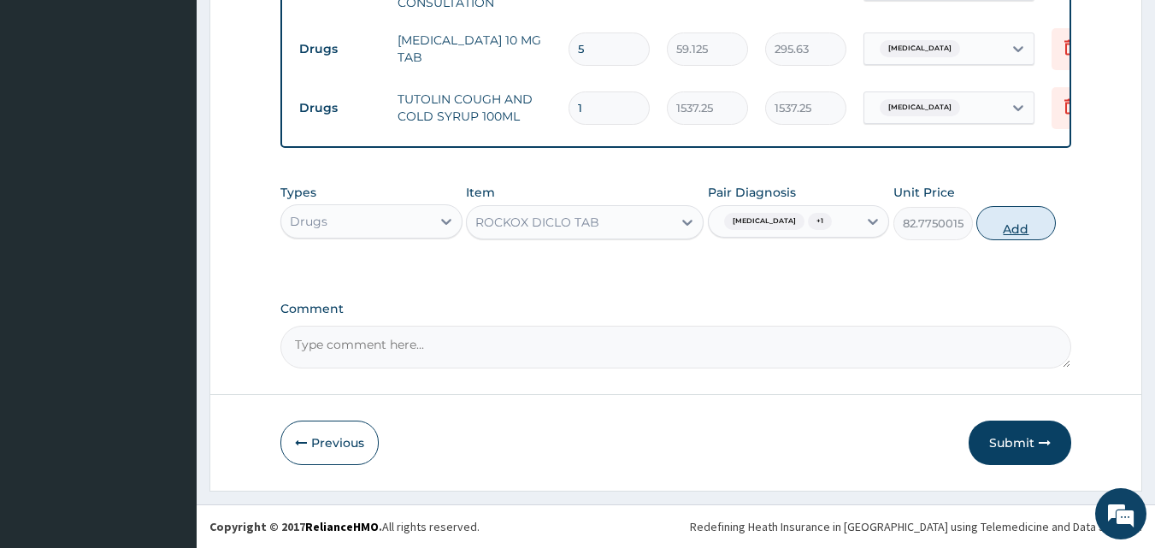
click at [1006, 237] on button "Add" at bounding box center [1015, 223] width 79 height 34
type input "0"
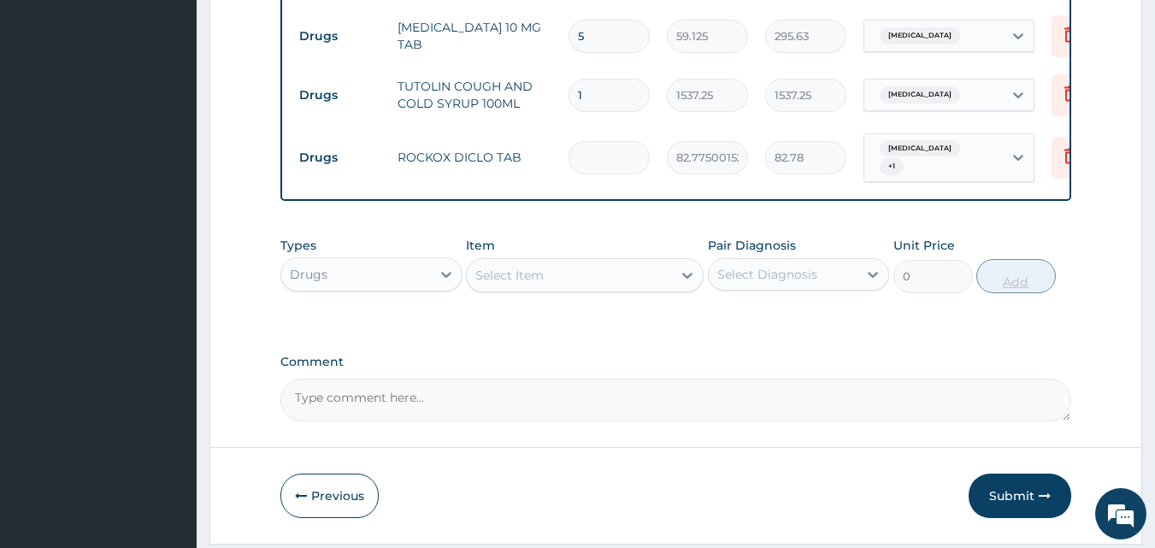
type input "0.00"
type input "6"
type input "496.65"
type input "6"
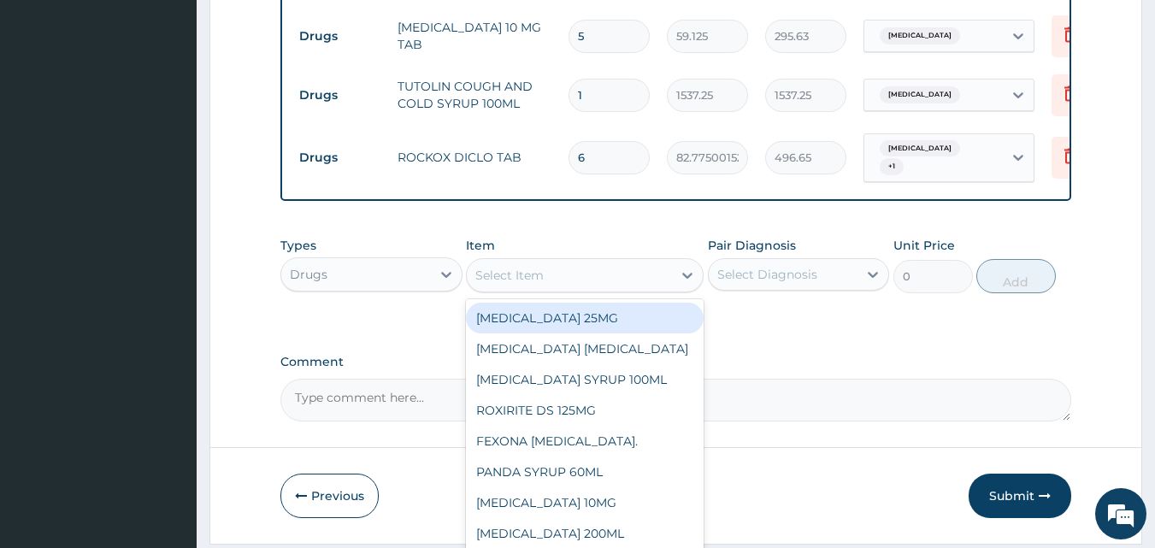
click at [671, 289] on div "Select Item" at bounding box center [569, 275] width 205 height 27
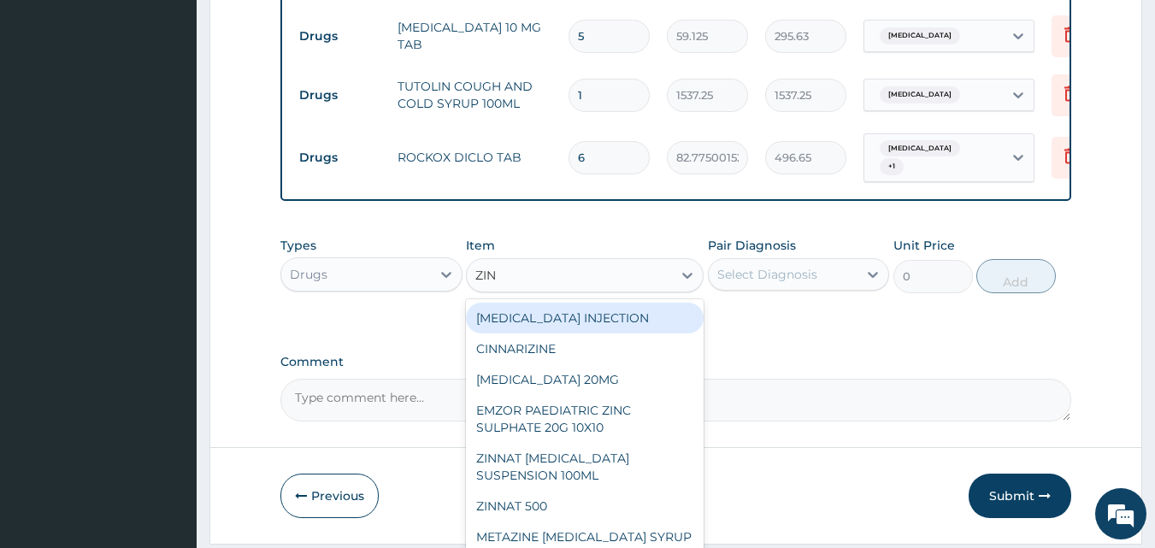
type input "ZINC"
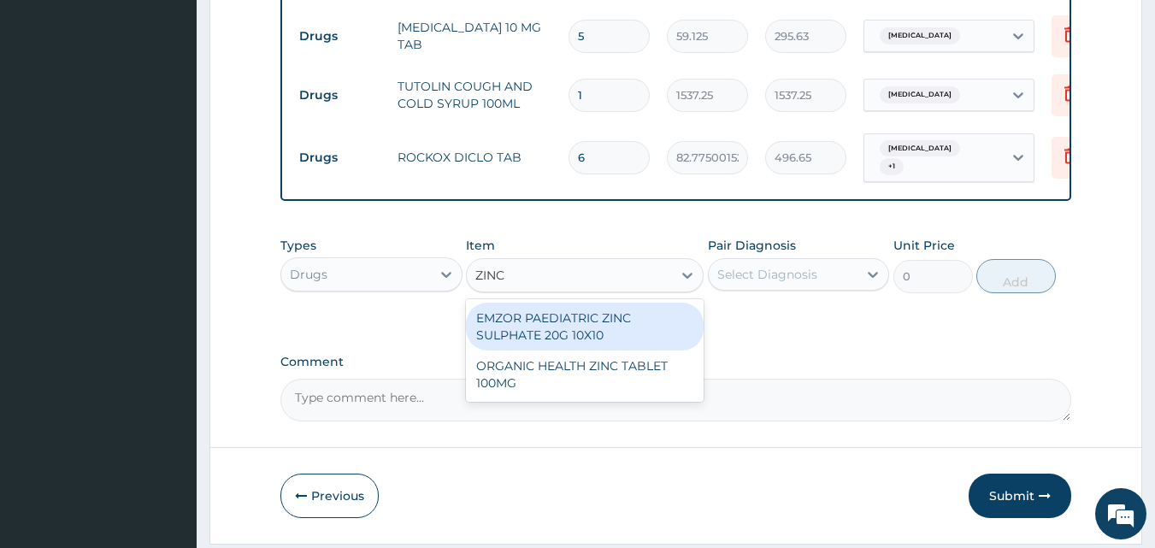
click at [621, 350] on div "EMZOR PAEDIATRIC ZINC SULPHATE 20G 10X10" at bounding box center [585, 327] width 238 height 48
type input "53.21250152587891"
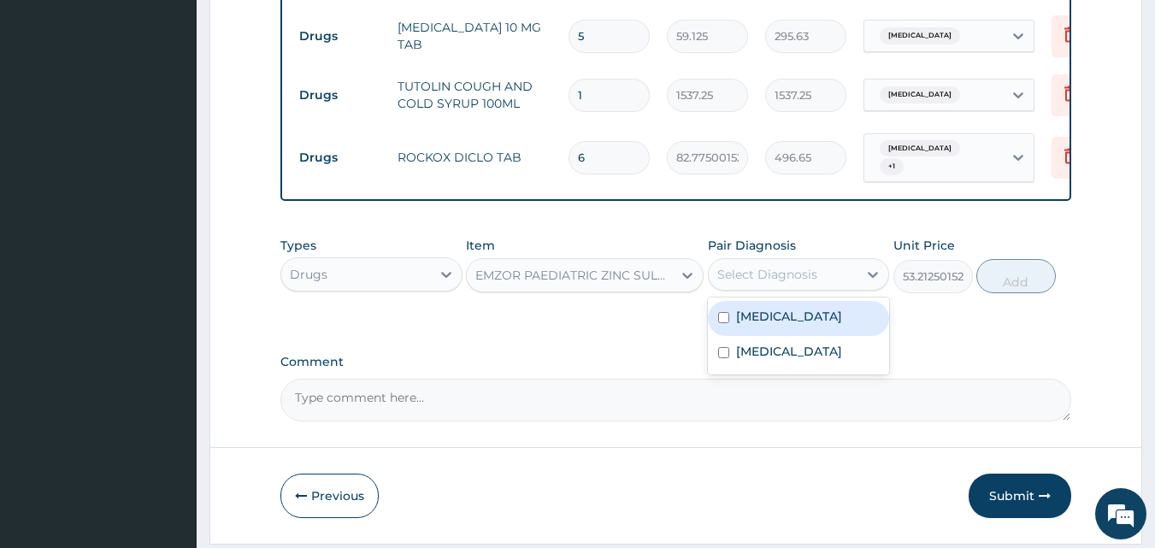
click at [767, 283] on div "Select Diagnosis" at bounding box center [767, 274] width 100 height 17
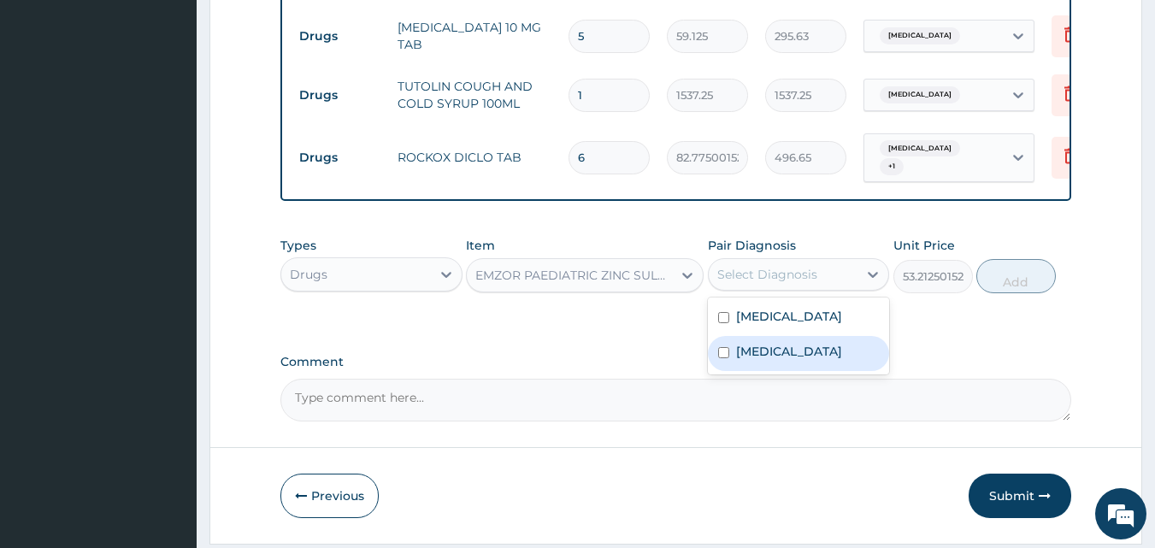
click at [780, 360] on label "Diarrhea" at bounding box center [789, 351] width 106 height 17
checkbox input "true"
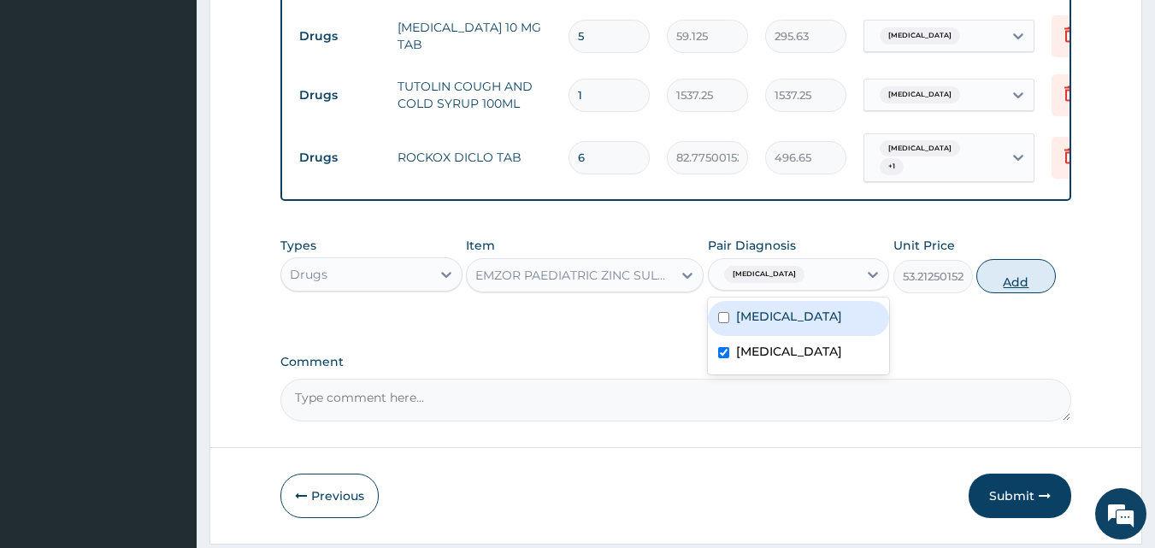
click at [1002, 288] on button "Add" at bounding box center [1015, 276] width 79 height 34
type input "0"
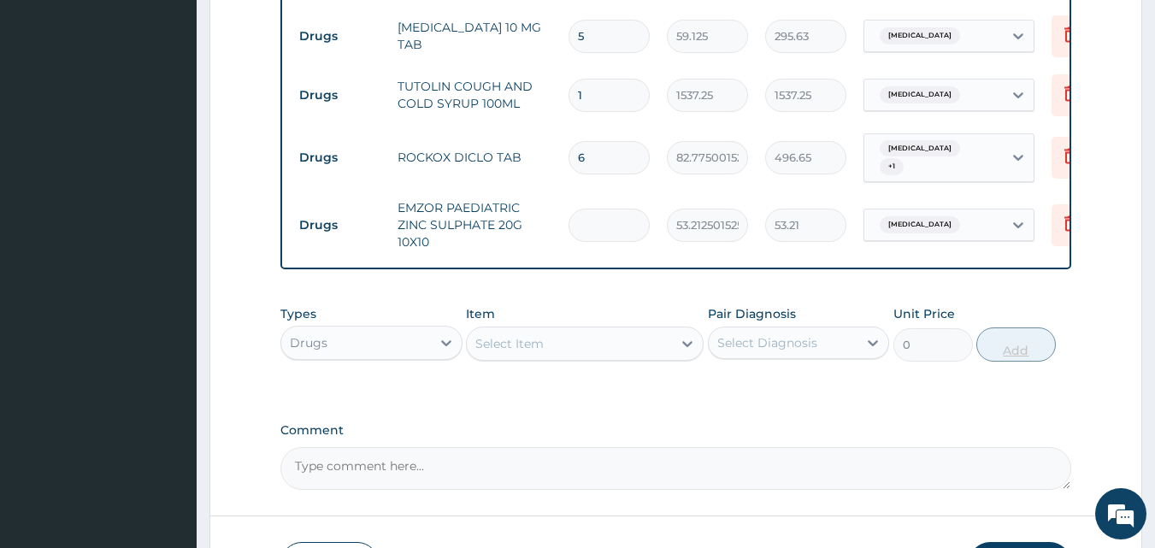
type input "0.00"
type input "7"
type input "372.49"
type input "7"
drag, startPoint x: 1002, startPoint y: 288, endPoint x: 1092, endPoint y: 295, distance: 90.0
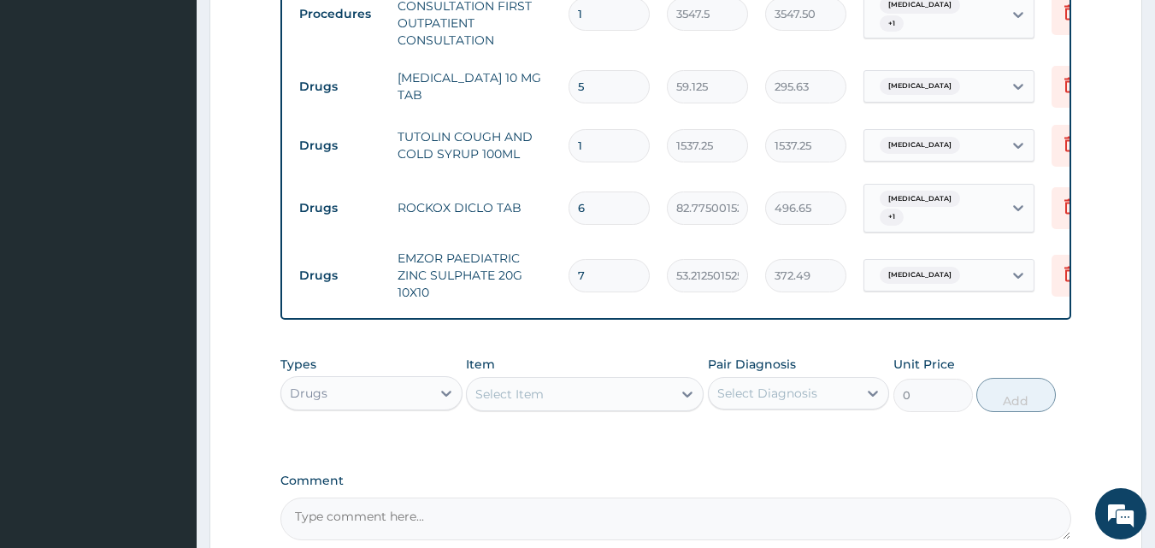
scroll to position [895, 0]
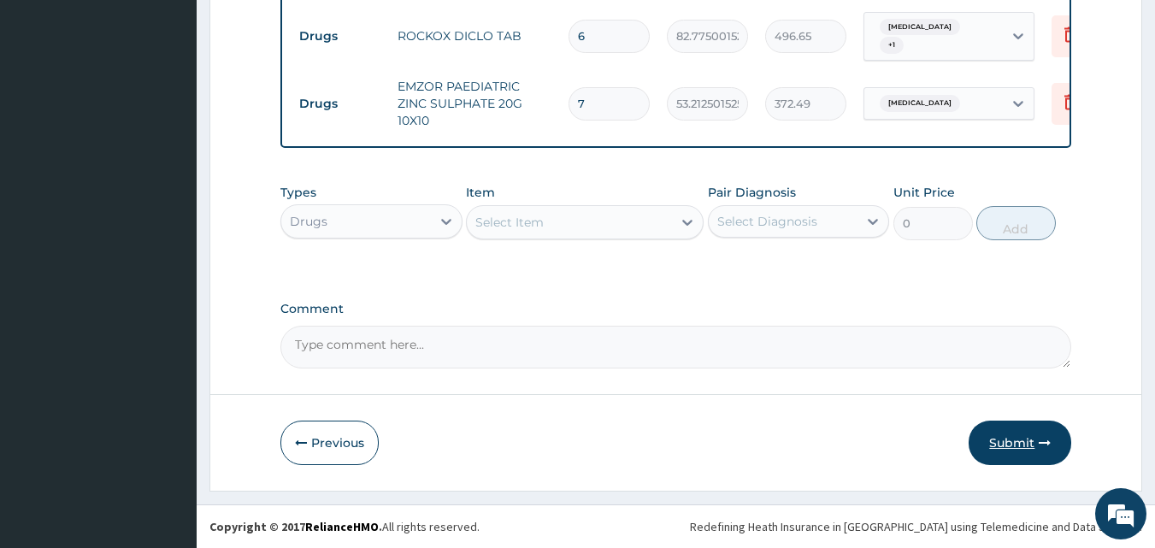
click at [1022, 444] on button "Submit" at bounding box center [1020, 443] width 103 height 44
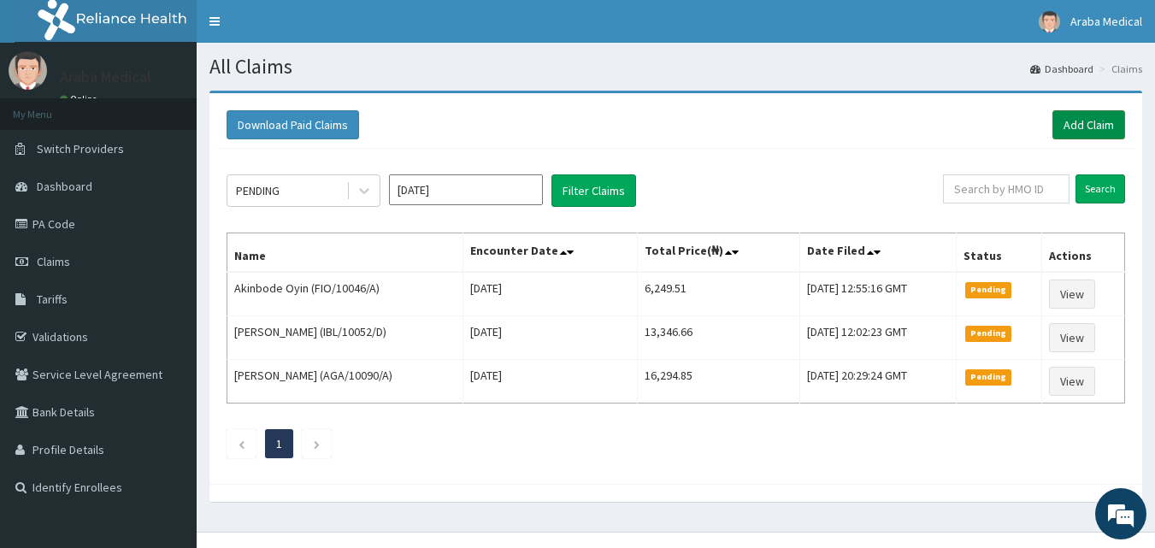
click at [1070, 132] on link "Add Claim" at bounding box center [1088, 124] width 73 height 29
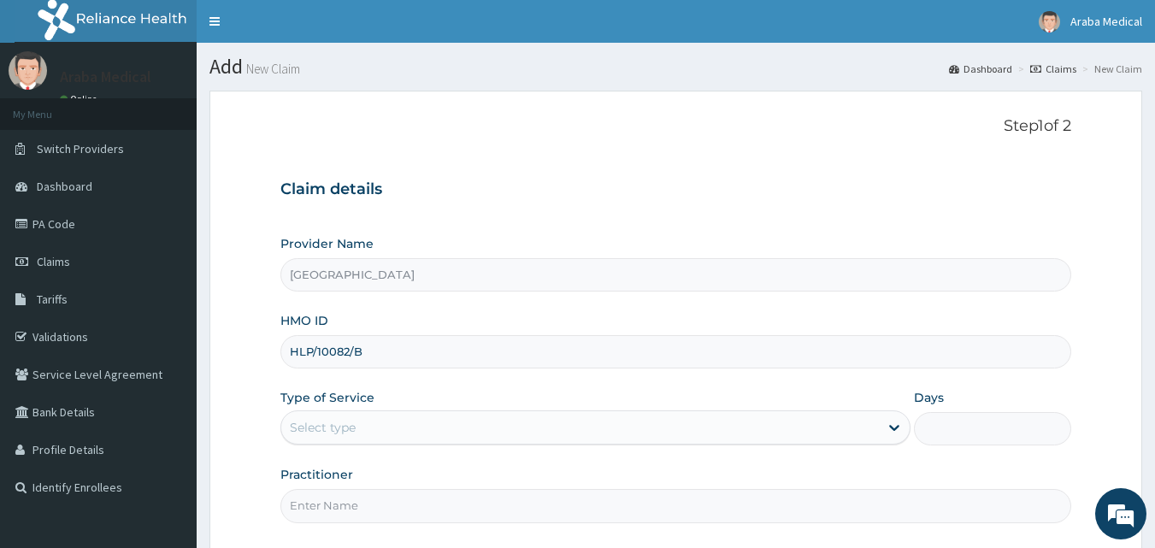
type input "HLP/10082/B"
click at [361, 415] on div "Select type" at bounding box center [580, 427] width 598 height 27
click at [361, 420] on div "Select type" at bounding box center [580, 427] width 598 height 27
click at [330, 346] on input "HLP/10082/B" at bounding box center [676, 351] width 792 height 33
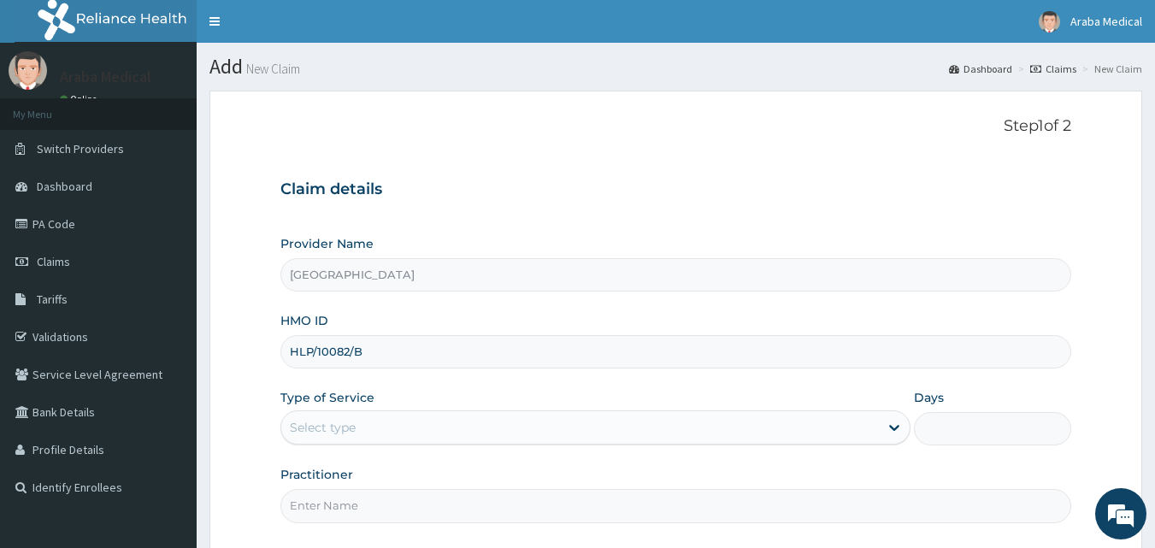
click at [330, 346] on input "HLP/10082/B" at bounding box center [676, 351] width 792 height 33
click at [330, 347] on input "HLP/10082/B" at bounding box center [676, 351] width 792 height 33
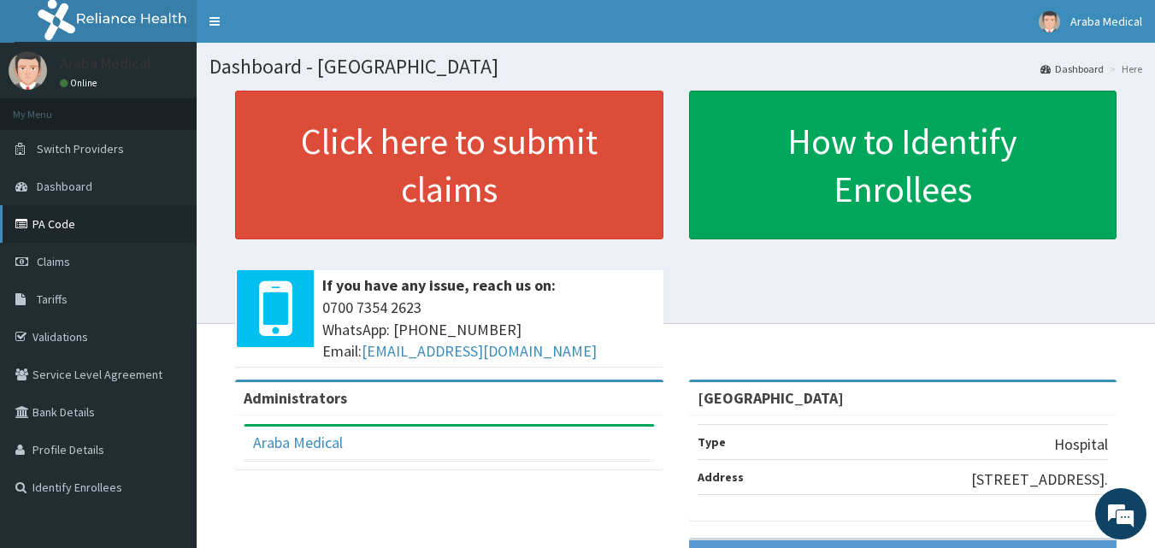
click at [56, 223] on link "PA Code" at bounding box center [98, 224] width 197 height 38
